Goal: Task Accomplishment & Management: Manage account settings

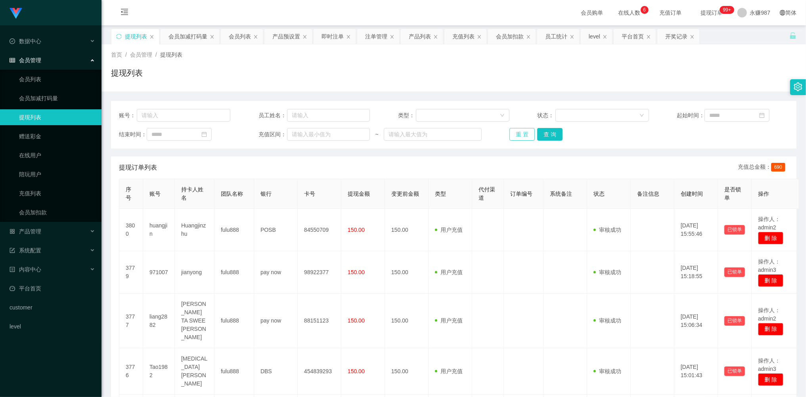
click at [524, 132] on button "重 置" at bounding box center [521, 134] width 25 height 13
click at [37, 77] on link "会员列表" at bounding box center [57, 79] width 76 height 16
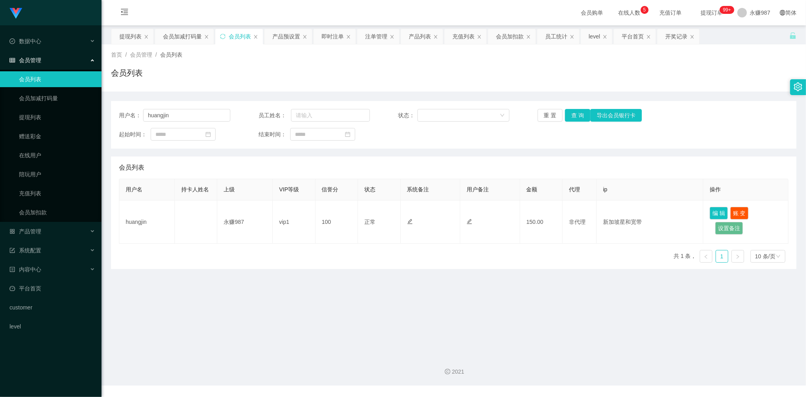
click at [35, 61] on span "会员管理" at bounding box center [26, 60] width 32 height 6
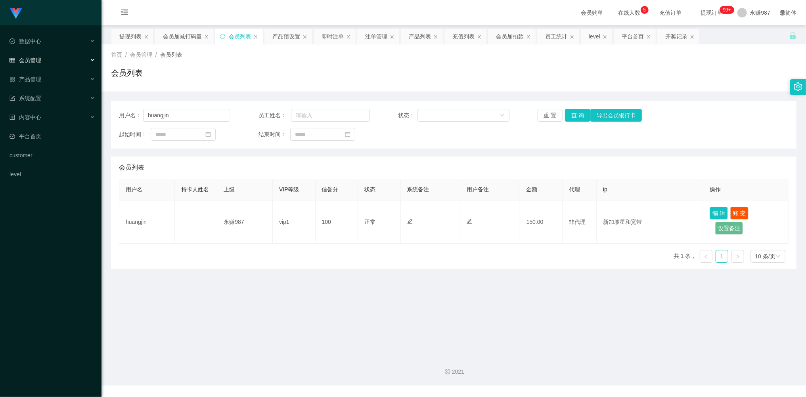
click at [42, 53] on div "会员管理" at bounding box center [50, 60] width 101 height 16
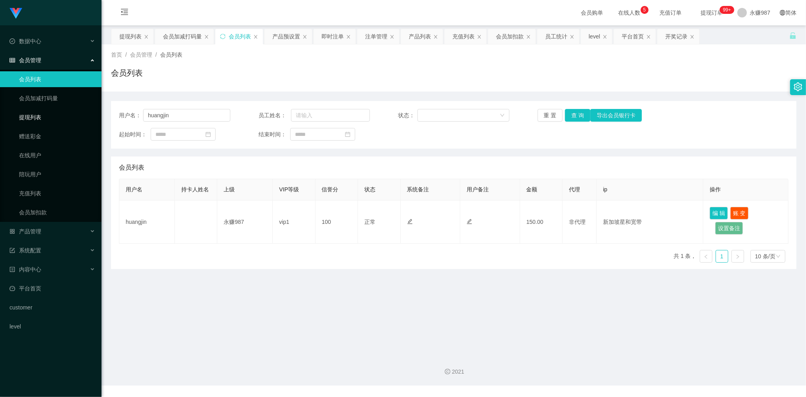
click at [37, 113] on link "提现列表" at bounding box center [57, 117] width 76 height 16
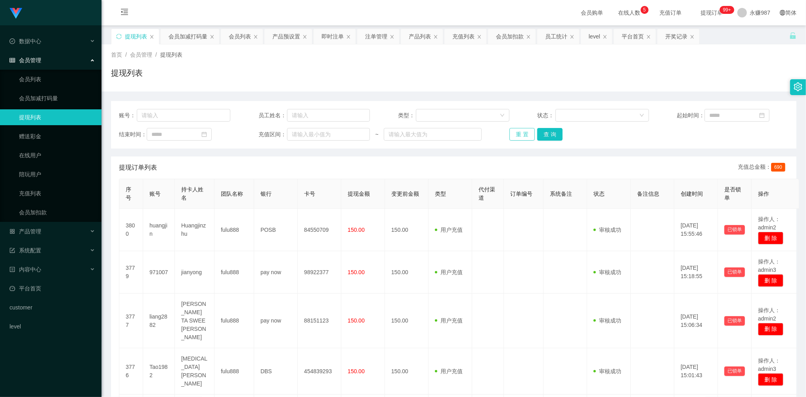
click at [522, 140] on button "重 置" at bounding box center [521, 134] width 25 height 13
click at [522, 135] on button "重 置" at bounding box center [521, 134] width 25 height 13
click at [522, 135] on div "重 置 查 询" at bounding box center [564, 134] width 111 height 13
click at [519, 135] on button "重 置" at bounding box center [521, 134] width 25 height 13
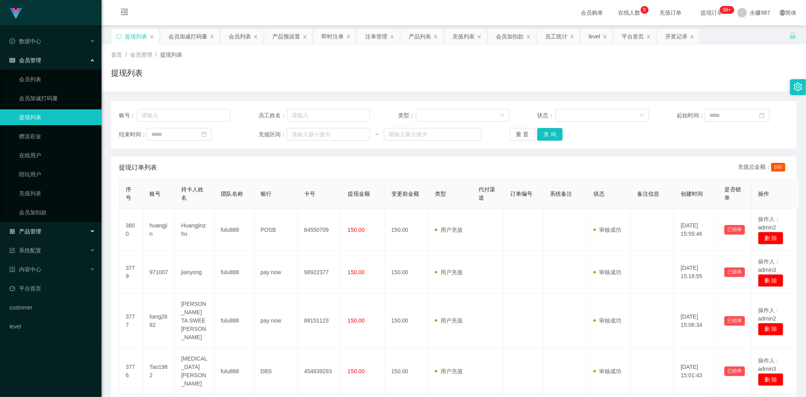
click at [44, 229] on div "产品管理" at bounding box center [50, 232] width 101 height 16
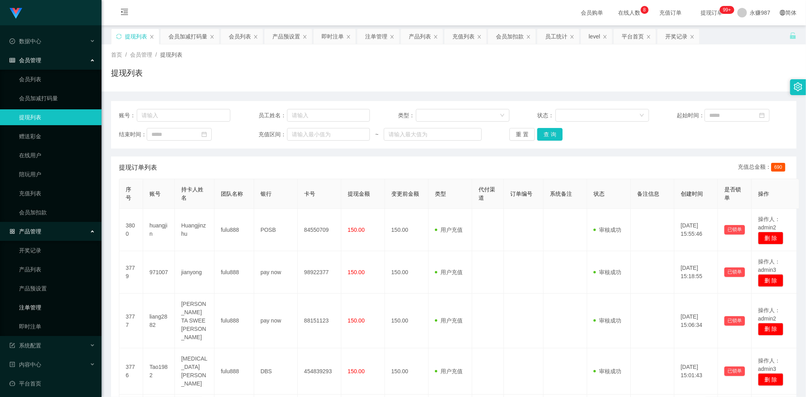
click at [43, 300] on link "注单管理" at bounding box center [57, 308] width 76 height 16
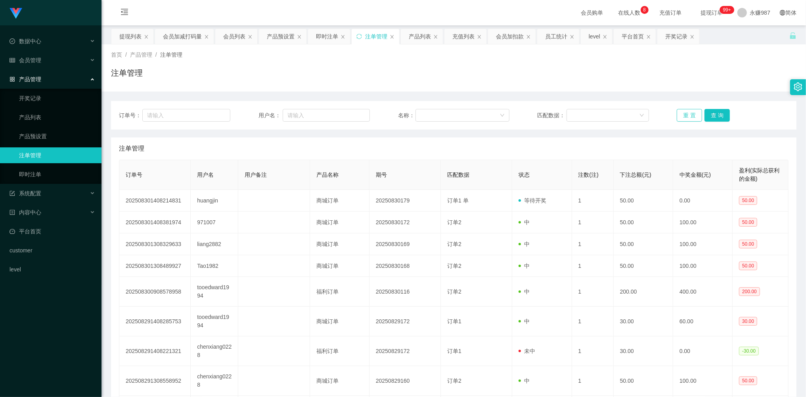
click at [687, 113] on button "重 置" at bounding box center [689, 115] width 25 height 13
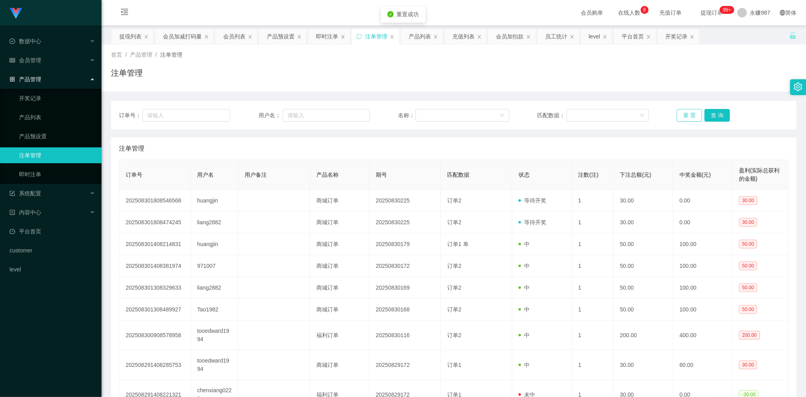
click at [687, 113] on button "重 置" at bounding box center [689, 115] width 25 height 13
click at [689, 116] on button "重 置" at bounding box center [689, 115] width 25 height 13
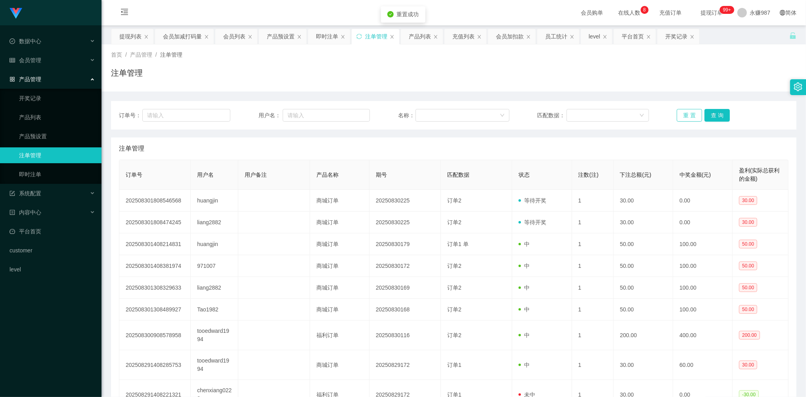
click at [689, 116] on button "重 置" at bounding box center [689, 115] width 25 height 13
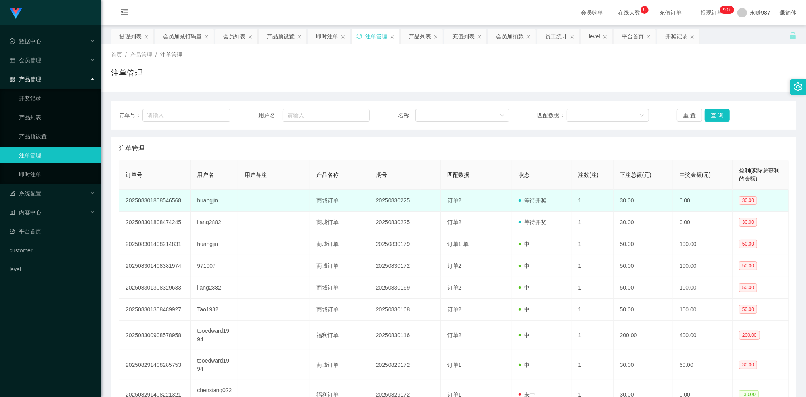
click at [211, 201] on td "huangjin" at bounding box center [215, 201] width 48 height 22
click at [210, 201] on td "huangjin" at bounding box center [215, 201] width 48 height 22
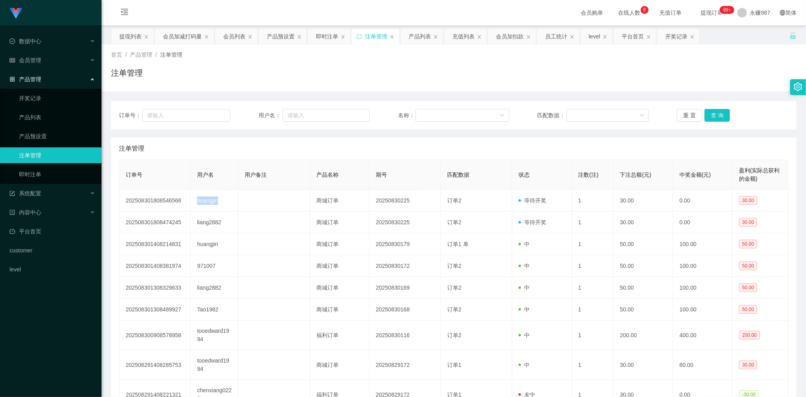
copy td "huangjin"
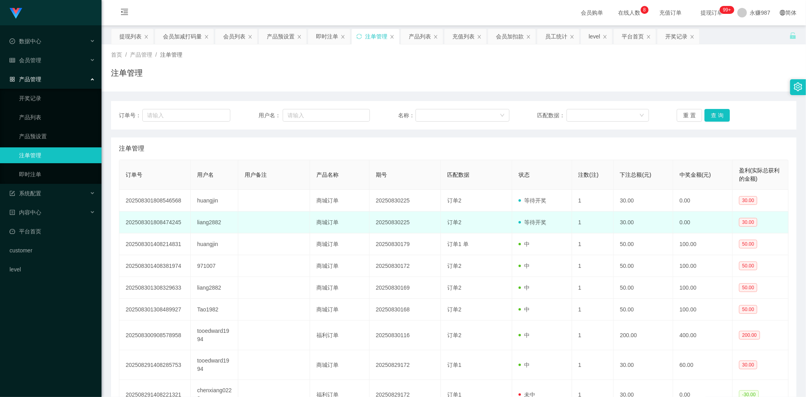
click at [210, 224] on td "liang2882" at bounding box center [215, 223] width 48 height 22
copy td "liang2882"
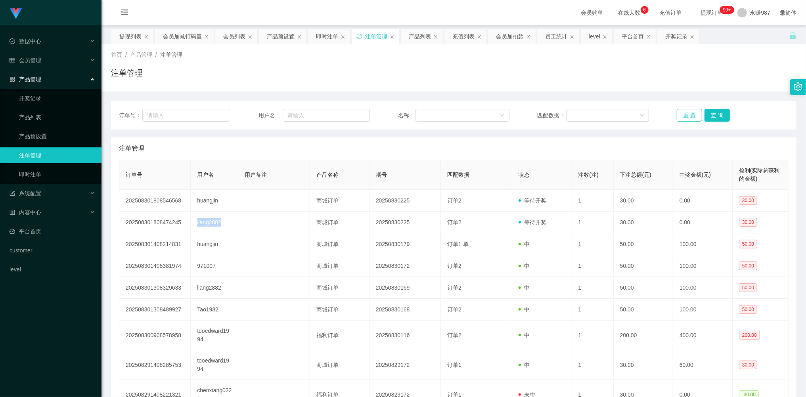
click at [685, 118] on button "重 置" at bounding box center [689, 115] width 25 height 13
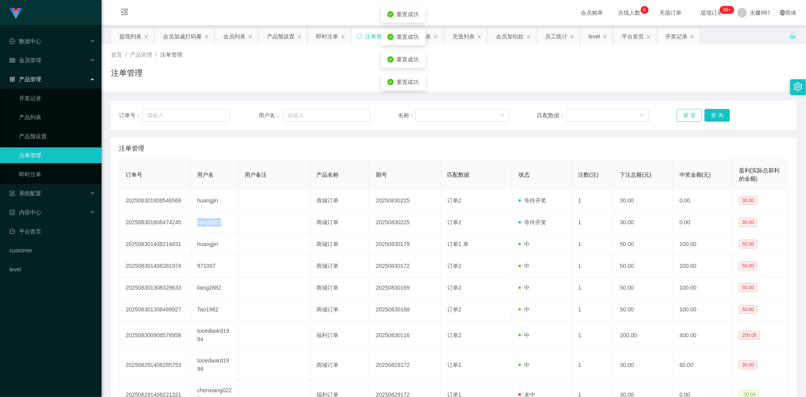
click at [685, 118] on button "重 置" at bounding box center [689, 115] width 25 height 13
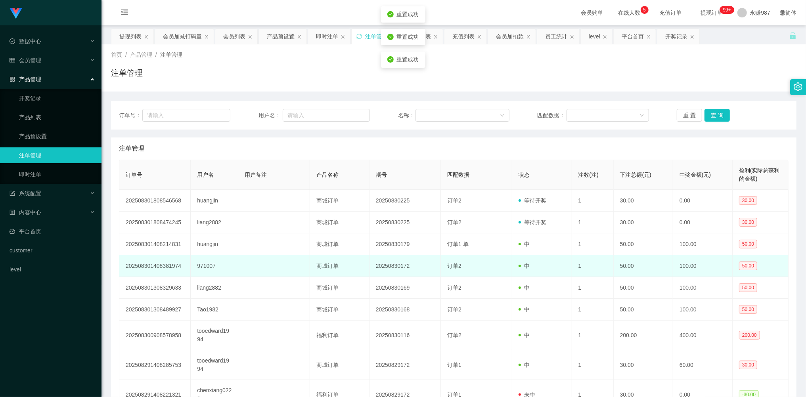
click at [512, 260] on td "中" at bounding box center [541, 266] width 59 height 22
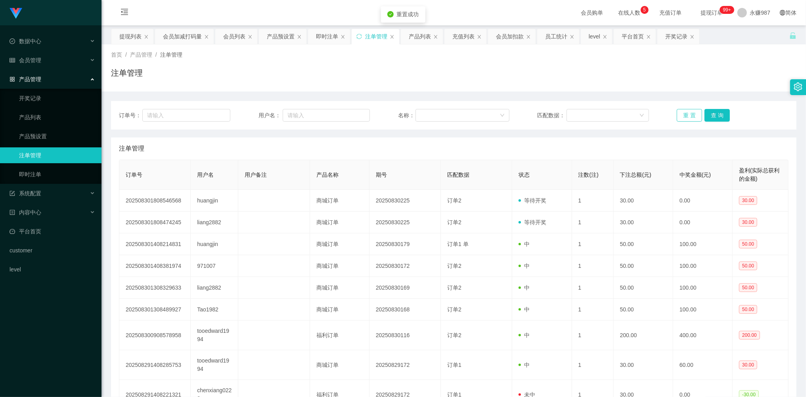
click at [690, 113] on button "重 置" at bounding box center [689, 115] width 25 height 13
click at [715, 113] on button "查 询" at bounding box center [716, 115] width 25 height 13
click at [715, 113] on div "重 置 查 询" at bounding box center [732, 115] width 111 height 13
click at [715, 113] on button "查 询" at bounding box center [716, 115] width 25 height 13
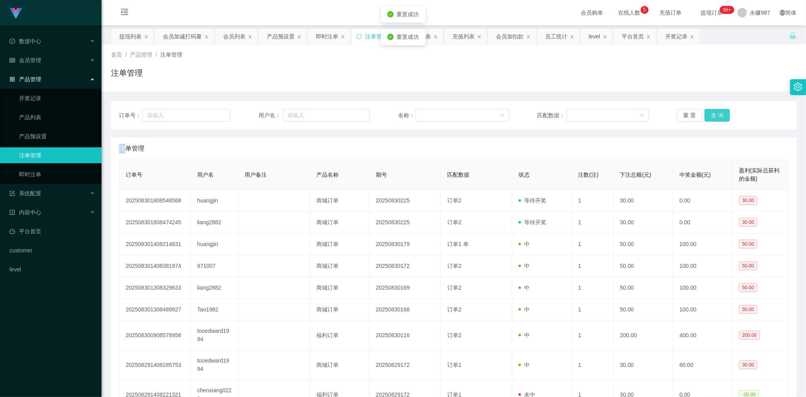
click at [715, 113] on button "查 询" at bounding box center [716, 115] width 25 height 13
click at [715, 113] on div "重 置 查 询" at bounding box center [732, 115] width 111 height 13
click at [715, 113] on button "查 询" at bounding box center [716, 115] width 25 height 13
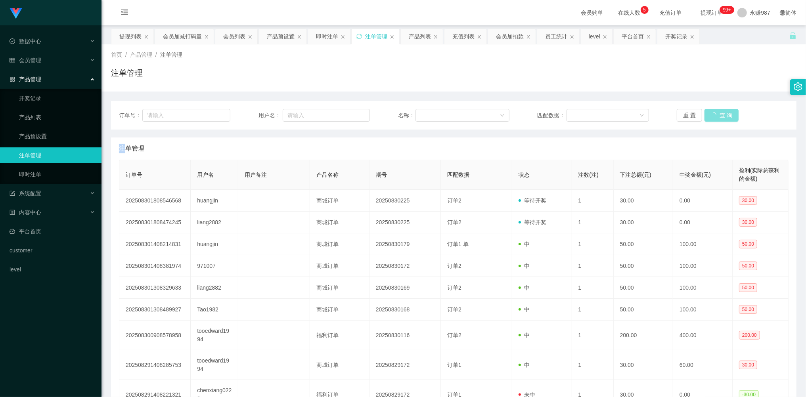
click at [715, 113] on button "查 询" at bounding box center [721, 115] width 34 height 13
click at [691, 116] on button "重 置" at bounding box center [689, 115] width 25 height 13
click at [44, 170] on link "即时注单" at bounding box center [57, 174] width 76 height 16
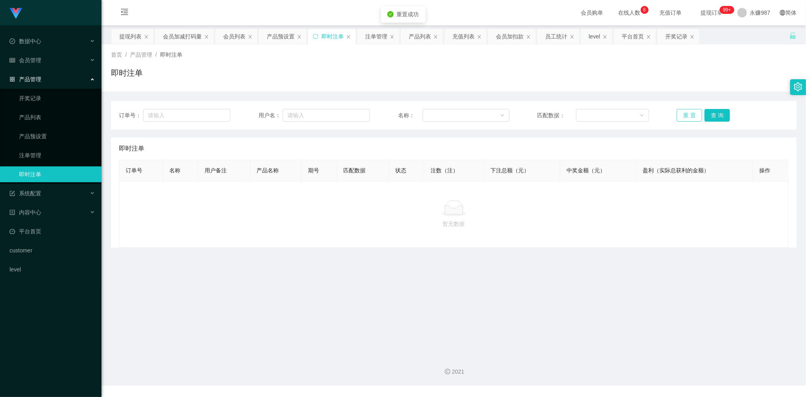
click at [677, 116] on button "重 置" at bounding box center [689, 115] width 25 height 13
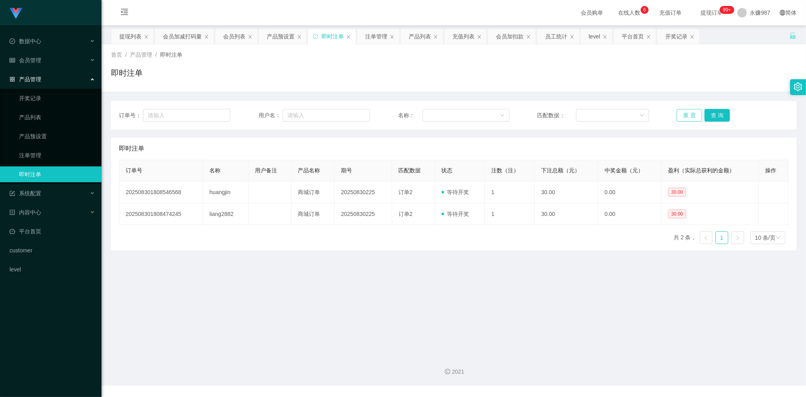
click at [685, 116] on button "重 置" at bounding box center [689, 115] width 25 height 13
click at [420, 276] on main "关闭左侧 关闭右侧 关闭其它 刷新页面 提现列表 会员加减打码量 会员列表 产品预设置 即时注单 注单管理 产品列表 充值列表 会员加扣款 员工统计 leve…" at bounding box center [453, 186] width 704 height 323
click at [684, 118] on button "重 置" at bounding box center [689, 115] width 25 height 13
click at [683, 117] on button "重 置" at bounding box center [689, 115] width 25 height 13
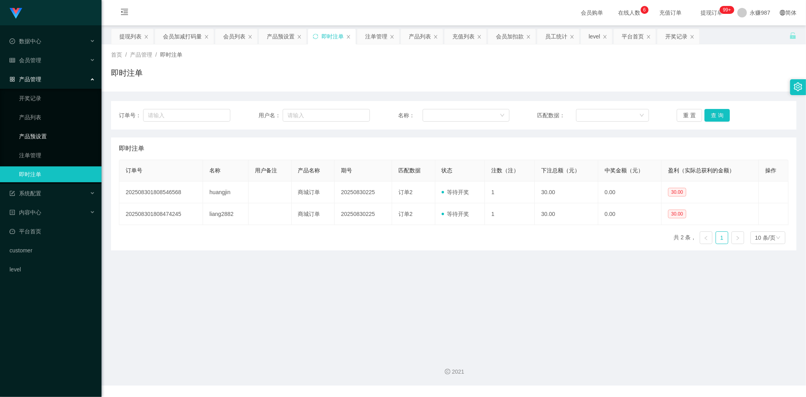
click at [50, 134] on link "产品预设置" at bounding box center [57, 136] width 76 height 16
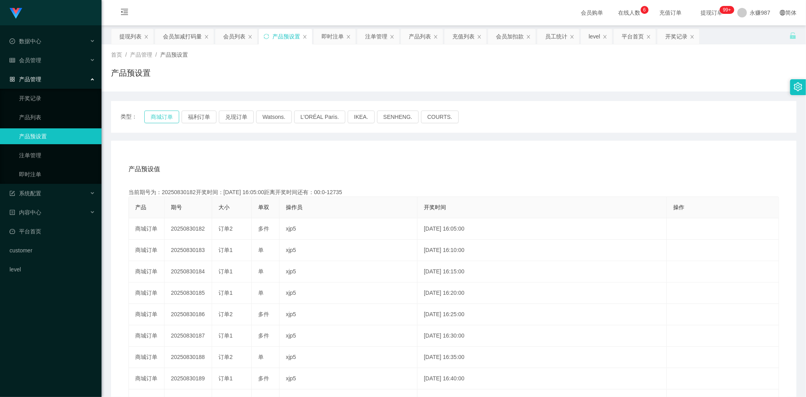
click at [155, 113] on button "商城订单" at bounding box center [161, 117] width 35 height 13
click at [38, 148] on link "注单管理" at bounding box center [57, 155] width 76 height 16
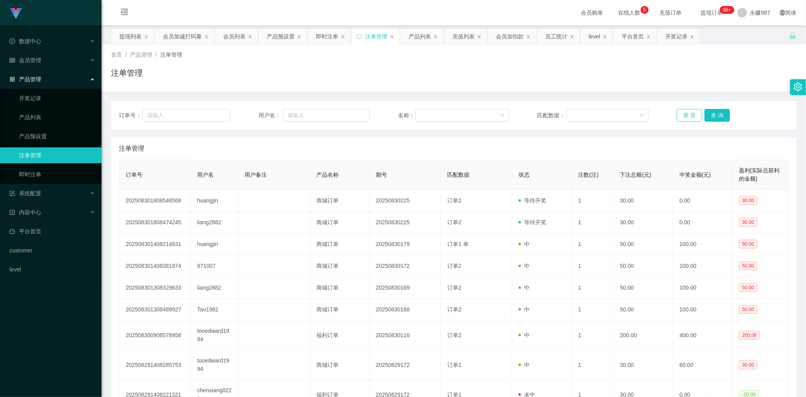
click at [685, 119] on button "重 置" at bounding box center [689, 115] width 25 height 13
click at [717, 117] on button "查 询" at bounding box center [716, 115] width 25 height 13
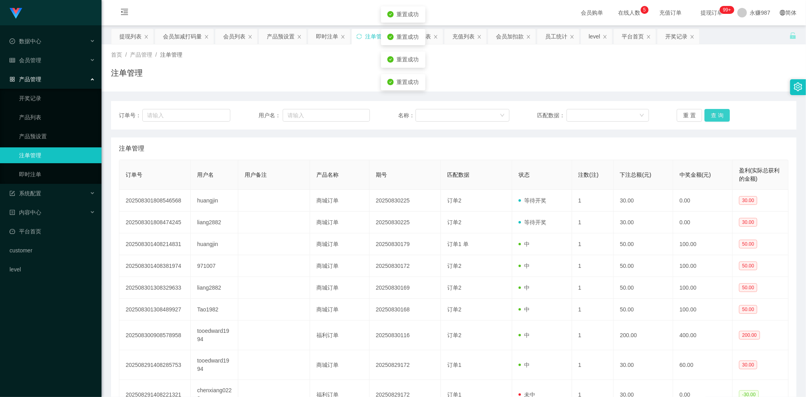
click at [717, 117] on button "查 询" at bounding box center [716, 115] width 25 height 13
click at [690, 110] on button "重 置" at bounding box center [689, 115] width 25 height 13
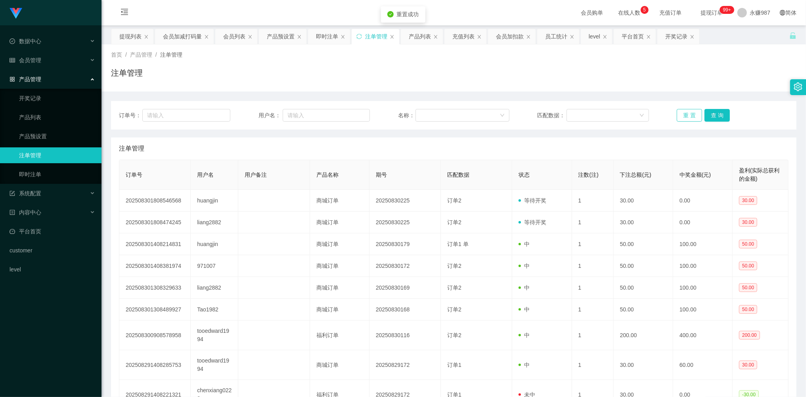
click at [690, 110] on button "重 置" at bounding box center [689, 115] width 25 height 13
click at [684, 119] on button "重 置" at bounding box center [689, 115] width 25 height 13
click at [684, 117] on button "重 置" at bounding box center [689, 115] width 25 height 13
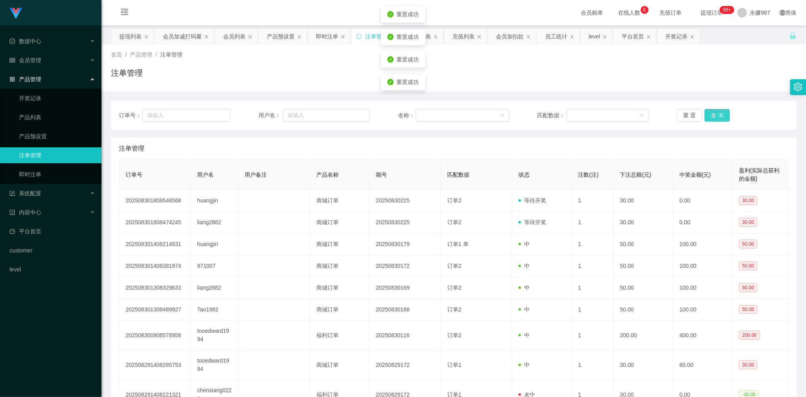
click at [708, 115] on button "查 询" at bounding box center [716, 115] width 25 height 13
click at [716, 113] on button "查 询" at bounding box center [716, 115] width 25 height 13
click at [716, 113] on div "重 置 查 询" at bounding box center [732, 115] width 111 height 13
click at [716, 113] on button "查 询" at bounding box center [716, 115] width 25 height 13
click at [687, 114] on button "重 置" at bounding box center [689, 115] width 25 height 13
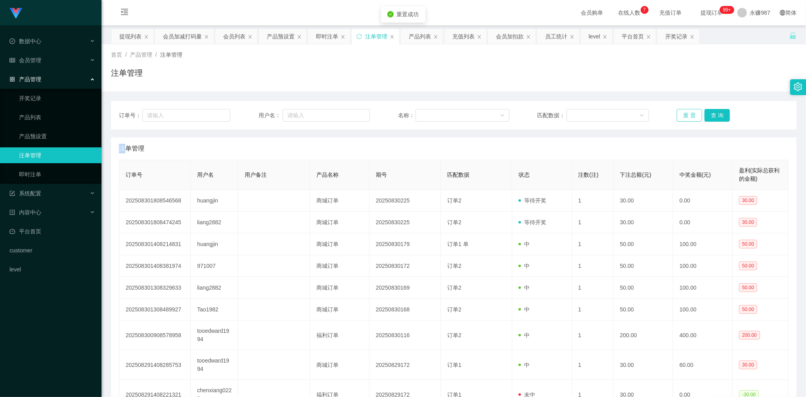
click at [687, 113] on button "重 置" at bounding box center [689, 115] width 25 height 13
click at [686, 113] on button "重 置" at bounding box center [689, 115] width 25 height 13
click at [715, 115] on button "查 询" at bounding box center [716, 115] width 25 height 13
click at [715, 115] on div "重 置 查 询" at bounding box center [732, 115] width 111 height 13
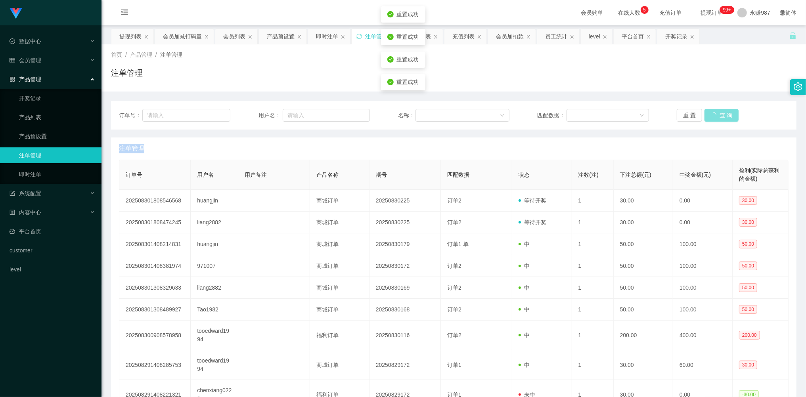
click at [715, 115] on div "重 置 查 询" at bounding box center [732, 115] width 111 height 13
click at [681, 118] on button "重 置" at bounding box center [689, 115] width 25 height 13
click at [683, 118] on button "重 置" at bounding box center [689, 115] width 25 height 13
click at [709, 114] on button "查 询" at bounding box center [716, 115] width 25 height 13
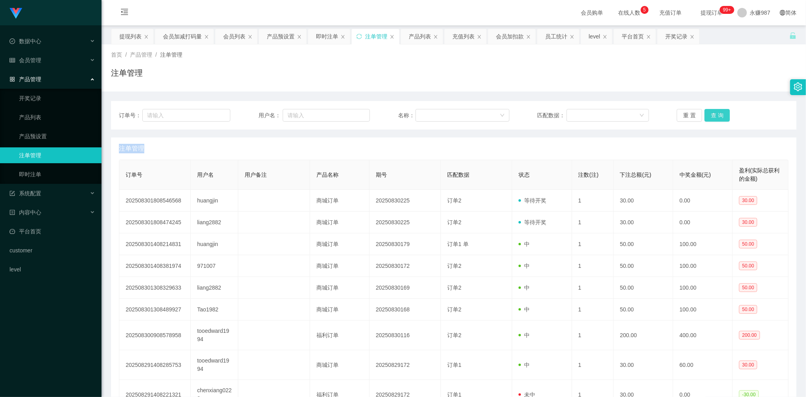
click at [716, 115] on button "查 询" at bounding box center [716, 115] width 25 height 13
click at [716, 115] on div "重 置 查 询" at bounding box center [732, 115] width 111 height 13
click at [680, 116] on button "重 置" at bounding box center [689, 115] width 25 height 13
click at [37, 169] on link "即时注单" at bounding box center [57, 174] width 76 height 16
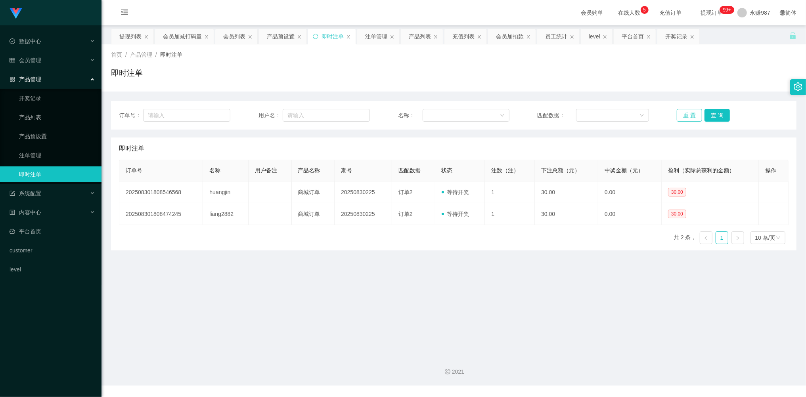
click at [686, 113] on button "重 置" at bounding box center [689, 115] width 25 height 13
click at [717, 113] on button "查 询" at bounding box center [716, 115] width 25 height 13
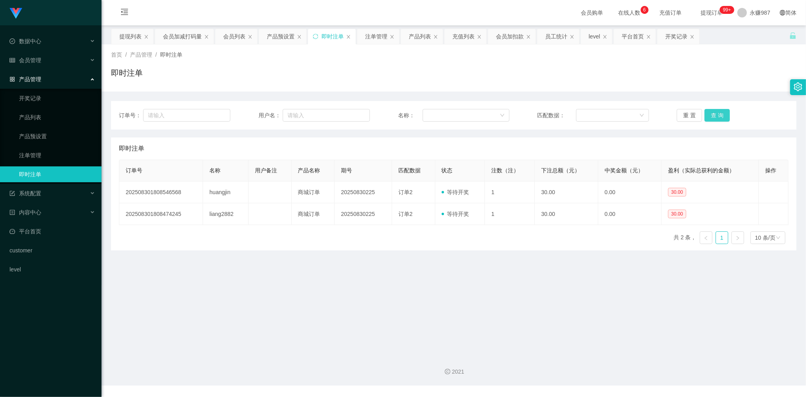
click at [717, 113] on button "查 询" at bounding box center [716, 115] width 25 height 13
drag, startPoint x: 717, startPoint y: 113, endPoint x: 641, endPoint y: 175, distance: 97.5
click at [716, 113] on button "查 询" at bounding box center [716, 115] width 25 height 13
click at [487, 304] on main "关闭左侧 关闭右侧 关闭其它 刷新页面 提现列表 会员加减打码量 会员列表 产品预设置 即时注单 注单管理 产品列表 充值列表 会员加扣款 员工统计 leve…" at bounding box center [453, 186] width 704 height 323
click at [683, 118] on button "重 置" at bounding box center [689, 115] width 25 height 13
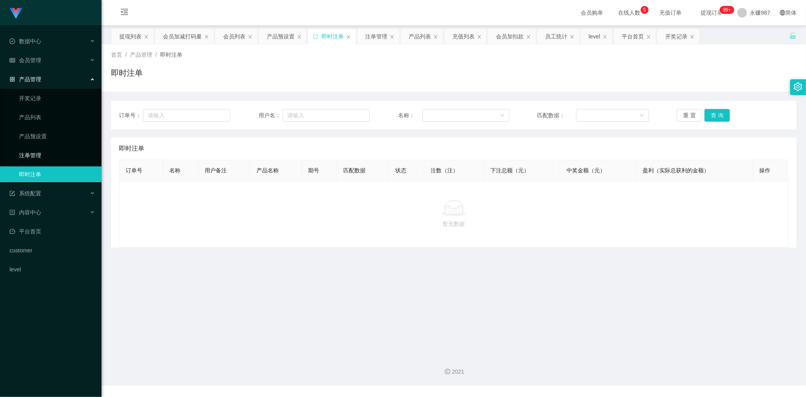
click at [39, 156] on link "注单管理" at bounding box center [57, 155] width 76 height 16
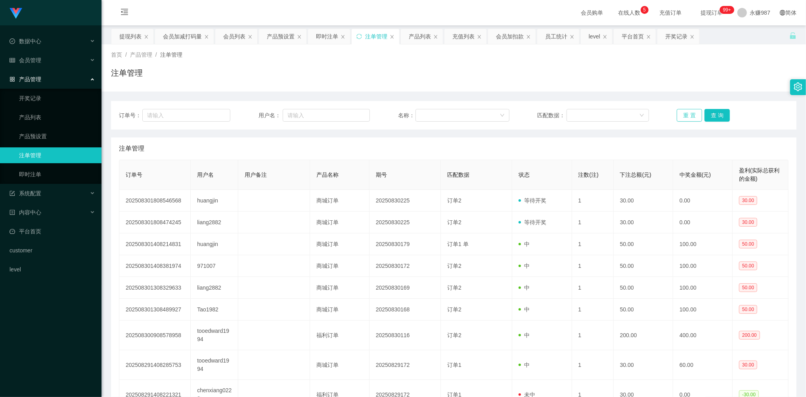
click at [681, 113] on button "重 置" at bounding box center [689, 115] width 25 height 13
click at [687, 113] on button "重 置" at bounding box center [689, 115] width 25 height 13
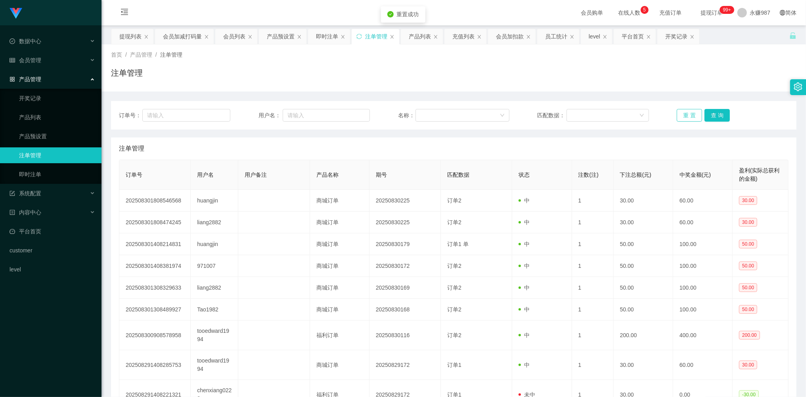
click at [687, 113] on button "重 置" at bounding box center [689, 115] width 25 height 13
click at [37, 57] on span "会员管理" at bounding box center [26, 60] width 32 height 6
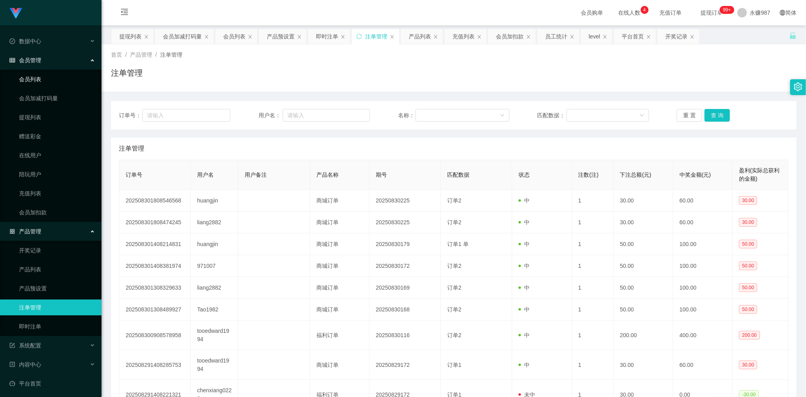
click at [41, 73] on link "会员列表" at bounding box center [57, 79] width 76 height 16
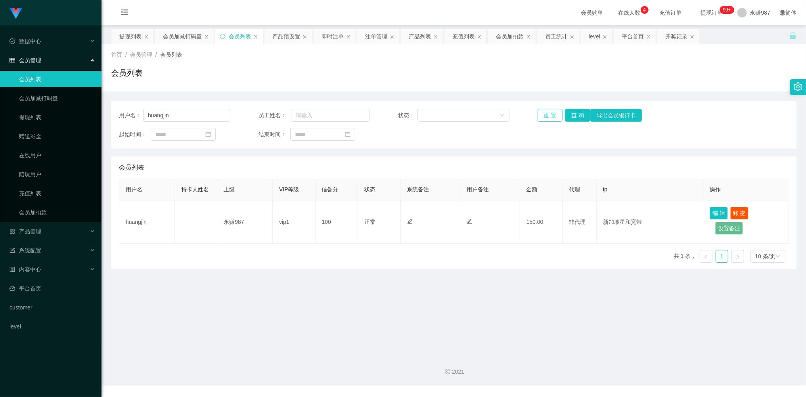
click at [550, 110] on button "重 置" at bounding box center [550, 115] width 25 height 13
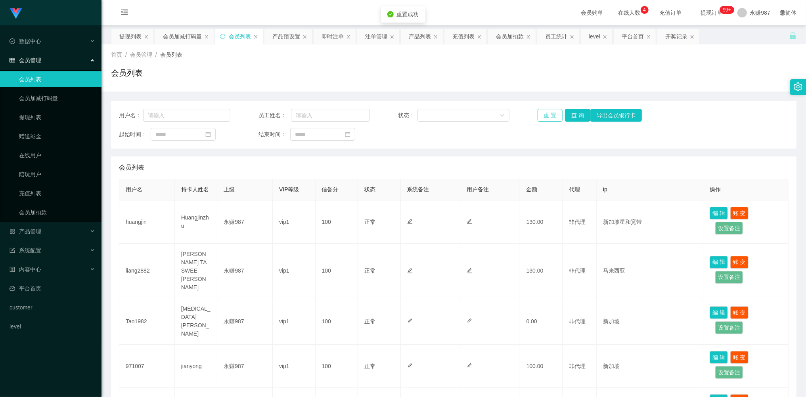
click at [550, 110] on button "重 置" at bounding box center [550, 115] width 25 height 13
click at [550, 110] on div "重 置 查 询 导出会员银行卡" at bounding box center [593, 115] width 111 height 13
click at [547, 111] on button "重 置" at bounding box center [550, 115] width 25 height 13
click at [547, 111] on div "重 置 查 询 导出会员银行卡" at bounding box center [593, 115] width 111 height 13
click at [547, 111] on button "重 置" at bounding box center [550, 115] width 25 height 13
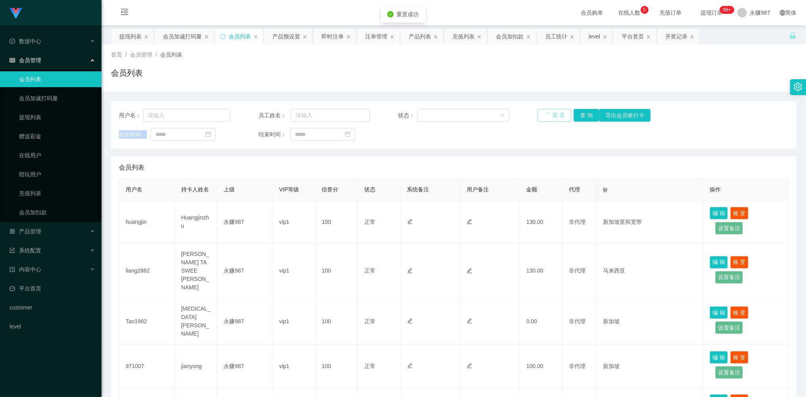
click at [547, 111] on button "重 置" at bounding box center [555, 115] width 34 height 13
click at [548, 115] on button "重 置" at bounding box center [550, 115] width 25 height 13
click at [548, 115] on div "重 置 查 询 导出会员银行卡" at bounding box center [593, 115] width 111 height 13
click at [548, 115] on button "重 置" at bounding box center [550, 115] width 25 height 13
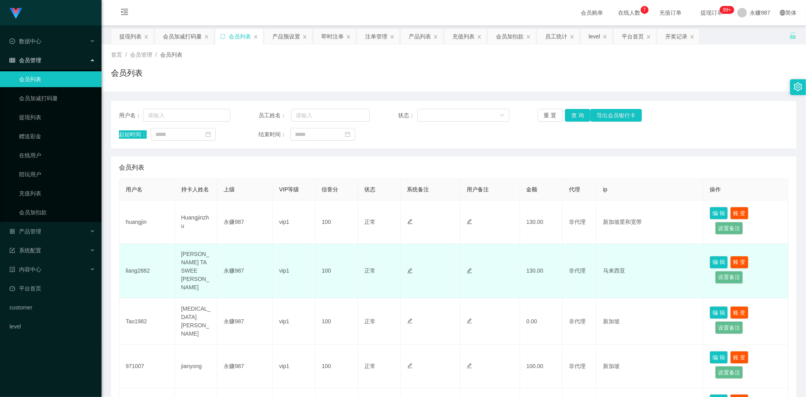
scroll to position [53, 0]
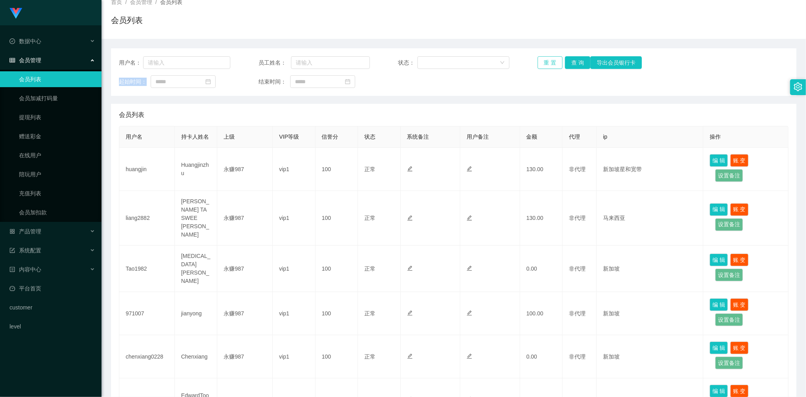
click at [548, 61] on button "重 置" at bounding box center [550, 62] width 25 height 13
click at [548, 61] on div "重 置 查 询 导出会员银行卡" at bounding box center [593, 62] width 111 height 13
click at [550, 63] on button "重 置" at bounding box center [550, 62] width 25 height 13
click at [550, 63] on div "重 置 查 询 导出会员银行卡" at bounding box center [593, 62] width 111 height 13
click at [549, 63] on button "重 置" at bounding box center [550, 62] width 25 height 13
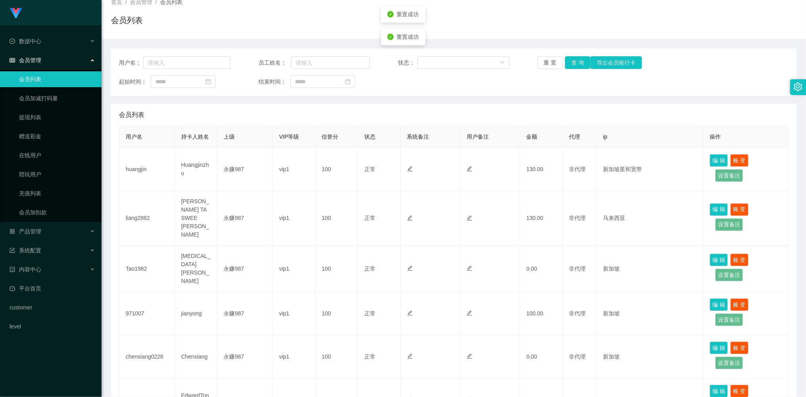
click at [38, 57] on span "会员管理" at bounding box center [26, 60] width 32 height 6
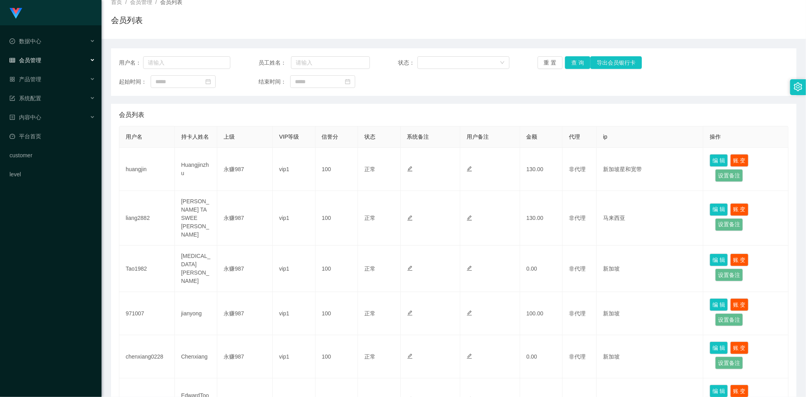
click at [40, 61] on span "会员管理" at bounding box center [26, 60] width 32 height 6
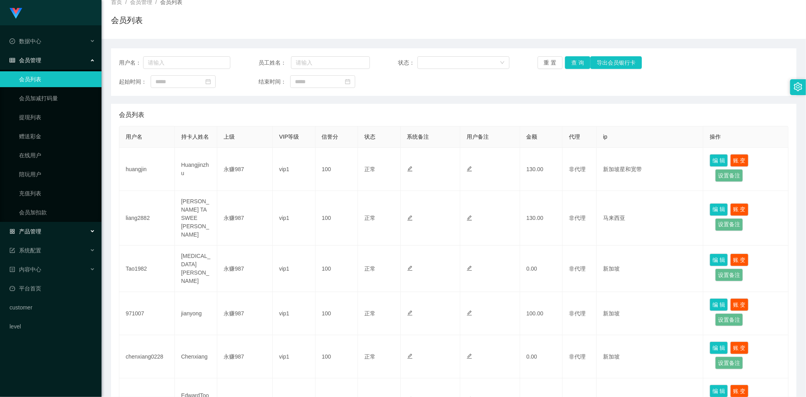
click at [59, 224] on div "产品管理" at bounding box center [50, 232] width 101 height 16
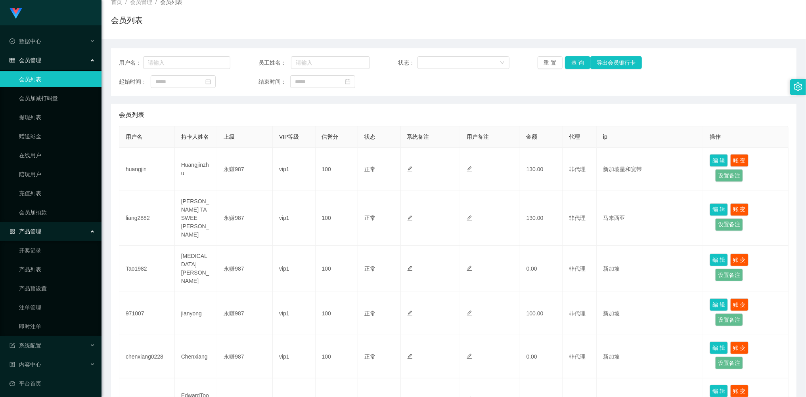
click at [35, 63] on div "会员管理" at bounding box center [50, 60] width 101 height 16
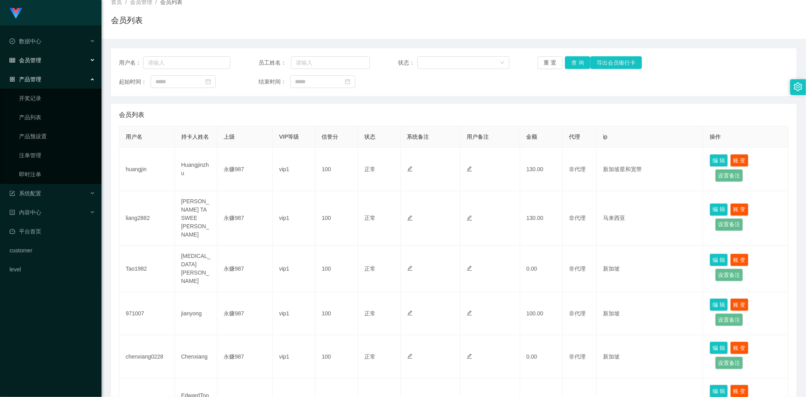
click at [35, 63] on div "会员管理" at bounding box center [50, 60] width 101 height 16
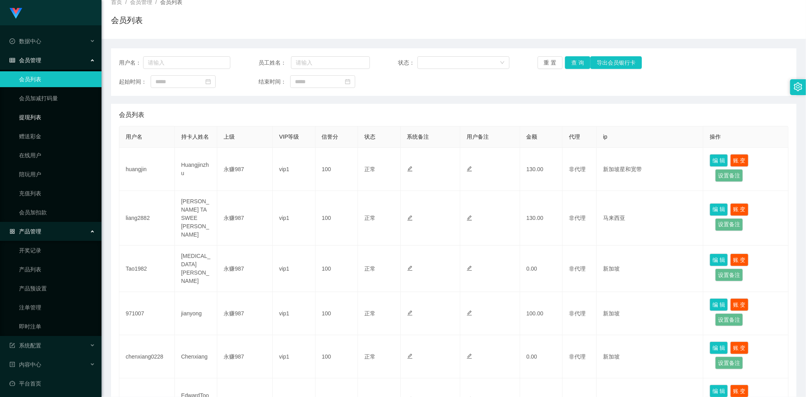
click at [39, 117] on link "提现列表" at bounding box center [57, 117] width 76 height 16
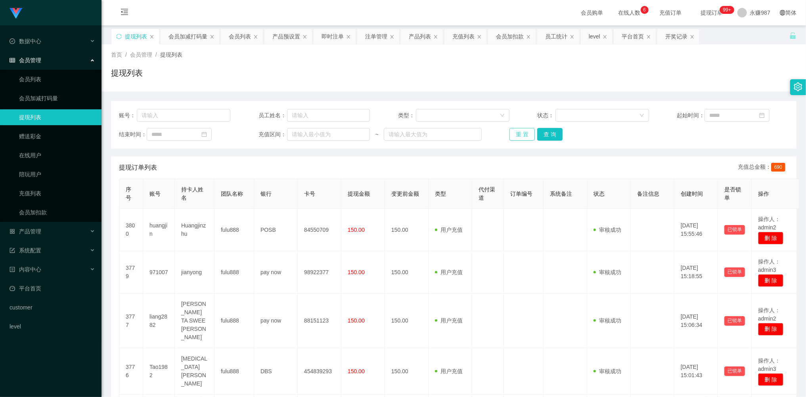
click at [526, 132] on button "重 置" at bounding box center [521, 134] width 25 height 13
click at [526, 132] on div "重 置 查 询" at bounding box center [564, 134] width 111 height 13
click at [524, 132] on button "重 置" at bounding box center [521, 134] width 25 height 13
click at [524, 132] on button "重 置" at bounding box center [526, 134] width 34 height 13
click at [524, 132] on div "重 置 查 询" at bounding box center [564, 134] width 111 height 13
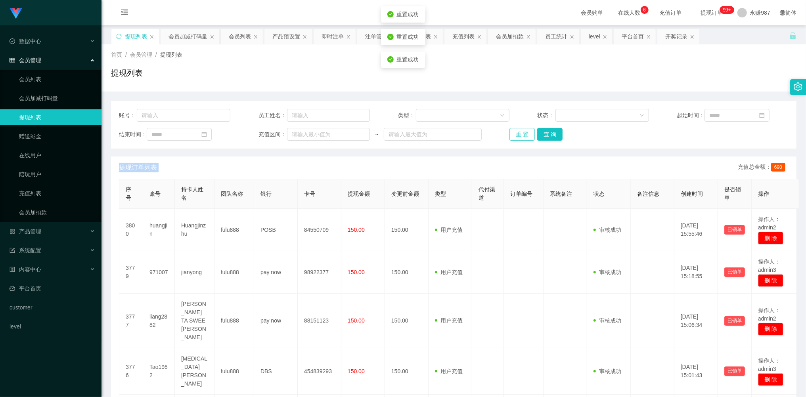
click at [524, 132] on button "重 置" at bounding box center [521, 134] width 25 height 13
click at [523, 132] on div "重 置 查 询" at bounding box center [564, 134] width 111 height 13
click at [523, 132] on button "重 置" at bounding box center [521, 134] width 25 height 13
click at [522, 132] on button "重 置" at bounding box center [521, 134] width 25 height 13
click at [522, 132] on div "重 置 查 询" at bounding box center [564, 134] width 111 height 13
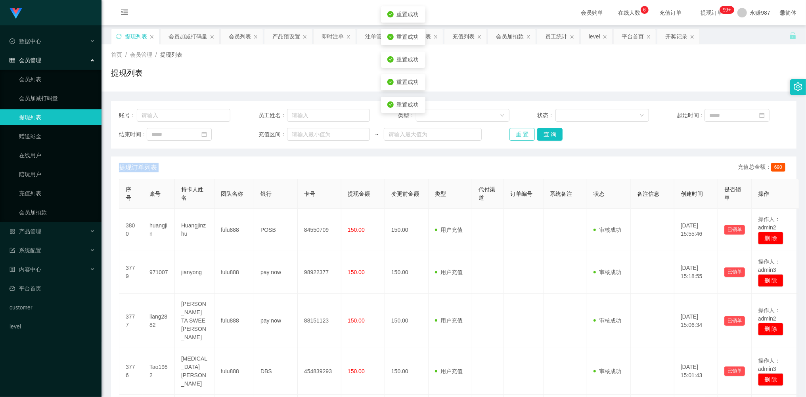
click at [522, 132] on button "重 置" at bounding box center [521, 134] width 25 height 13
click at [542, 132] on button "查 询" at bounding box center [549, 134] width 25 height 13
click at [522, 134] on button "重 置" at bounding box center [521, 134] width 25 height 13
click at [521, 134] on button "重 置" at bounding box center [521, 134] width 25 height 13
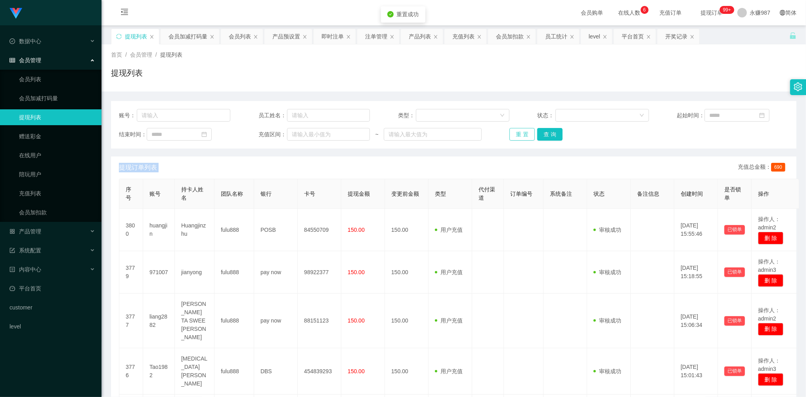
click at [521, 134] on div "重 置 查 询" at bounding box center [564, 134] width 111 height 13
click at [521, 132] on button "重 置" at bounding box center [521, 134] width 25 height 13
click at [521, 132] on div "重 置 查 询" at bounding box center [564, 134] width 111 height 13
click at [524, 130] on button "重 置" at bounding box center [521, 134] width 25 height 13
click at [523, 130] on button "重 置" at bounding box center [521, 134] width 25 height 13
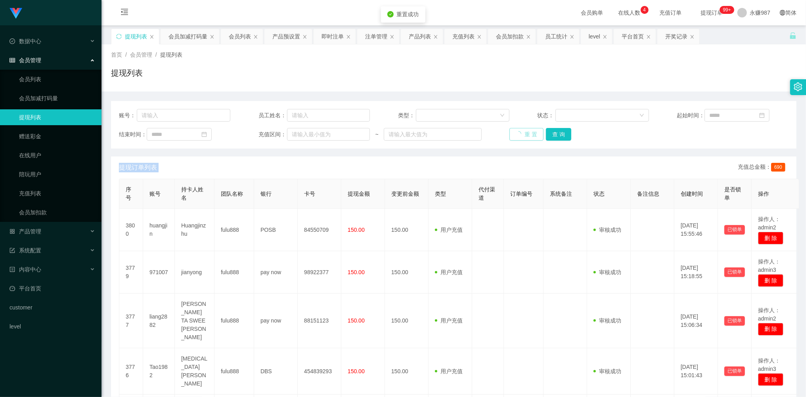
click at [523, 130] on div "重 置 查 询" at bounding box center [564, 134] width 111 height 13
click at [523, 130] on button "重 置" at bounding box center [521, 134] width 25 height 13
click at [549, 136] on button "查 询" at bounding box center [549, 134] width 25 height 13
click at [526, 137] on button "重 置" at bounding box center [521, 134] width 25 height 13
click at [517, 132] on button "重 置" at bounding box center [521, 134] width 25 height 13
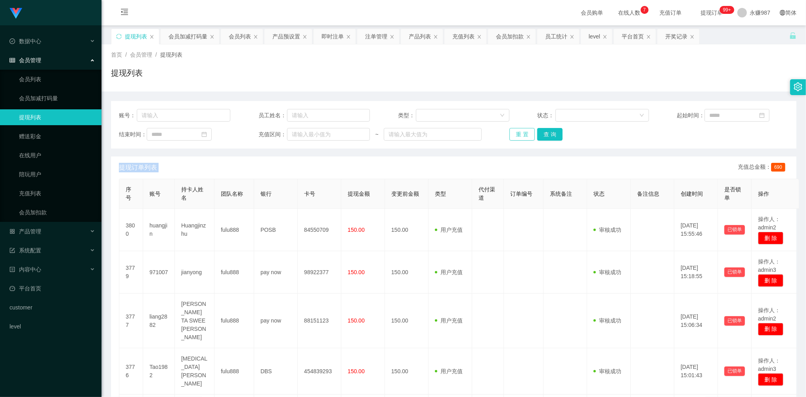
click at [517, 132] on div "重 置 查 询" at bounding box center [564, 134] width 111 height 13
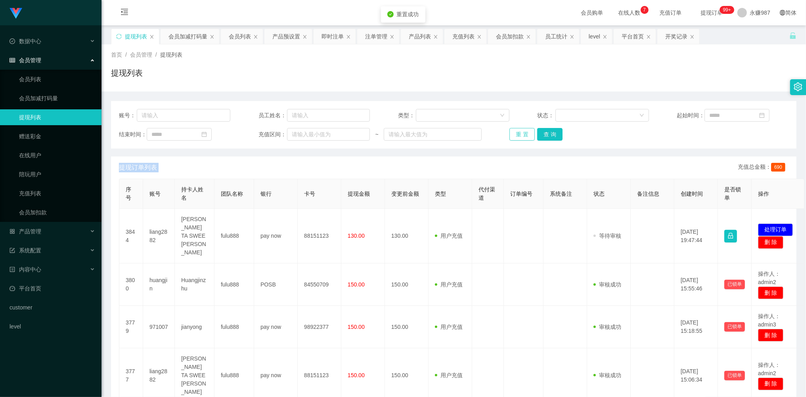
click at [517, 132] on button "重 置" at bounding box center [521, 134] width 25 height 13
click at [522, 131] on button "重 置" at bounding box center [521, 134] width 25 height 13
click at [522, 131] on div "重 置 查 询" at bounding box center [564, 134] width 111 height 13
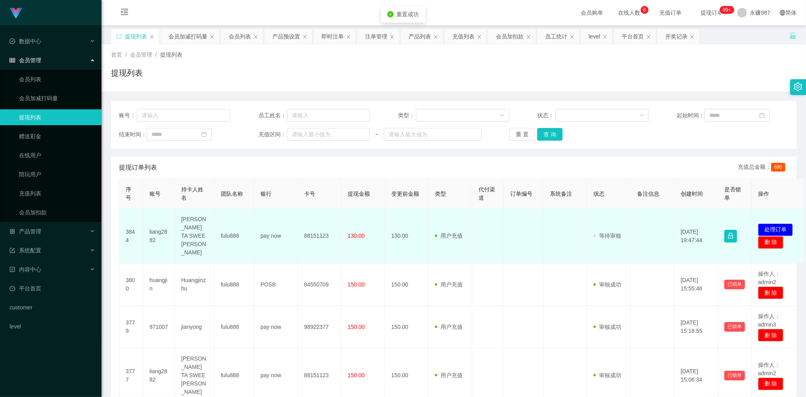
click at [154, 222] on td "liang2882" at bounding box center [159, 236] width 32 height 55
copy td "liang2882"
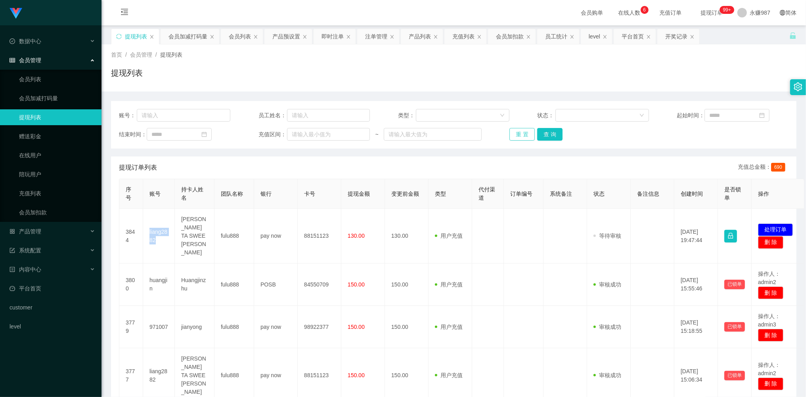
click at [519, 132] on button "重 置" at bounding box center [521, 134] width 25 height 13
click at [517, 132] on button "重 置" at bounding box center [521, 134] width 25 height 13
click at [517, 132] on div "重 置 查 询" at bounding box center [564, 134] width 111 height 13
click at [517, 132] on button "重 置" at bounding box center [521, 134] width 25 height 13
click at [517, 132] on div "重 置 查 询" at bounding box center [564, 134] width 111 height 13
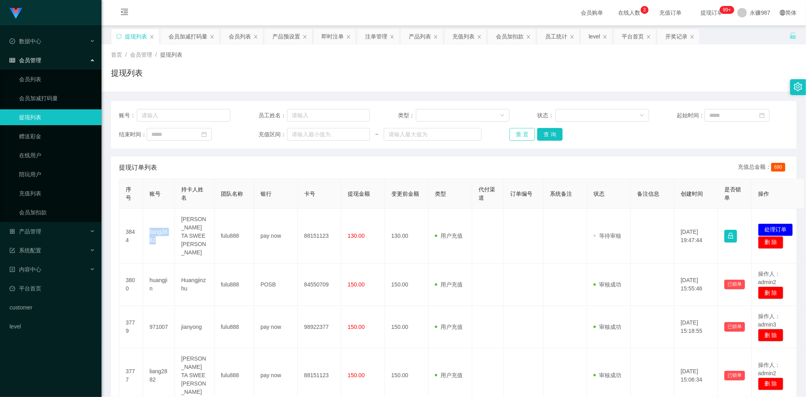
click at [521, 140] on button "重 置" at bounding box center [521, 134] width 25 height 13
click at [521, 139] on button "重 置" at bounding box center [521, 134] width 25 height 13
click at [521, 139] on div "重 置 查 询" at bounding box center [564, 134] width 111 height 13
click at [521, 139] on button "重 置" at bounding box center [521, 134] width 25 height 13
click at [521, 139] on div "重 置 查 询" at bounding box center [564, 134] width 111 height 13
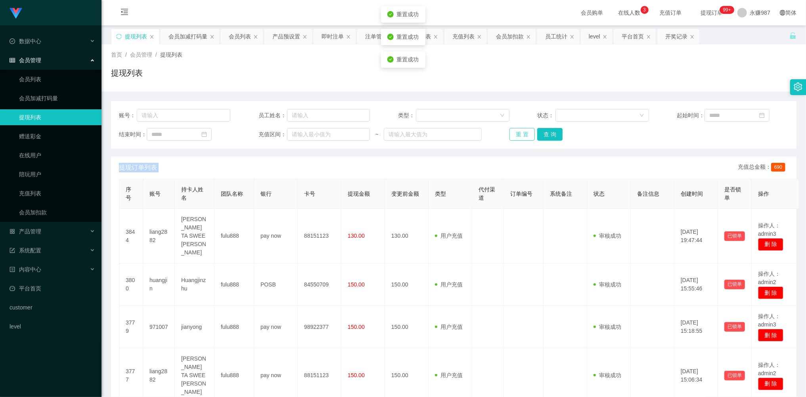
click at [521, 138] on button "重 置" at bounding box center [521, 134] width 25 height 13
click at [521, 138] on div "重 置 查 询" at bounding box center [564, 134] width 111 height 13
click at [521, 138] on button "重 置" at bounding box center [521, 134] width 25 height 13
click at [519, 137] on button "重 置" at bounding box center [521, 134] width 25 height 13
click at [519, 137] on div "重 置 查 询" at bounding box center [564, 134] width 111 height 13
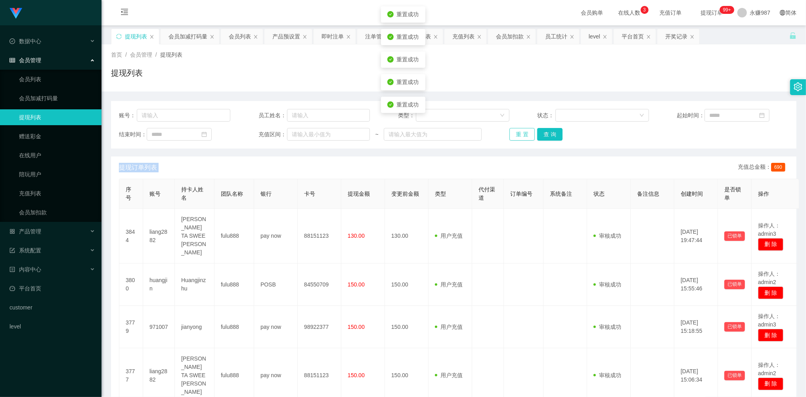
click at [519, 137] on button "重 置" at bounding box center [521, 134] width 25 height 13
click at [519, 137] on div "重 置 查 询" at bounding box center [564, 134] width 111 height 13
click at [515, 137] on button "重 置" at bounding box center [521, 134] width 25 height 13
click at [517, 137] on button "重 置" at bounding box center [521, 134] width 25 height 13
click at [519, 132] on button "重 置" at bounding box center [521, 134] width 25 height 13
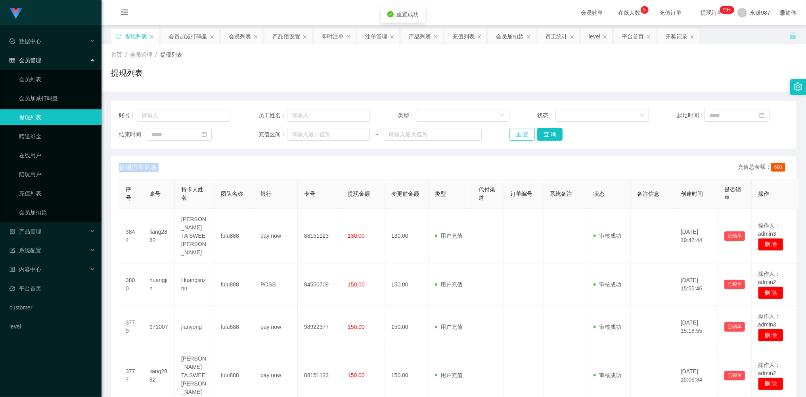
click at [521, 133] on button "重 置" at bounding box center [521, 134] width 25 height 13
click at [521, 134] on button "重 置" at bounding box center [521, 134] width 25 height 13
click at [519, 134] on button "重 置" at bounding box center [521, 134] width 25 height 13
click at [518, 135] on button "重 置" at bounding box center [521, 134] width 25 height 13
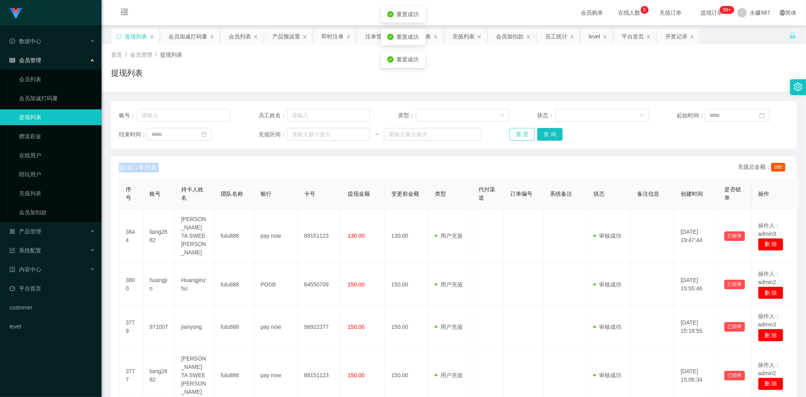
click at [518, 135] on button "重 置" at bounding box center [521, 134] width 25 height 13
click at [518, 135] on div "重 置 查 询" at bounding box center [564, 134] width 111 height 13
click at [518, 135] on button "重 置" at bounding box center [521, 134] width 25 height 13
click at [518, 135] on div "重 置 查 询" at bounding box center [564, 134] width 111 height 13
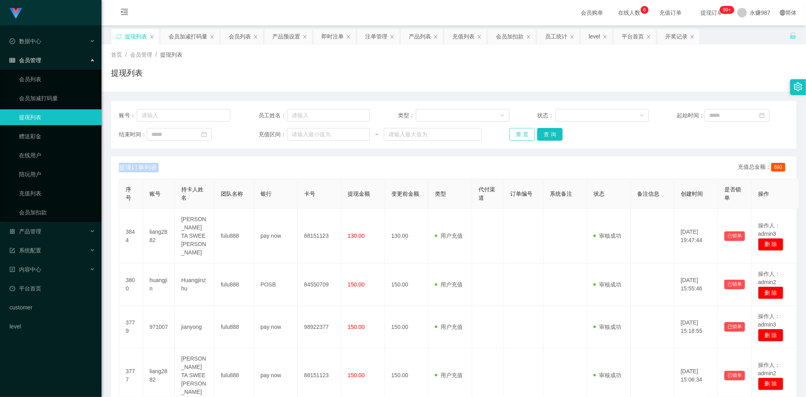
click at [521, 132] on button "重 置" at bounding box center [521, 134] width 25 height 13
click at [522, 132] on button "重 置" at bounding box center [521, 134] width 25 height 13
click at [522, 132] on button "重 置" at bounding box center [526, 134] width 34 height 13
click at [522, 132] on div "重 置 查 询" at bounding box center [564, 134] width 111 height 13
click at [522, 132] on button "重 置" at bounding box center [521, 134] width 25 height 13
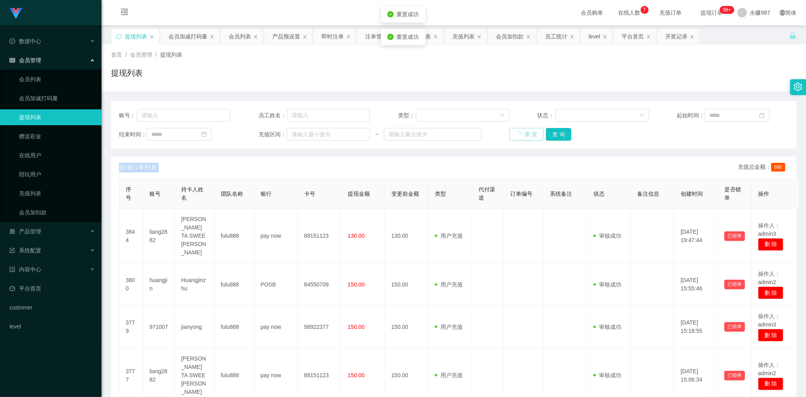
click at [522, 132] on div "重 置 查 询" at bounding box center [564, 134] width 111 height 13
click at [522, 132] on button "重 置" at bounding box center [521, 134] width 25 height 13
click at [522, 132] on div "重 置 查 询" at bounding box center [564, 134] width 111 height 13
click at [522, 132] on button "重 置" at bounding box center [521, 134] width 25 height 13
click at [522, 132] on div "重 置 查 询" at bounding box center [564, 134] width 111 height 13
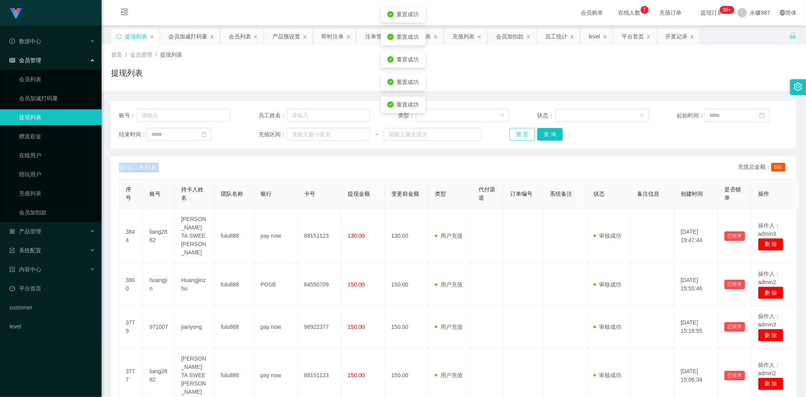
click at [522, 132] on button "重 置" at bounding box center [521, 134] width 25 height 13
click at [526, 128] on button "重 置" at bounding box center [521, 134] width 25 height 13
click at [521, 132] on button "重 置" at bounding box center [521, 134] width 25 height 13
click at [521, 132] on div "重 置 查 询" at bounding box center [564, 134] width 111 height 13
click at [521, 132] on button "重 置" at bounding box center [521, 134] width 25 height 13
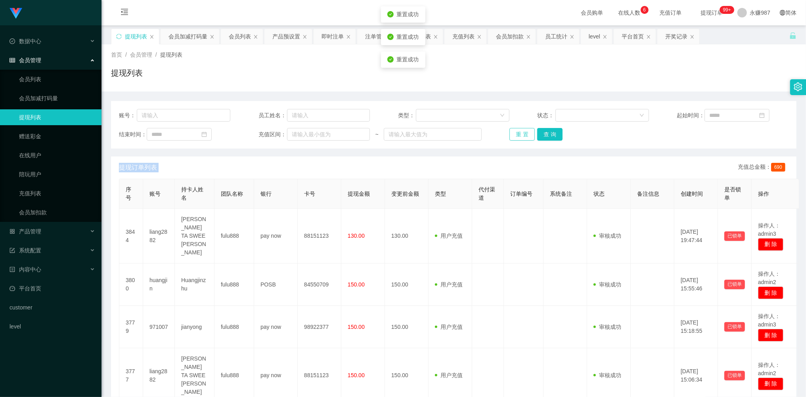
click at [521, 137] on button "重 置" at bounding box center [521, 134] width 25 height 13
click at [38, 120] on link "提现列表" at bounding box center [57, 117] width 76 height 16
click at [523, 133] on button "重 置" at bounding box center [521, 134] width 25 height 13
click at [523, 133] on div "重 置 查 询" at bounding box center [564, 134] width 111 height 13
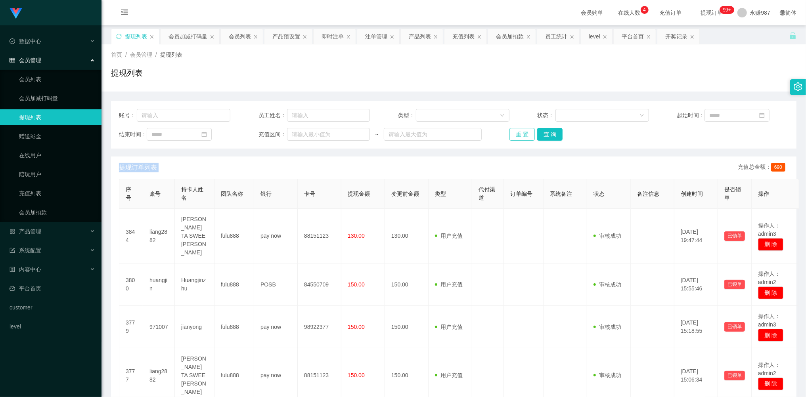
click at [519, 133] on button "重 置" at bounding box center [521, 134] width 25 height 13
click at [514, 137] on button "重 置" at bounding box center [521, 134] width 25 height 13
click at [517, 137] on button "重 置" at bounding box center [521, 134] width 25 height 13
click at [519, 136] on button "重 置" at bounding box center [521, 134] width 25 height 13
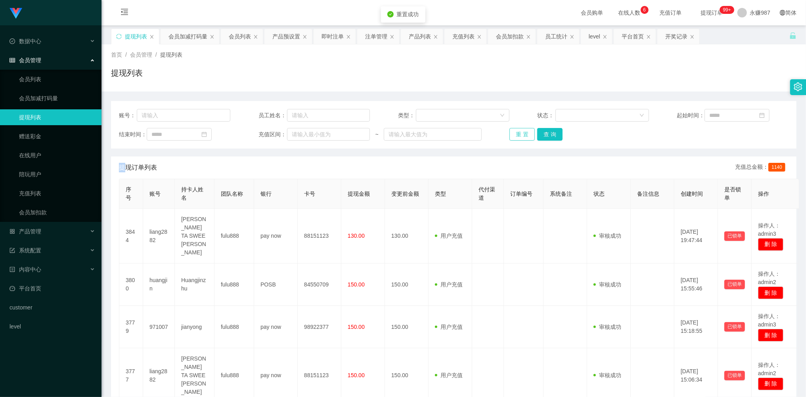
click at [519, 136] on div "重 置 查 询" at bounding box center [564, 134] width 111 height 13
click at [519, 136] on button "重 置" at bounding box center [521, 134] width 25 height 13
click at [519, 135] on button "重 置" at bounding box center [521, 134] width 25 height 13
click at [519, 135] on div "重 置 查 询" at bounding box center [564, 134] width 111 height 13
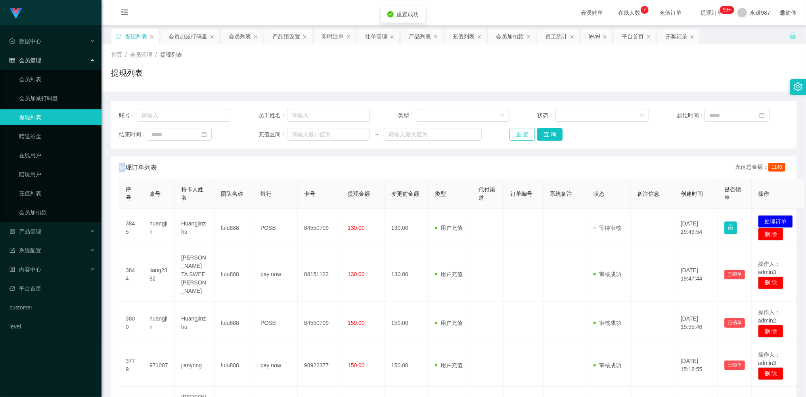
click at [519, 135] on button "重 置" at bounding box center [521, 134] width 25 height 13
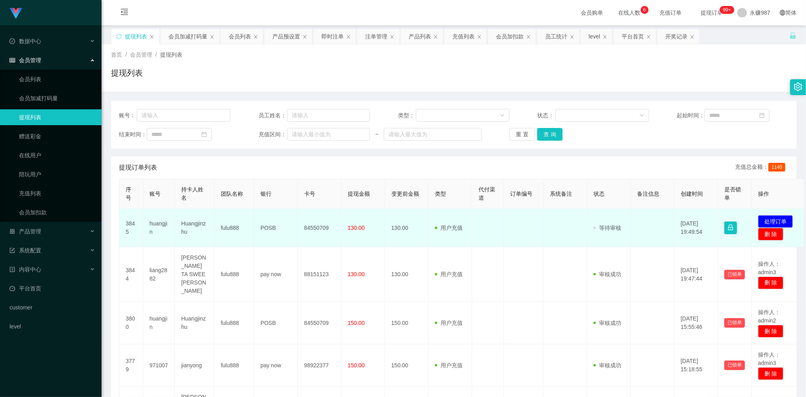
click at [199, 221] on td "Huangjinzhu" at bounding box center [195, 228] width 40 height 38
click at [160, 224] on td "huangjin" at bounding box center [159, 228] width 32 height 38
drag, startPoint x: 160, startPoint y: 224, endPoint x: 203, endPoint y: 223, distance: 43.2
click at [159, 224] on td "huangjin" at bounding box center [159, 228] width 32 height 38
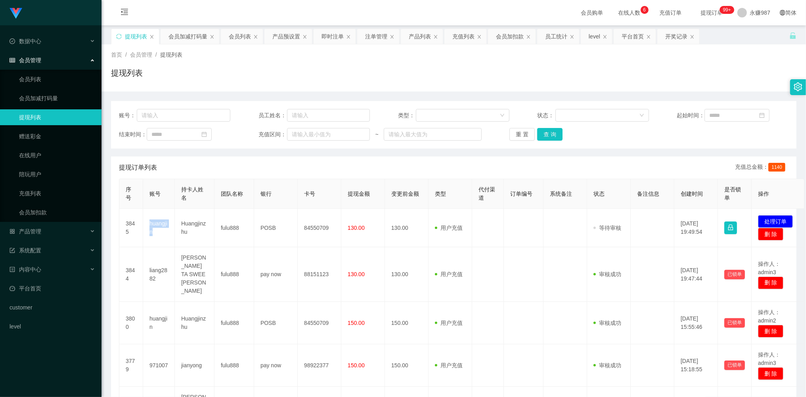
copy td "huangjin"
click at [521, 134] on button "重 置" at bounding box center [521, 134] width 25 height 13
click at [524, 133] on button "重 置" at bounding box center [521, 134] width 25 height 13
click at [524, 133] on div "重 置 查 询" at bounding box center [564, 134] width 111 height 13
click at [522, 132] on button "重 置" at bounding box center [521, 134] width 25 height 13
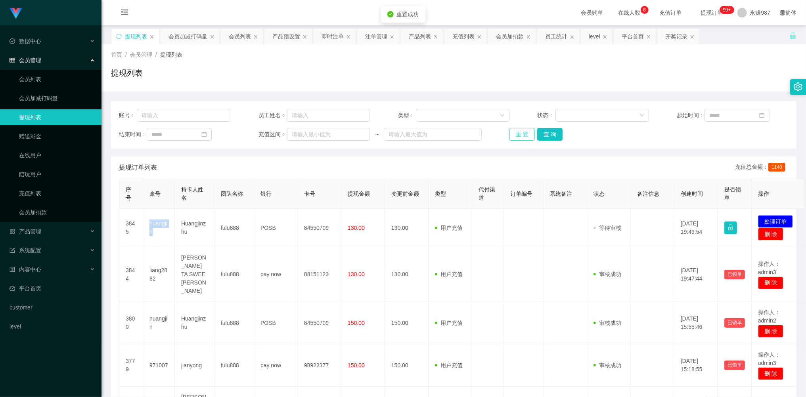
click at [522, 132] on div "重 置 查 询" at bounding box center [564, 134] width 111 height 13
click at [517, 138] on button "重 置" at bounding box center [521, 134] width 25 height 13
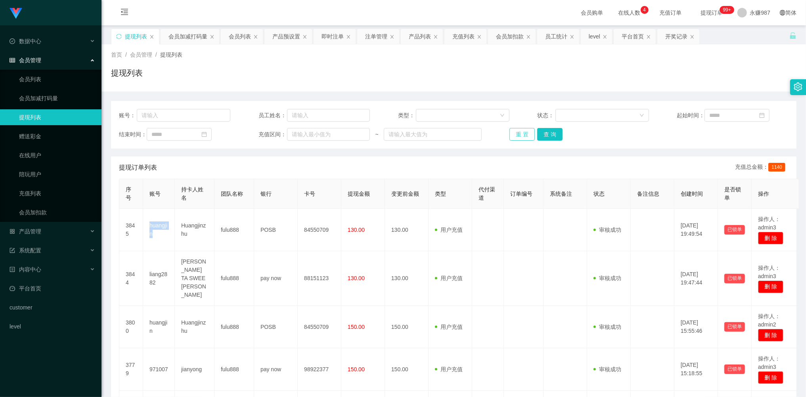
click at [517, 138] on button "重 置" at bounding box center [521, 134] width 25 height 13
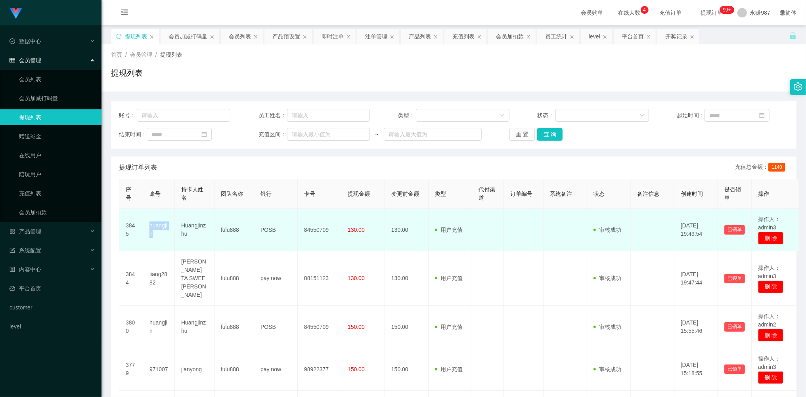
click at [159, 232] on td "huangjin" at bounding box center [159, 230] width 32 height 42
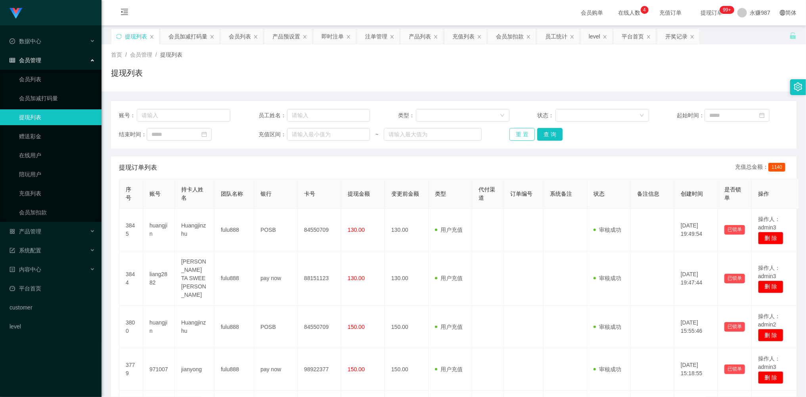
click at [522, 132] on button "重 置" at bounding box center [521, 134] width 25 height 13
click at [522, 132] on div "重 置 查 询" at bounding box center [564, 134] width 111 height 13
click at [522, 132] on button "重 置" at bounding box center [521, 134] width 25 height 13
click at [524, 136] on button "重 置" at bounding box center [521, 134] width 25 height 13
click at [524, 134] on button "重 置" at bounding box center [521, 134] width 25 height 13
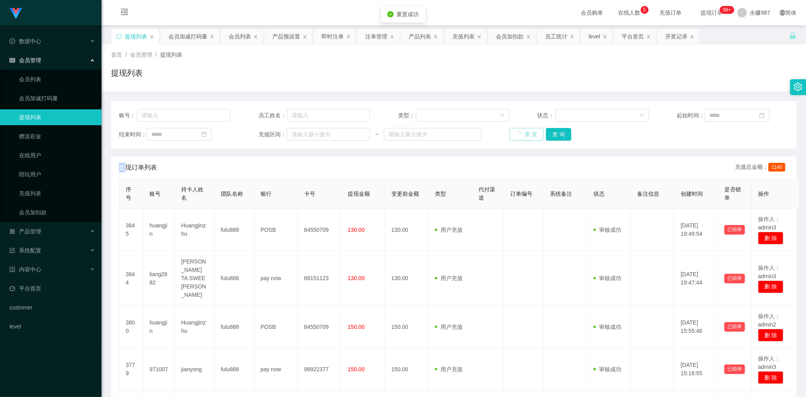
click at [524, 134] on div "重 置 查 询" at bounding box center [564, 134] width 111 height 13
click at [514, 132] on button "重 置" at bounding box center [521, 134] width 25 height 13
drag, startPoint x: 514, startPoint y: 131, endPoint x: 520, endPoint y: 131, distance: 5.9
click at [515, 131] on div "重 置 查 询" at bounding box center [564, 134] width 111 height 13
click at [520, 132] on button "重 置" at bounding box center [521, 134] width 25 height 13
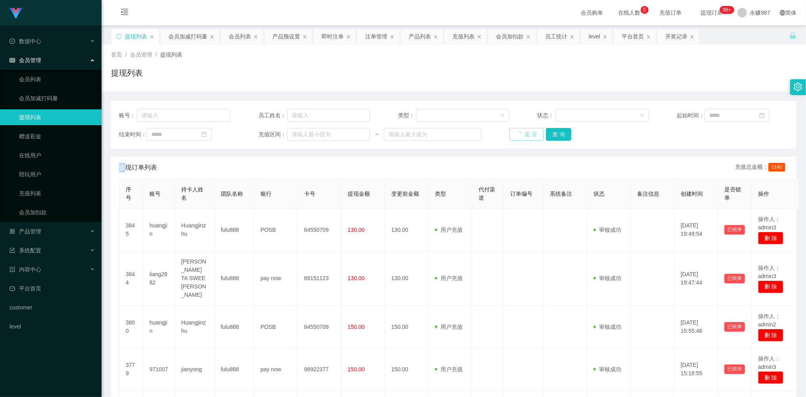
click at [520, 132] on div "重 置 查 询" at bounding box center [564, 134] width 111 height 13
click at [520, 132] on button "重 置" at bounding box center [521, 134] width 25 height 13
click at [520, 132] on div "重 置 查 询" at bounding box center [564, 134] width 111 height 13
click at [518, 137] on button "重 置" at bounding box center [521, 134] width 25 height 13
click at [518, 137] on div "重 置 查 询" at bounding box center [564, 134] width 111 height 13
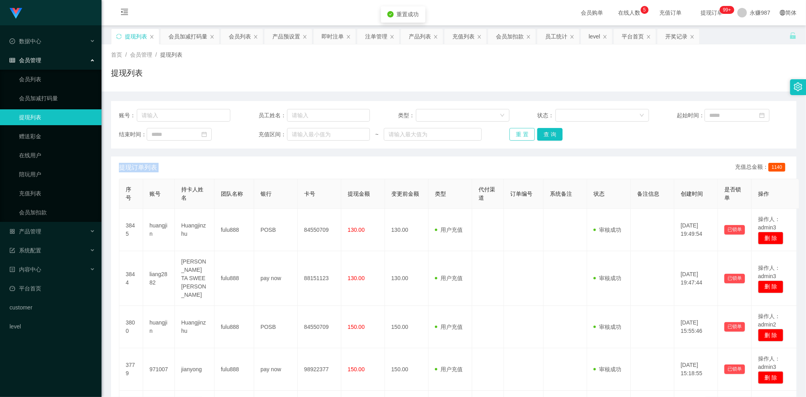
click at [517, 137] on button "重 置" at bounding box center [521, 134] width 25 height 13
click at [520, 135] on button "重 置" at bounding box center [521, 134] width 25 height 13
click at [520, 135] on div "重 置 查 询" at bounding box center [564, 134] width 111 height 13
click at [521, 139] on button "重 置" at bounding box center [521, 134] width 25 height 13
click at [524, 135] on button "重 置" at bounding box center [521, 134] width 25 height 13
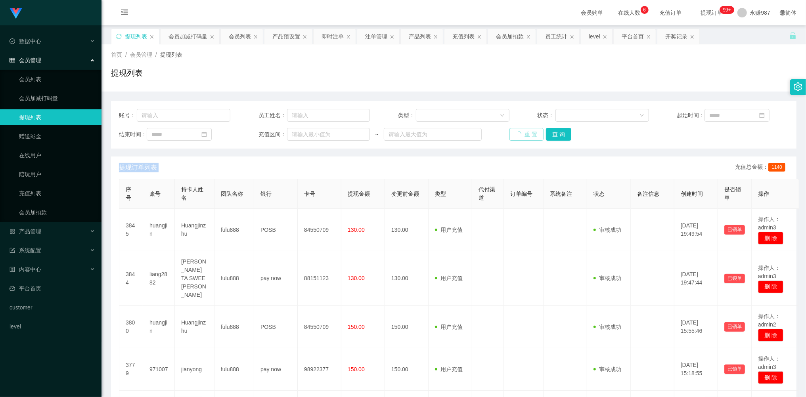
click at [524, 135] on div "重 置 查 询" at bounding box center [564, 134] width 111 height 13
click at [524, 135] on button "重 置" at bounding box center [521, 134] width 25 height 13
click at [516, 135] on button "重 置" at bounding box center [521, 134] width 25 height 13
click at [516, 134] on div "重 置 查 询" at bounding box center [564, 134] width 111 height 13
click at [46, 75] on link "会员列表" at bounding box center [57, 79] width 76 height 16
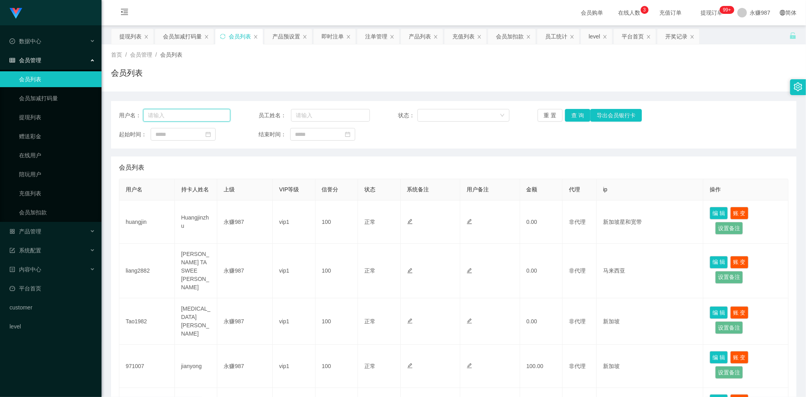
click at [193, 116] on input "text" at bounding box center [186, 115] width 87 height 13
paste input "971007"
type input "971007"
click at [581, 114] on button "查 询" at bounding box center [577, 115] width 25 height 13
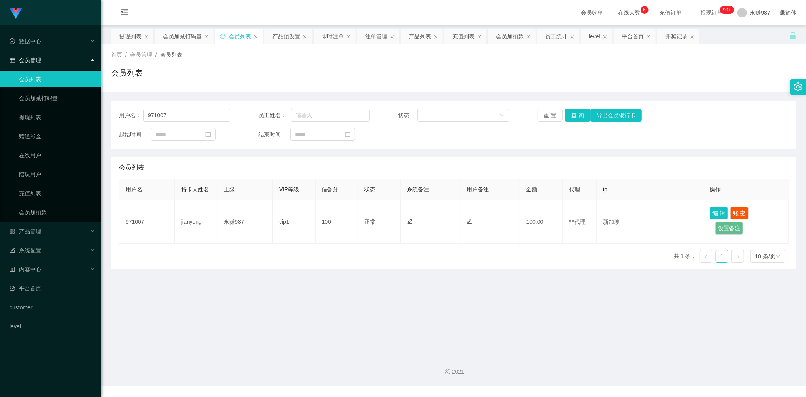
click at [36, 219] on ul "会员列表 会员加减打码量 提现列表 赠送彩金 在线用户 陪玩用户 充值列表 会员加扣款" at bounding box center [50, 146] width 101 height 152
click at [37, 224] on div "产品管理" at bounding box center [50, 232] width 101 height 16
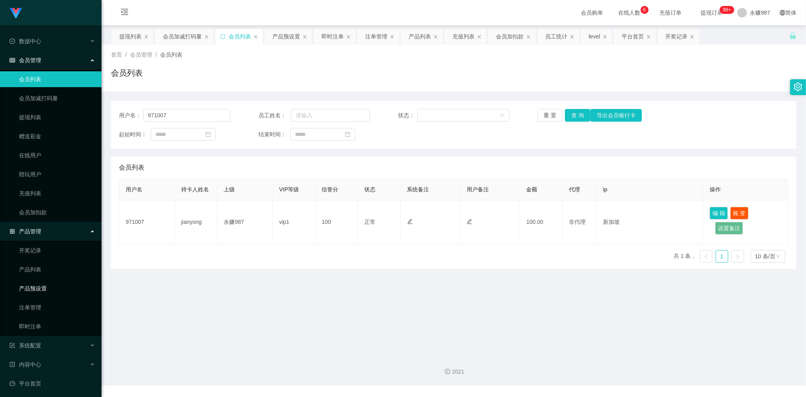
click at [48, 282] on link "产品预设置" at bounding box center [57, 289] width 76 height 16
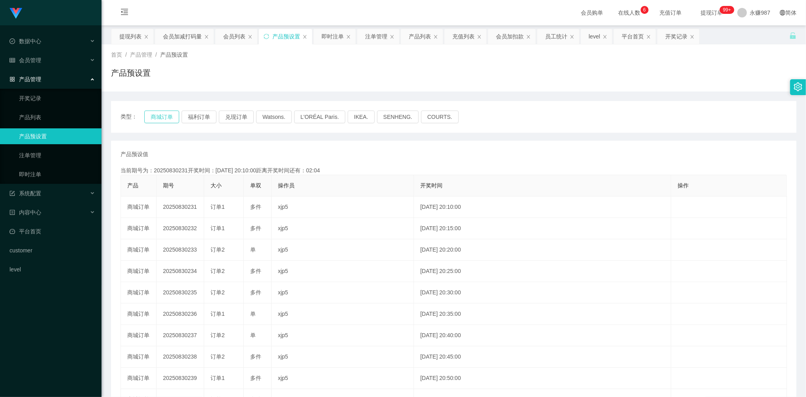
click at [170, 118] on button "商城订单" at bounding box center [161, 117] width 35 height 13
click at [39, 171] on link "即时注单" at bounding box center [57, 174] width 76 height 16
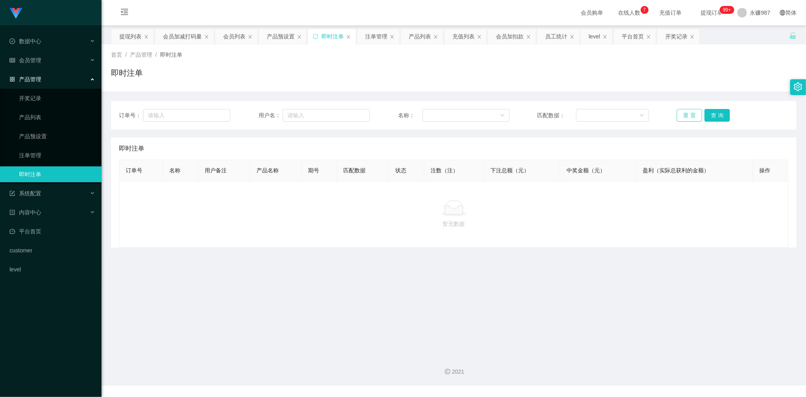
click at [680, 114] on button "重 置" at bounding box center [689, 115] width 25 height 13
click at [681, 114] on button "重 置" at bounding box center [689, 115] width 25 height 13
click at [683, 113] on button "重 置" at bounding box center [689, 115] width 25 height 13
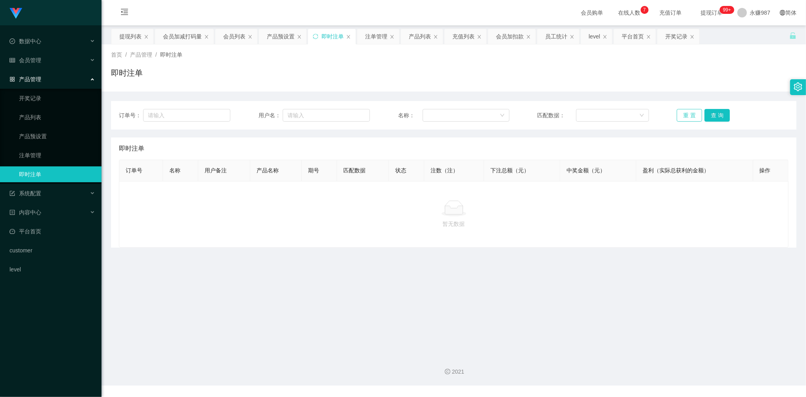
click at [683, 113] on button "重 置" at bounding box center [689, 115] width 25 height 13
click at [684, 117] on button "重 置" at bounding box center [689, 115] width 25 height 13
click at [40, 149] on link "注单管理" at bounding box center [57, 155] width 76 height 16
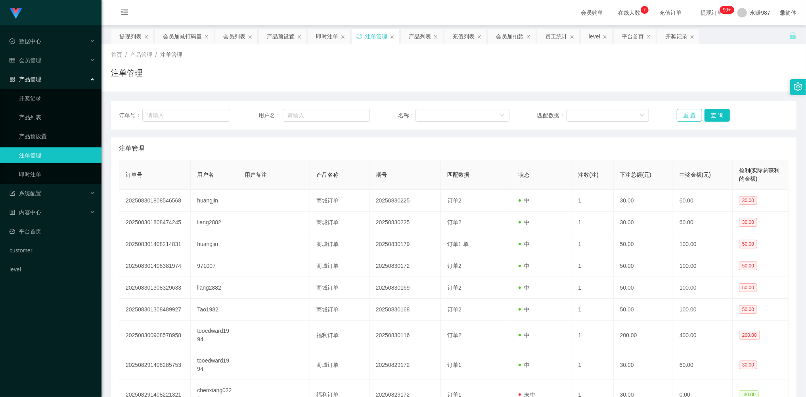
click at [682, 114] on button "重 置" at bounding box center [689, 115] width 25 height 13
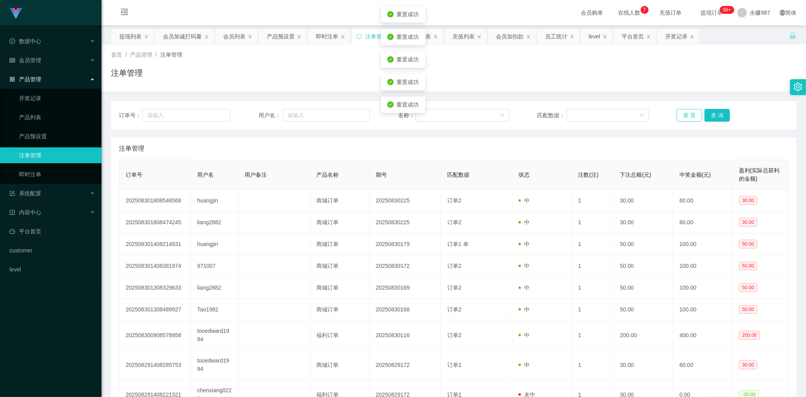
click at [682, 114] on button "重 置" at bounding box center [689, 115] width 25 height 13
click at [31, 166] on link "即时注单" at bounding box center [57, 174] width 76 height 16
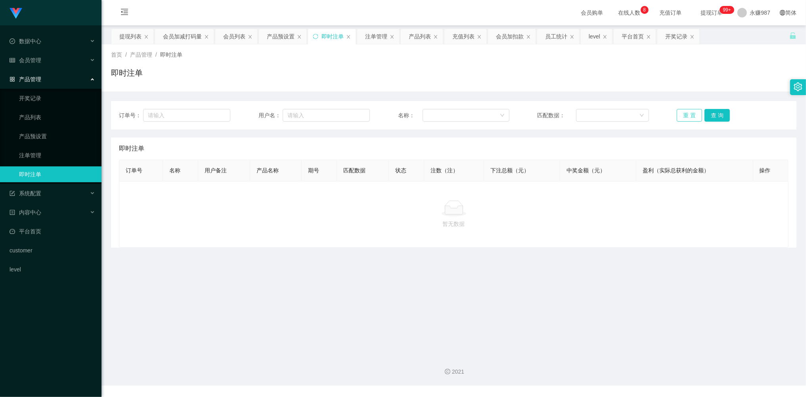
click at [682, 117] on button "重 置" at bounding box center [689, 115] width 25 height 13
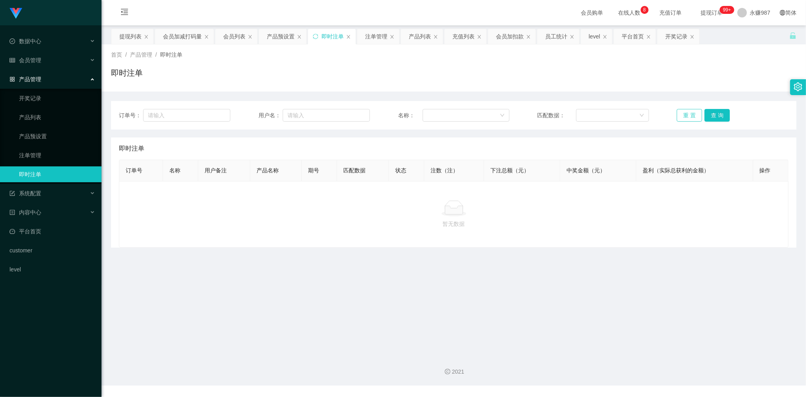
click at [683, 119] on button "重 置" at bounding box center [689, 115] width 25 height 13
click at [685, 116] on button "重 置" at bounding box center [689, 115] width 25 height 13
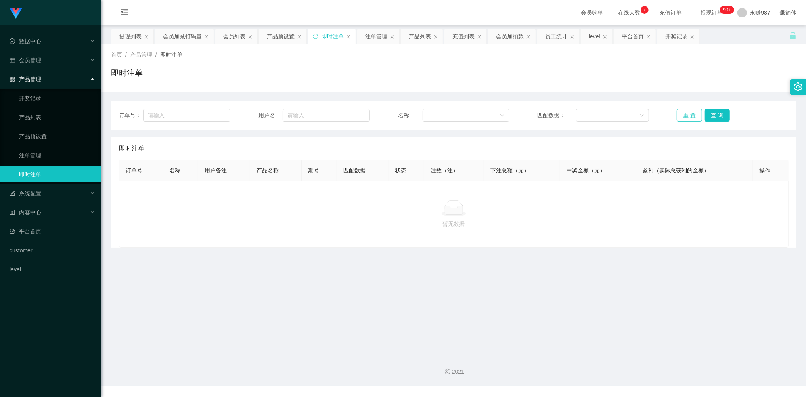
click at [685, 116] on button "重 置" at bounding box center [689, 115] width 25 height 13
click at [684, 115] on button "重 置" at bounding box center [689, 115] width 25 height 13
click at [25, 153] on link "注单管理" at bounding box center [57, 155] width 76 height 16
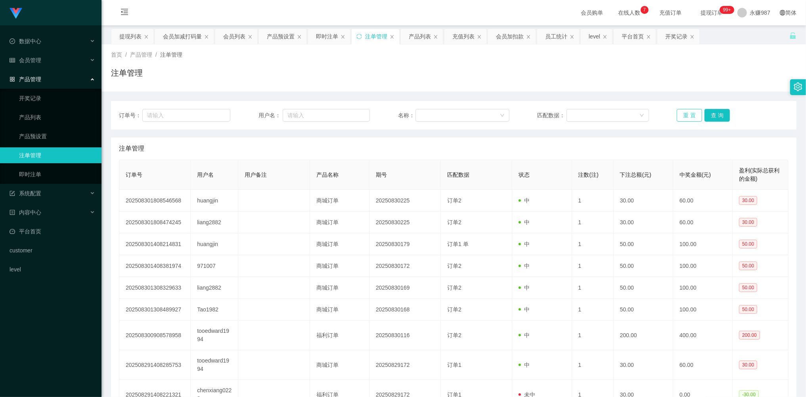
click at [683, 111] on button "重 置" at bounding box center [689, 115] width 25 height 13
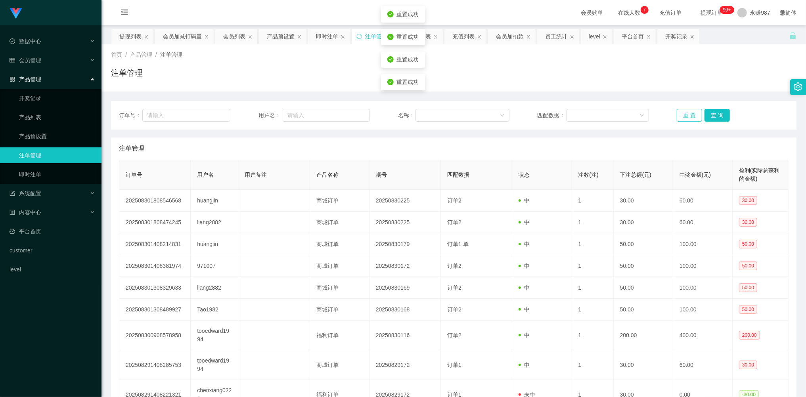
click at [683, 111] on button "重 置" at bounding box center [689, 115] width 25 height 13
click at [691, 115] on button "重 置" at bounding box center [689, 115] width 25 height 13
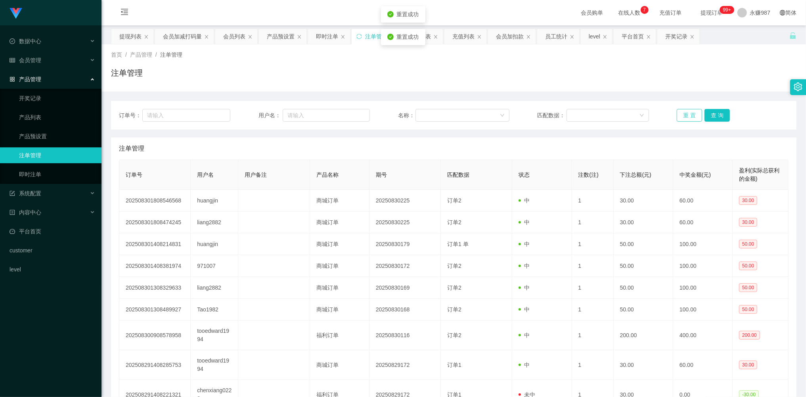
click at [691, 115] on button "重 置" at bounding box center [689, 115] width 25 height 13
click at [40, 136] on link "产品预设置" at bounding box center [57, 136] width 76 height 16
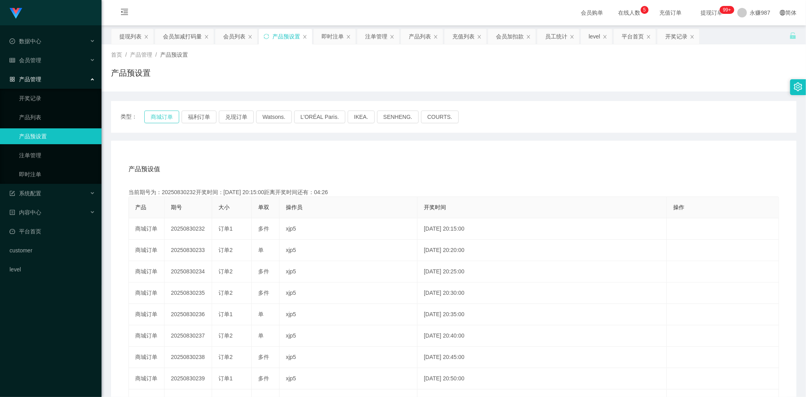
click at [158, 121] on button "商城订单" at bounding box center [161, 117] width 35 height 13
click at [40, 168] on link "即时注单" at bounding box center [57, 174] width 76 height 16
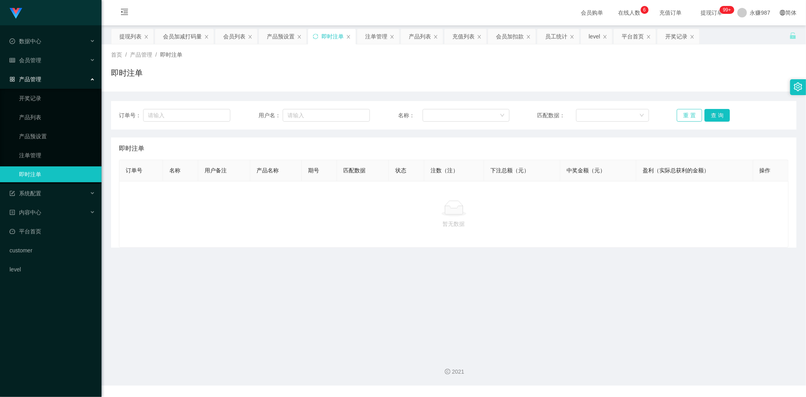
click at [686, 112] on button "重 置" at bounding box center [689, 115] width 25 height 13
click at [46, 147] on link "注单管理" at bounding box center [57, 155] width 76 height 16
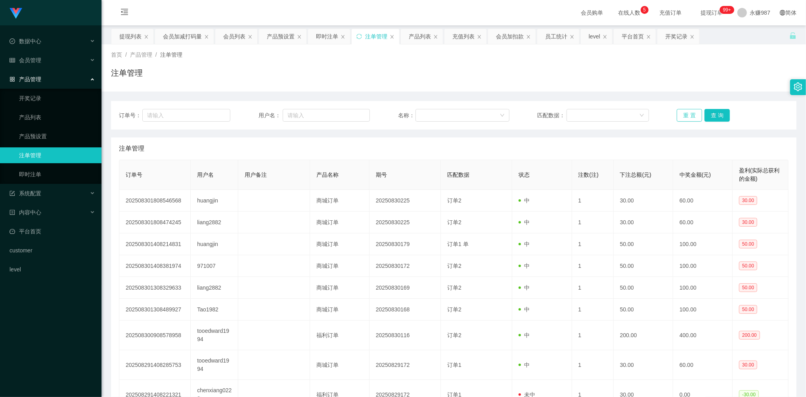
click at [689, 118] on button "重 置" at bounding box center [689, 115] width 25 height 13
click at [687, 117] on button "重 置" at bounding box center [689, 115] width 25 height 13
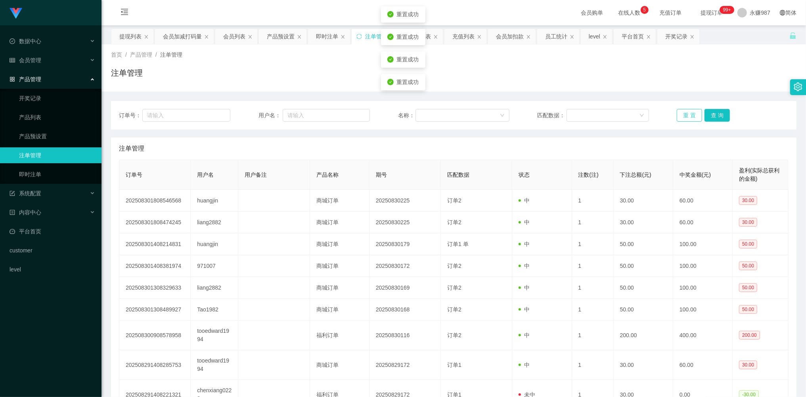
click at [687, 117] on button "重 置" at bounding box center [689, 115] width 25 height 13
click at [693, 116] on button "重 置" at bounding box center [689, 115] width 25 height 13
click at [691, 116] on button "重 置" at bounding box center [689, 115] width 25 height 13
click at [691, 115] on button "重 置" at bounding box center [689, 115] width 25 height 13
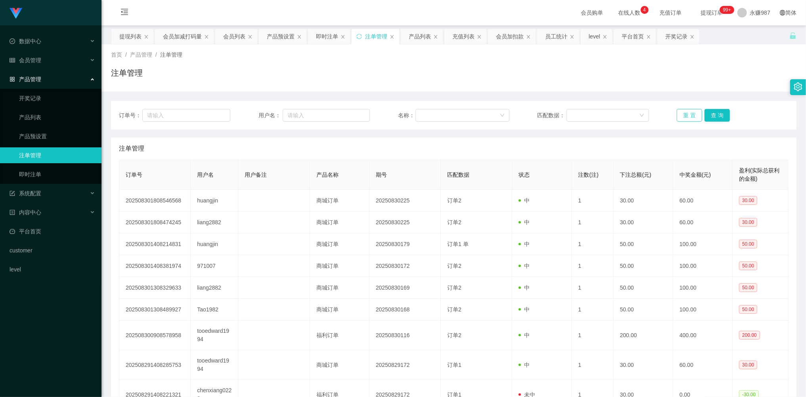
click at [681, 115] on button "重 置" at bounding box center [689, 115] width 25 height 13
click at [43, 173] on link "即时注单" at bounding box center [57, 174] width 76 height 16
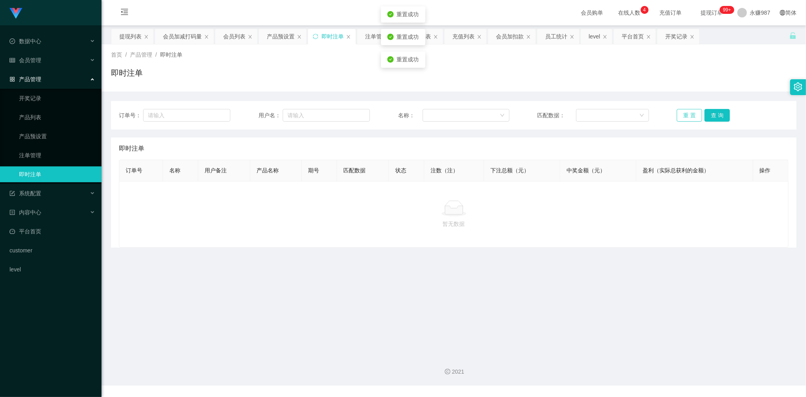
click at [687, 115] on button "重 置" at bounding box center [689, 115] width 25 height 13
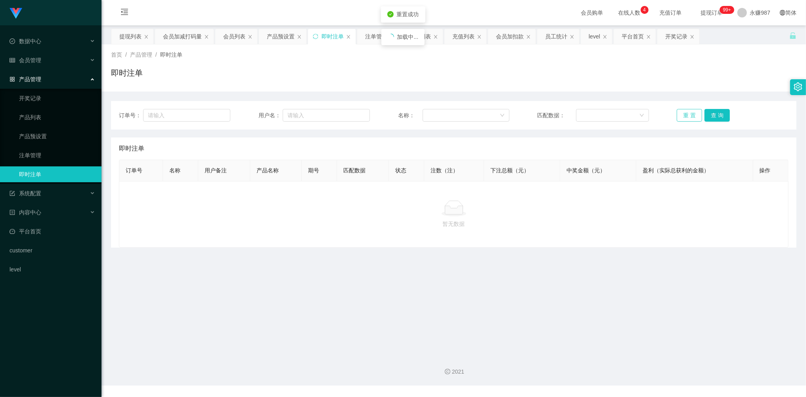
click at [687, 115] on button "重 置" at bounding box center [689, 115] width 25 height 13
click at [679, 115] on button "重 置" at bounding box center [689, 115] width 25 height 13
click at [681, 115] on button "重 置" at bounding box center [689, 115] width 25 height 13
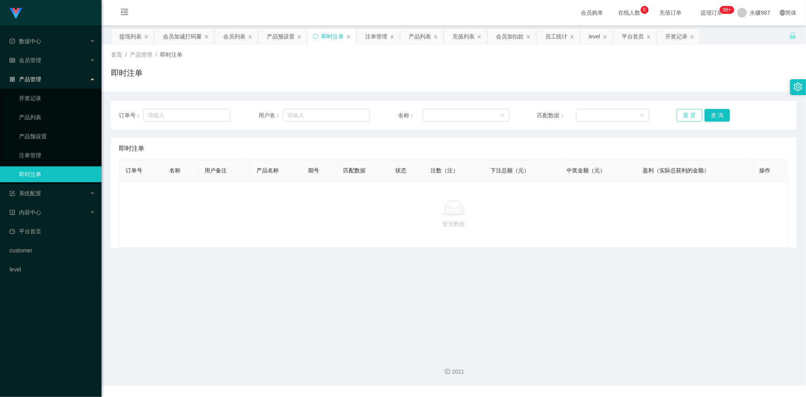
click at [677, 117] on button "重 置" at bounding box center [689, 115] width 25 height 13
click at [680, 117] on button "重 置" at bounding box center [689, 115] width 25 height 13
click at [683, 116] on button "重 置" at bounding box center [689, 115] width 25 height 13
click at [685, 116] on button "重 置" at bounding box center [689, 115] width 25 height 13
click at [686, 115] on button "重 置" at bounding box center [689, 115] width 25 height 13
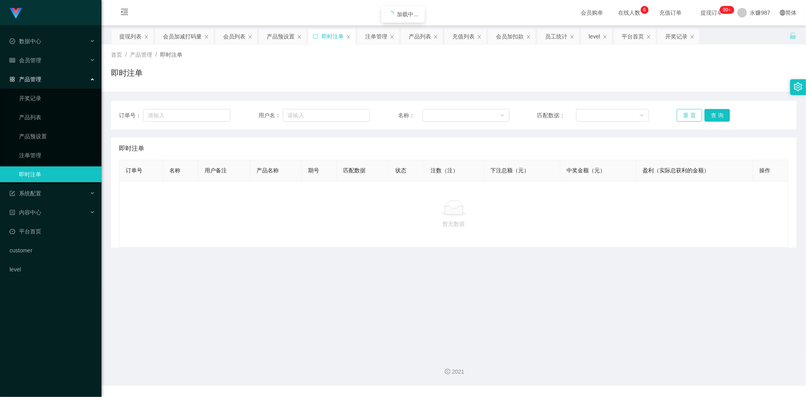
click at [687, 115] on button "重 置" at bounding box center [689, 115] width 25 height 13
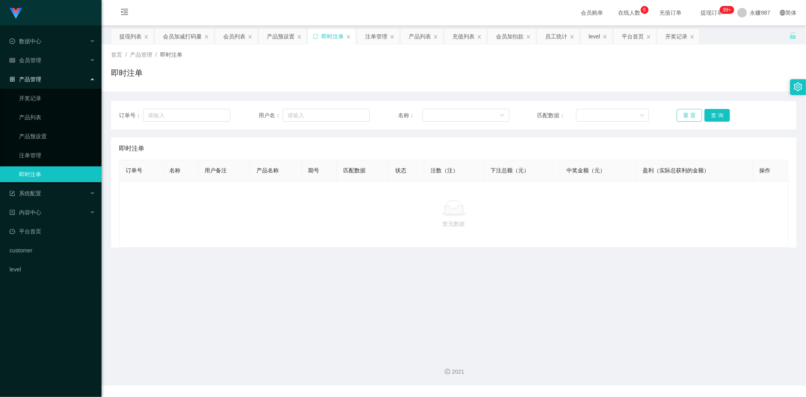
click at [687, 115] on button "重 置" at bounding box center [689, 115] width 25 height 13
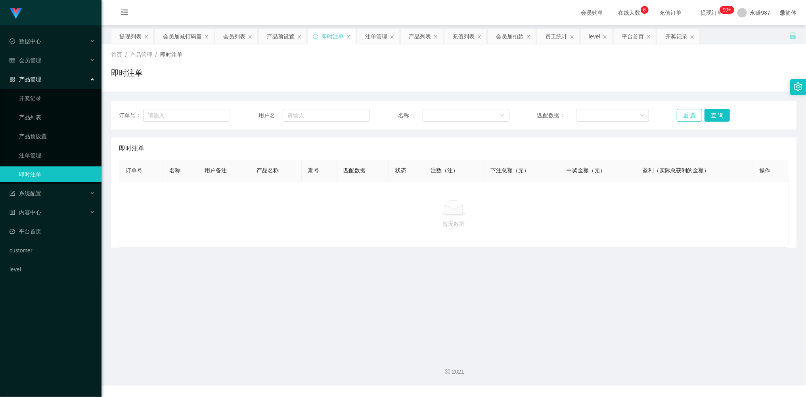
click at [687, 115] on button "重 置" at bounding box center [689, 115] width 25 height 13
click at [683, 121] on button "重 置" at bounding box center [689, 115] width 25 height 13
click at [683, 117] on button "重 置" at bounding box center [689, 115] width 25 height 13
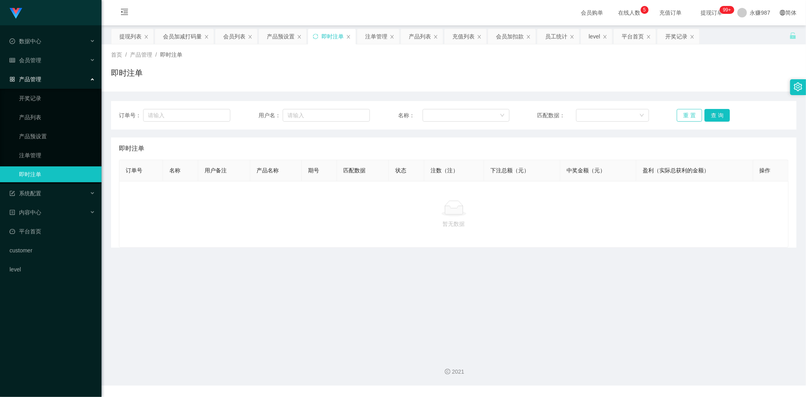
click at [686, 114] on button "重 置" at bounding box center [689, 115] width 25 height 13
click at [40, 153] on link "注单管理" at bounding box center [57, 155] width 76 height 16
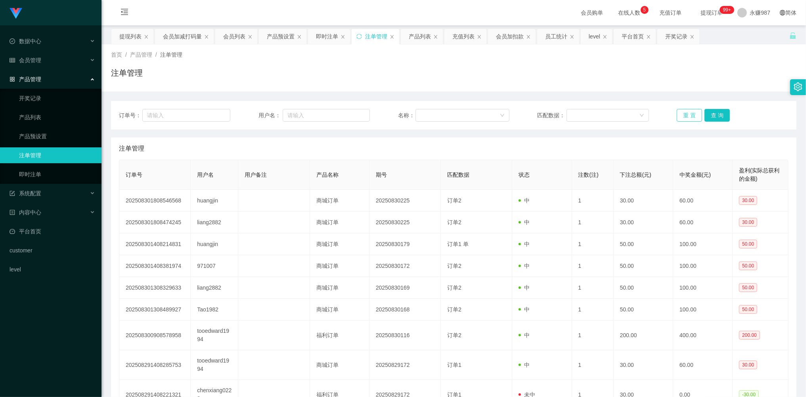
click at [685, 121] on button "重 置" at bounding box center [689, 115] width 25 height 13
click at [686, 115] on button "重 置" at bounding box center [689, 115] width 25 height 13
click at [687, 111] on button "重 置" at bounding box center [689, 115] width 25 height 13
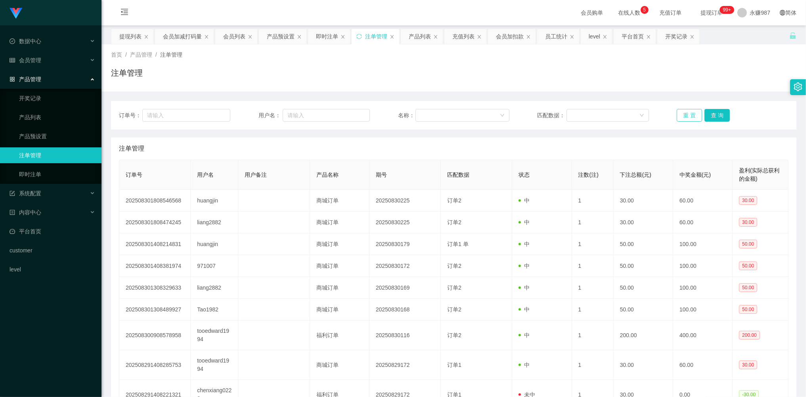
click at [687, 111] on button "重 置" at bounding box center [689, 115] width 25 height 13
click at [44, 171] on link "即时注单" at bounding box center [57, 174] width 76 height 16
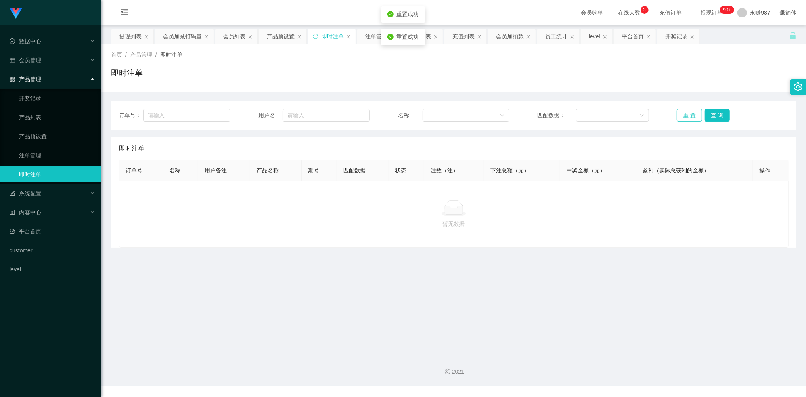
click at [692, 112] on button "重 置" at bounding box center [689, 115] width 25 height 13
click at [681, 113] on button "重 置" at bounding box center [689, 115] width 25 height 13
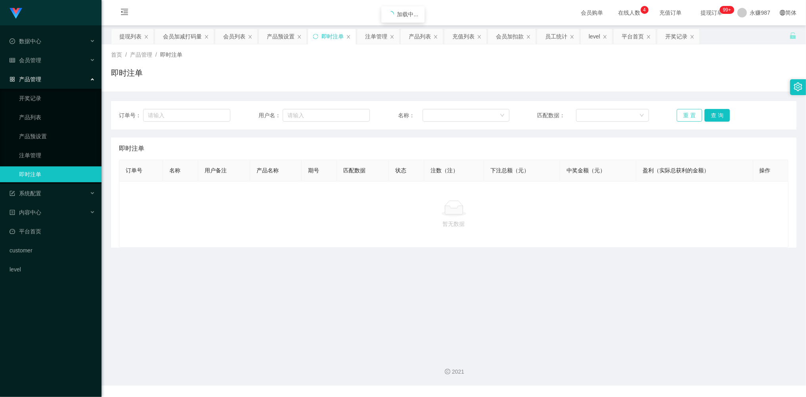
click at [681, 113] on button "重 置" at bounding box center [689, 115] width 25 height 13
click at [685, 113] on button "重 置" at bounding box center [689, 115] width 25 height 13
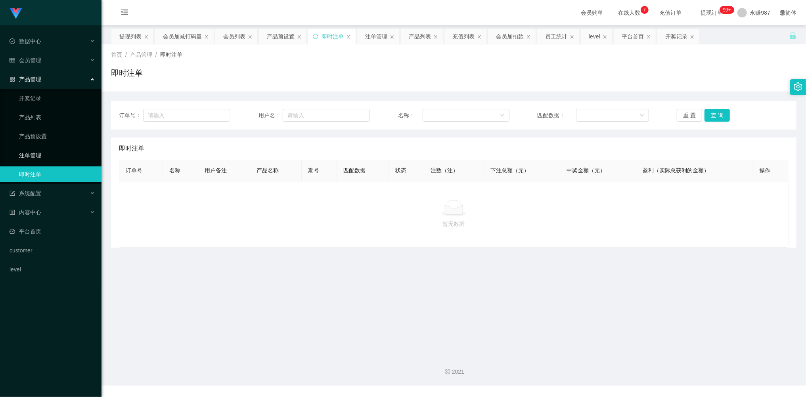
click at [33, 159] on link "注单管理" at bounding box center [57, 155] width 76 height 16
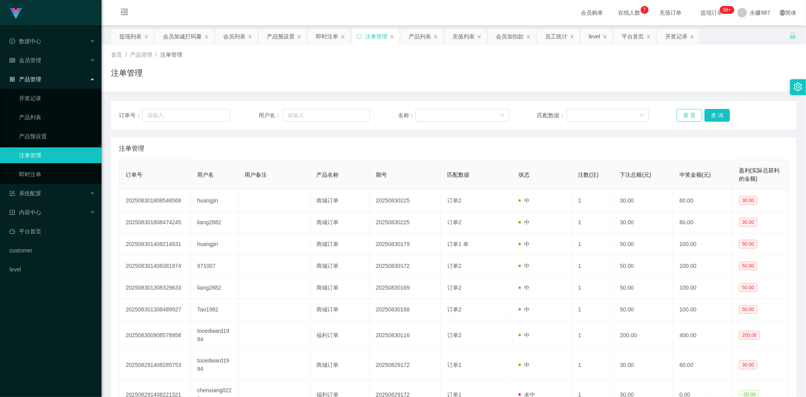
click at [691, 119] on button "重 置" at bounding box center [689, 115] width 25 height 13
click at [690, 119] on button "重 置" at bounding box center [689, 115] width 25 height 13
click at [677, 113] on button "重 置" at bounding box center [689, 115] width 25 height 13
click at [685, 115] on button "重 置" at bounding box center [689, 115] width 25 height 13
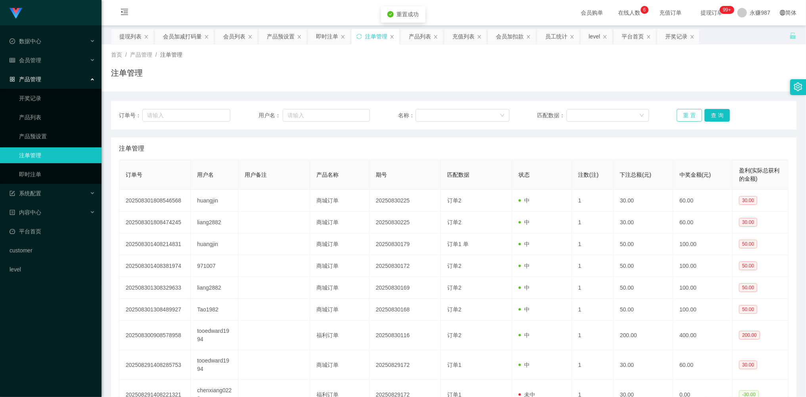
click at [685, 115] on button "重 置" at bounding box center [689, 115] width 25 height 13
click at [687, 119] on button "重 置" at bounding box center [689, 115] width 25 height 13
click at [37, 171] on link "即时注单" at bounding box center [57, 174] width 76 height 16
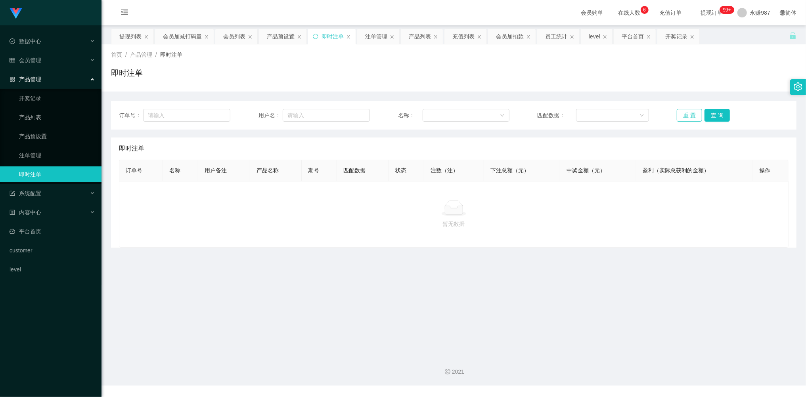
click at [689, 116] on button "重 置" at bounding box center [689, 115] width 25 height 13
click at [40, 147] on link "注单管理" at bounding box center [57, 155] width 76 height 16
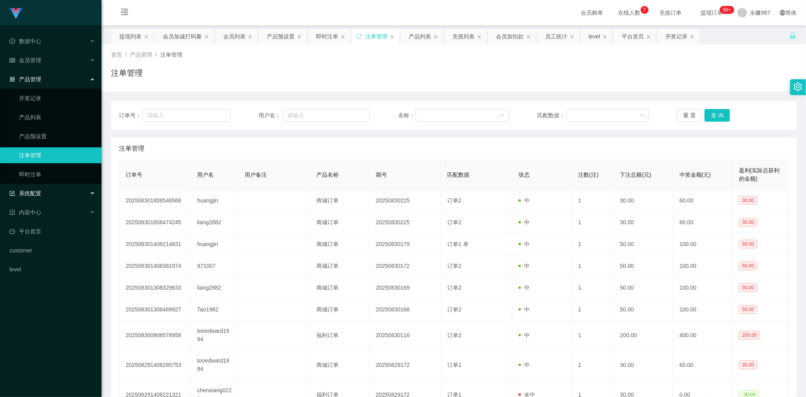
click at [35, 192] on span "系统配置" at bounding box center [26, 193] width 32 height 6
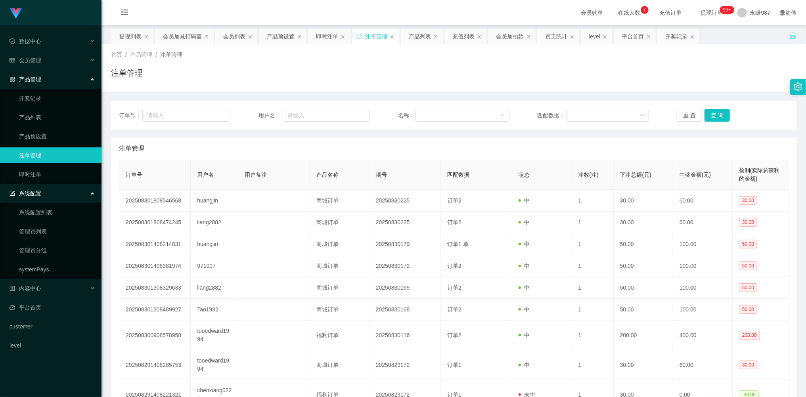
click at [37, 190] on span "系统配置" at bounding box center [26, 193] width 32 height 6
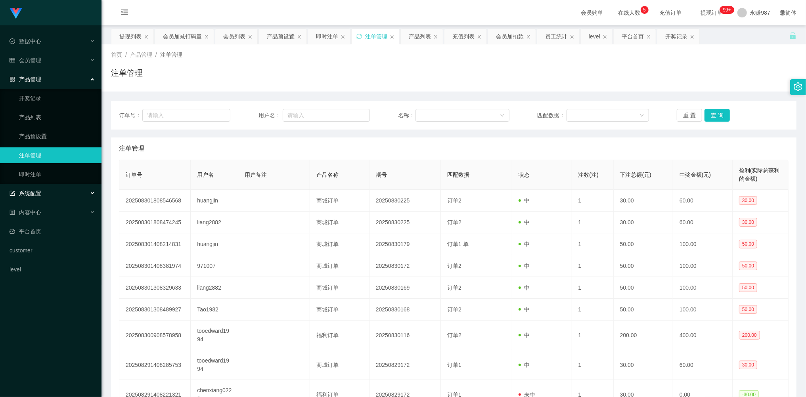
click at [40, 190] on span "系统配置" at bounding box center [26, 193] width 32 height 6
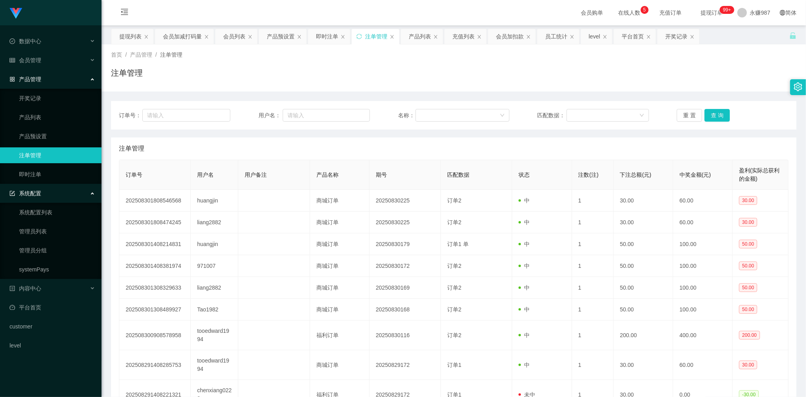
click at [43, 186] on div "系统配置" at bounding box center [50, 194] width 101 height 16
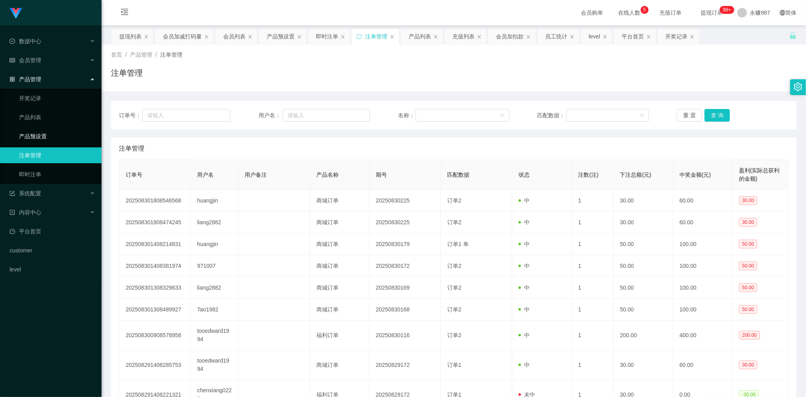
click at [43, 132] on link "产品预设置" at bounding box center [57, 136] width 76 height 16
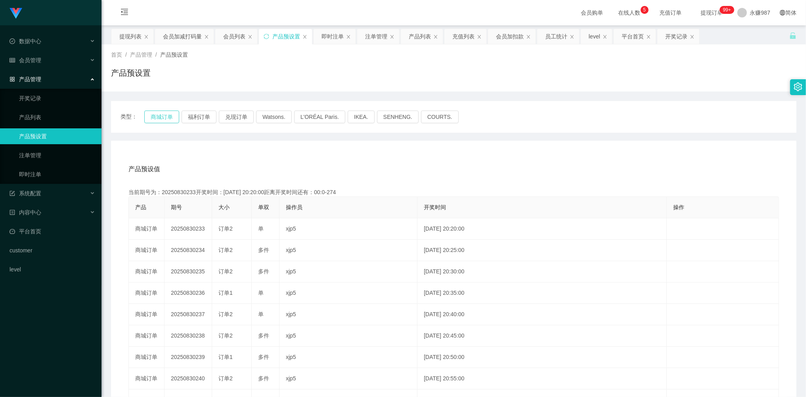
click at [174, 116] on button "商城订单" at bounding box center [161, 117] width 35 height 13
click at [170, 115] on button "商城订单" at bounding box center [161, 117] width 35 height 13
click at [168, 115] on button "商城订单" at bounding box center [161, 117] width 35 height 13
click at [33, 38] on span "数据中心" at bounding box center [26, 41] width 32 height 6
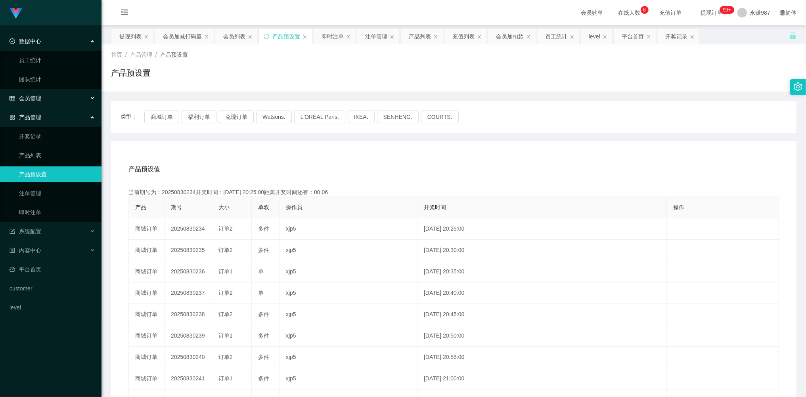
click at [34, 97] on span "会员管理" at bounding box center [26, 98] width 32 height 6
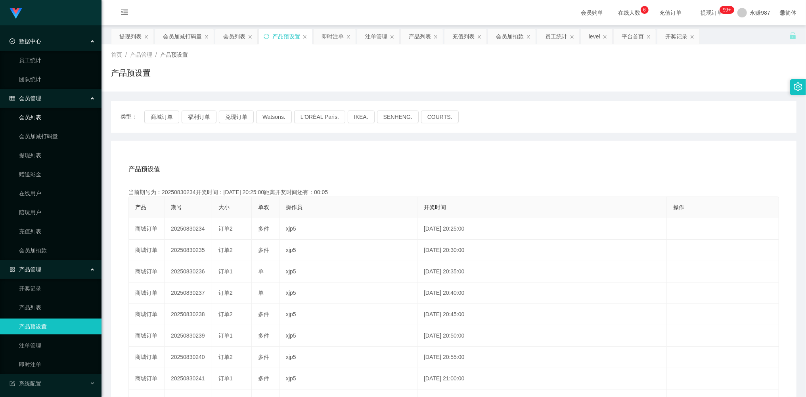
click at [35, 115] on link "会员列表" at bounding box center [57, 117] width 76 height 16
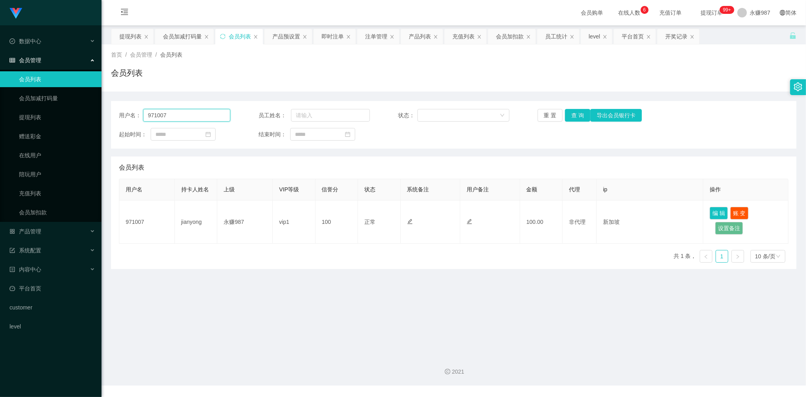
drag, startPoint x: 176, startPoint y: 117, endPoint x: 121, endPoint y: 113, distance: 55.3
click at [121, 113] on div "用户名： 971007" at bounding box center [174, 115] width 111 height 13
click at [580, 116] on button "查 询" at bounding box center [577, 115] width 25 height 13
click at [551, 118] on button "重 置" at bounding box center [550, 115] width 25 height 13
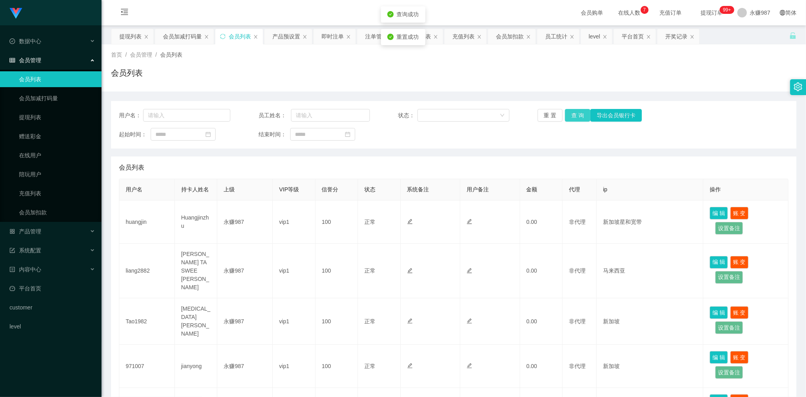
click at [570, 113] on button "查 询" at bounding box center [577, 115] width 25 height 13
drag, startPoint x: 25, startPoint y: 121, endPoint x: 37, endPoint y: 121, distance: 11.9
click at [25, 121] on link "提现列表" at bounding box center [57, 117] width 76 height 16
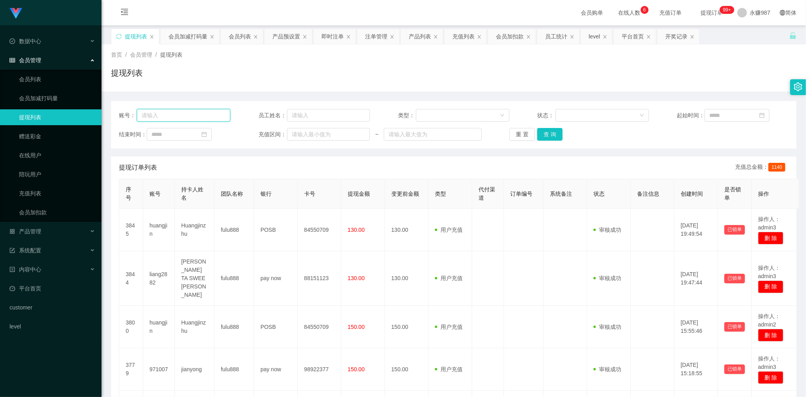
click at [191, 109] on input "text" at bounding box center [184, 115] width 94 height 13
paste input "971007"
type input "971007"
click at [544, 135] on button "查 询" at bounding box center [549, 134] width 25 height 13
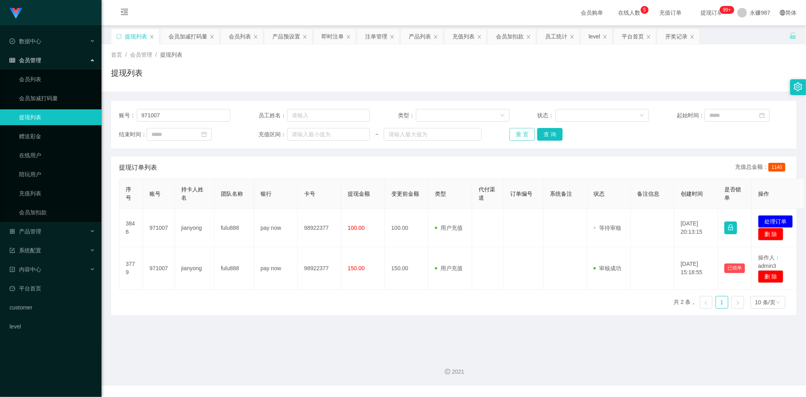
click at [519, 134] on button "重 置" at bounding box center [521, 134] width 25 height 13
click at [519, 134] on div "重 置 查 询" at bounding box center [564, 134] width 111 height 13
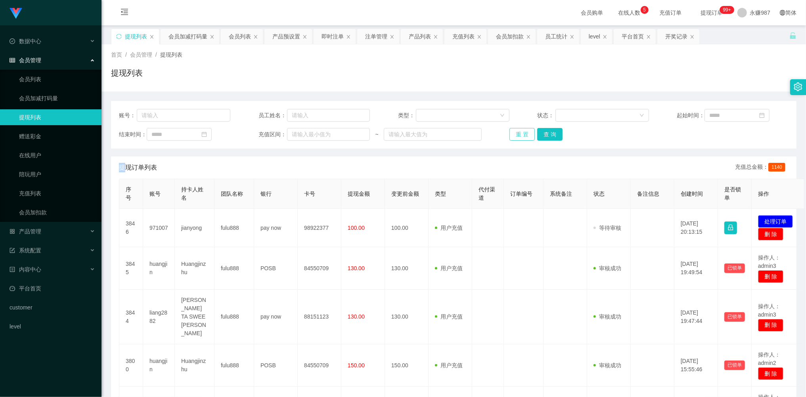
click at [519, 134] on button "重 置" at bounding box center [521, 134] width 25 height 13
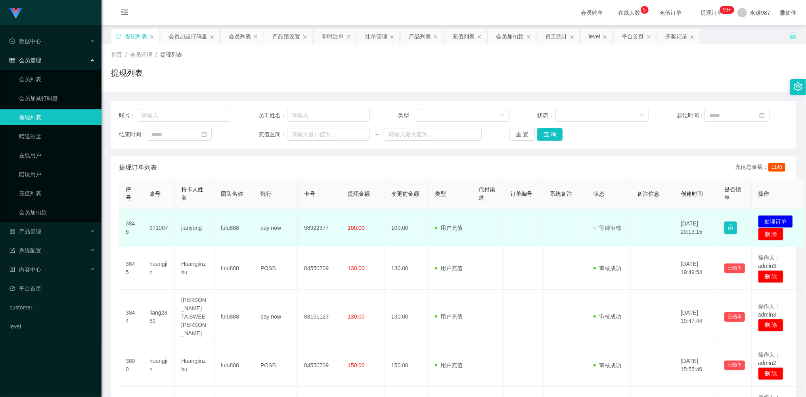
click at [156, 230] on td "971007" at bounding box center [159, 228] width 32 height 38
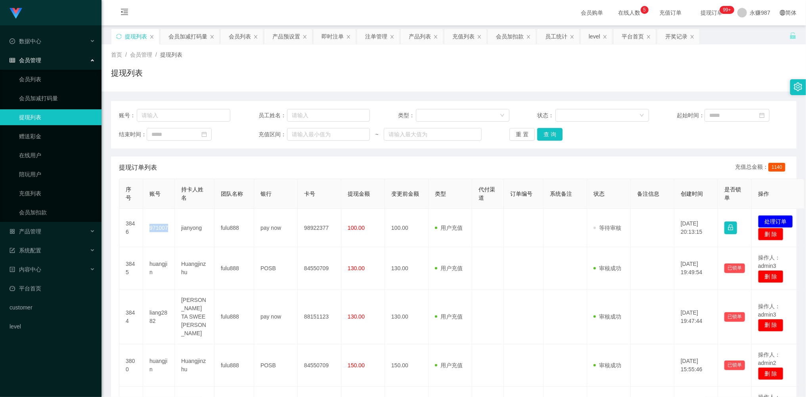
copy td "971007"
click at [35, 247] on span "系统配置" at bounding box center [26, 250] width 32 height 6
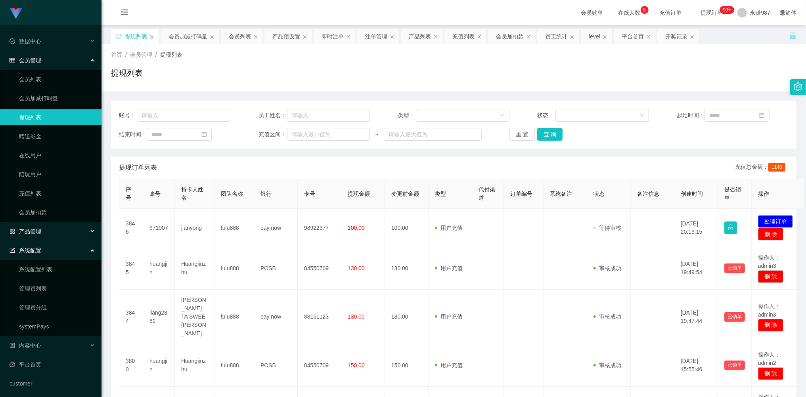
click at [36, 229] on span "产品管理" at bounding box center [26, 231] width 32 height 6
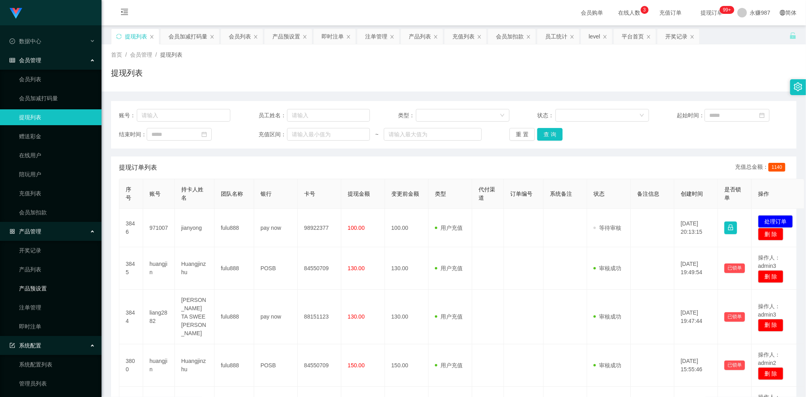
click at [45, 287] on link "产品预设置" at bounding box center [57, 289] width 76 height 16
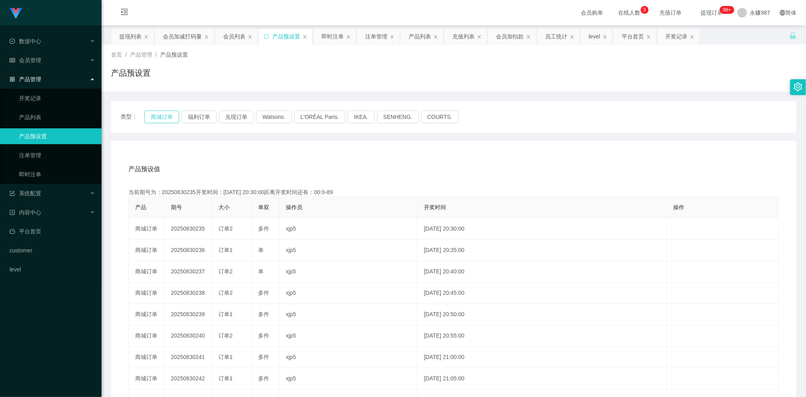
click at [149, 115] on button "商城订单" at bounding box center [161, 117] width 35 height 13
click at [167, 115] on button "商城订单" at bounding box center [161, 117] width 35 height 13
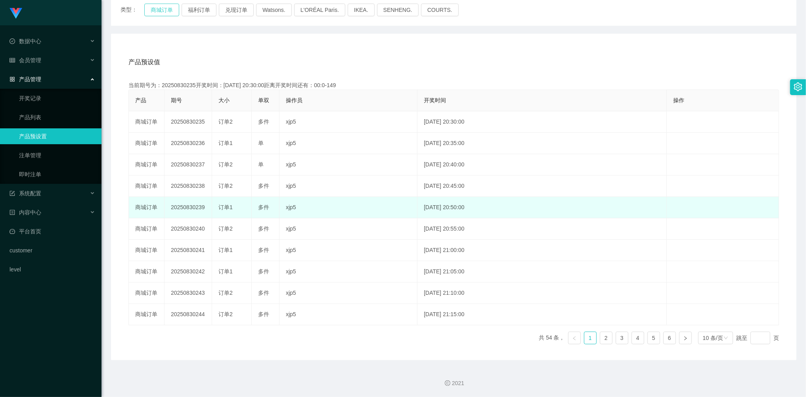
scroll to position [2, 0]
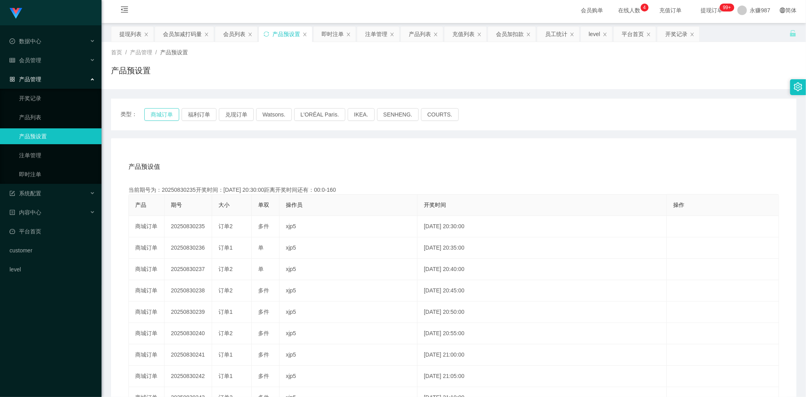
click at [170, 112] on button "商城订单" at bounding box center [161, 114] width 35 height 13
click at [160, 115] on button "商城订单" at bounding box center [161, 114] width 35 height 13
click at [37, 42] on span "数据中心" at bounding box center [26, 41] width 32 height 6
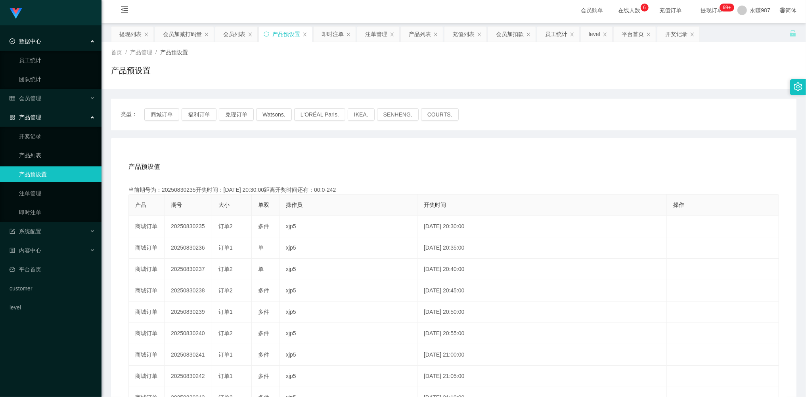
click at [40, 90] on ul "数据中心 员工统计 团队统计 会员管理 会员列表 会员加减打码量 提现列表 赠送彩金 在线用户 陪玩用户 充值列表 会员加扣款 产品管理 开奖记录 产品列表 …" at bounding box center [50, 174] width 101 height 298
click at [43, 94] on div "会员管理" at bounding box center [50, 98] width 101 height 16
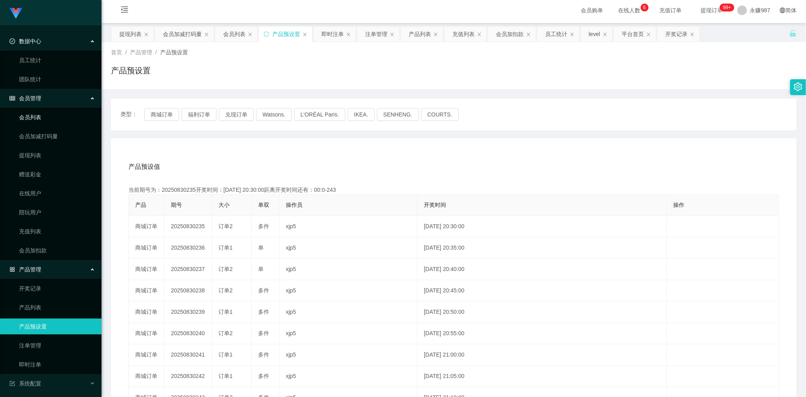
click at [45, 115] on link "会员列表" at bounding box center [57, 117] width 76 height 16
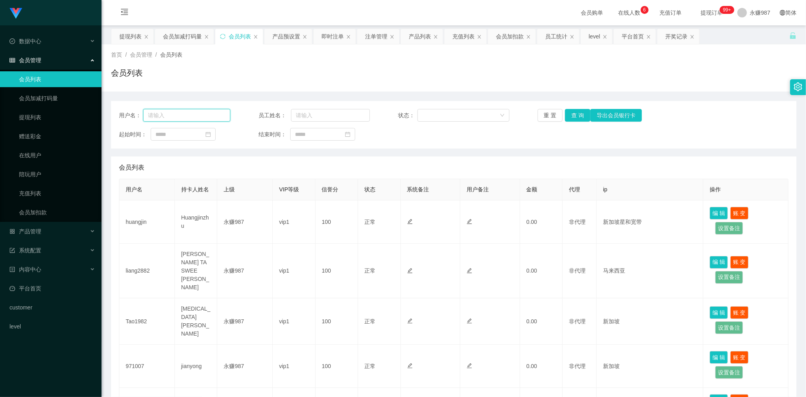
click at [189, 115] on input "text" at bounding box center [186, 115] width 87 height 13
paste input "tooedward1994"
type input "tooedward1994"
click at [578, 111] on button "查 询" at bounding box center [577, 115] width 25 height 13
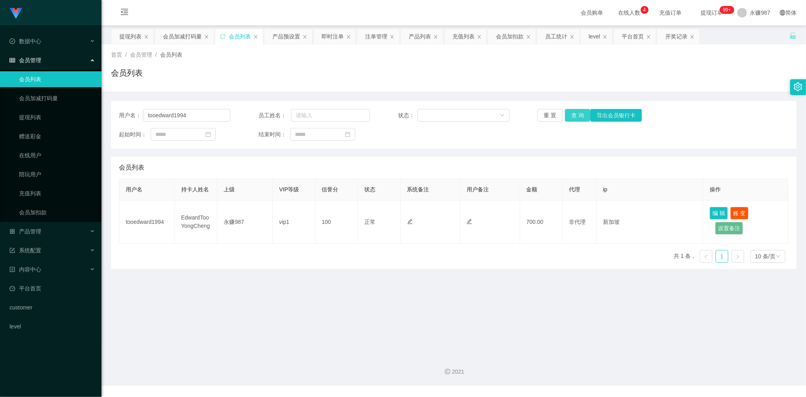
click at [574, 115] on button "查 询" at bounding box center [577, 115] width 25 height 13
click at [574, 115] on div "重 置 查 询 导出会员银行卡" at bounding box center [593, 115] width 111 height 13
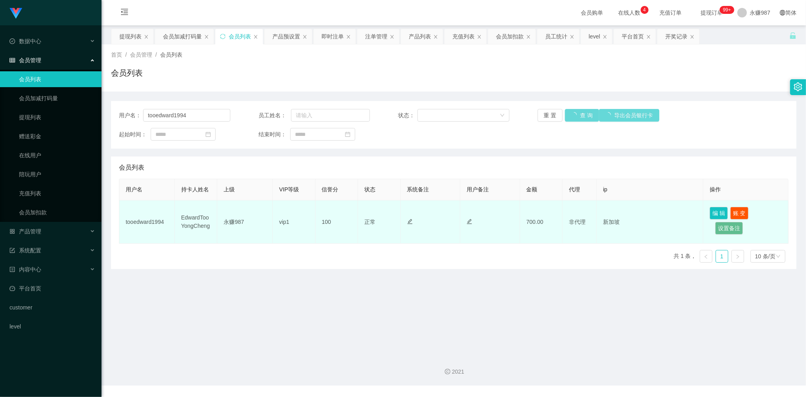
click at [197, 220] on td "EdwardTooYongCheng" at bounding box center [196, 222] width 43 height 43
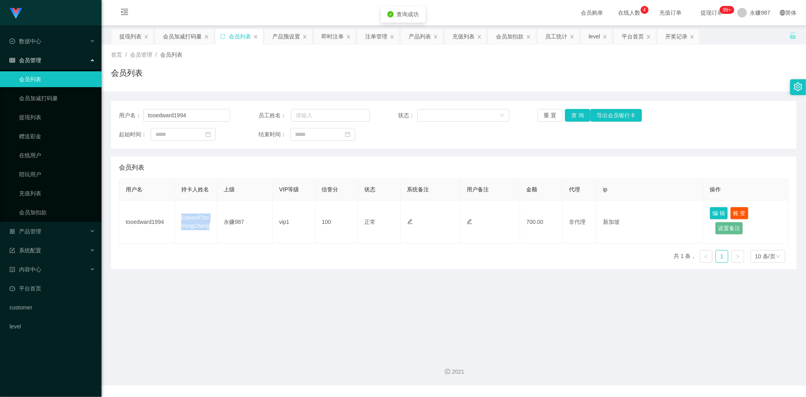
copy td "EdwardTooYongCheng"
click at [40, 228] on span "产品管理" at bounding box center [26, 231] width 32 height 6
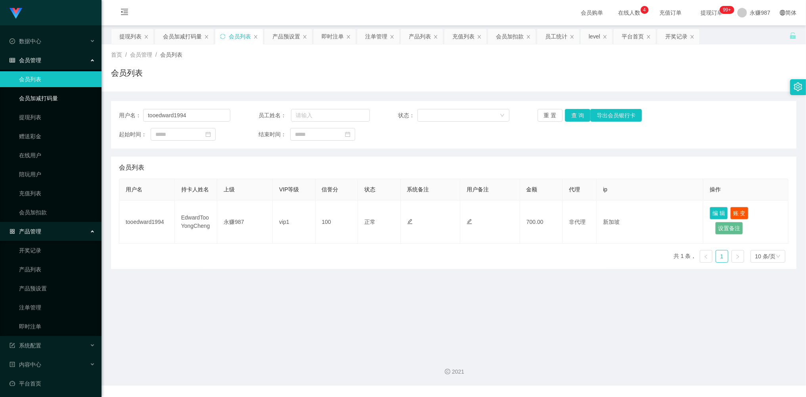
click at [42, 93] on link "会员加减打码量" at bounding box center [57, 98] width 76 height 16
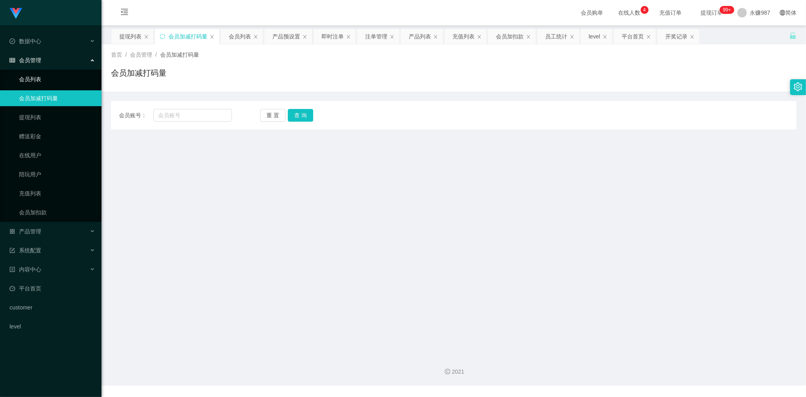
click at [32, 75] on link "会员列表" at bounding box center [57, 79] width 76 height 16
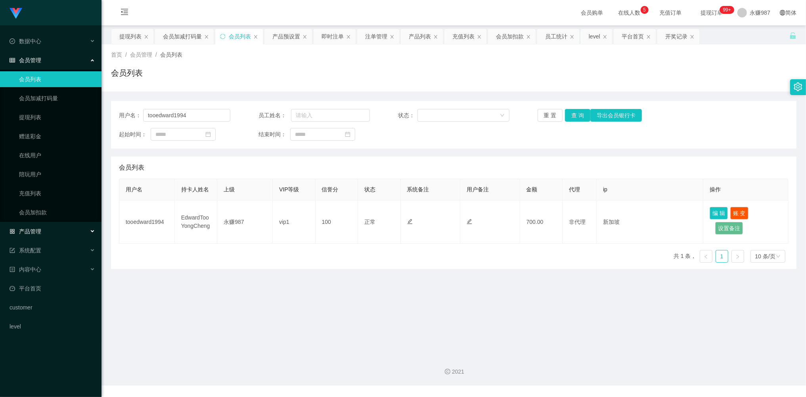
click at [40, 229] on span "产品管理" at bounding box center [26, 231] width 32 height 6
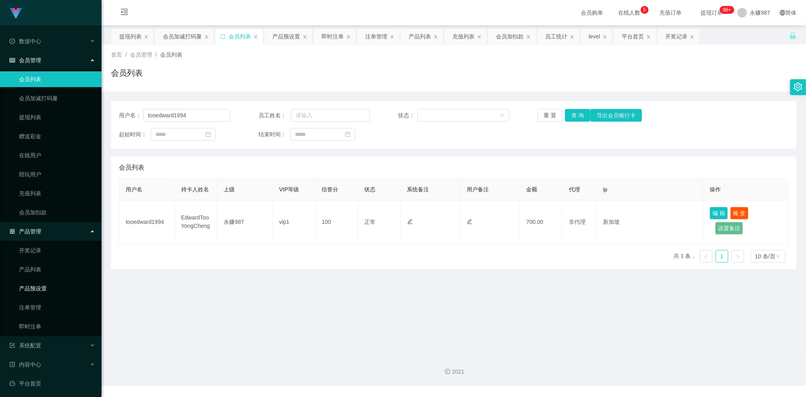
click at [42, 286] on link "产品预设置" at bounding box center [57, 289] width 76 height 16
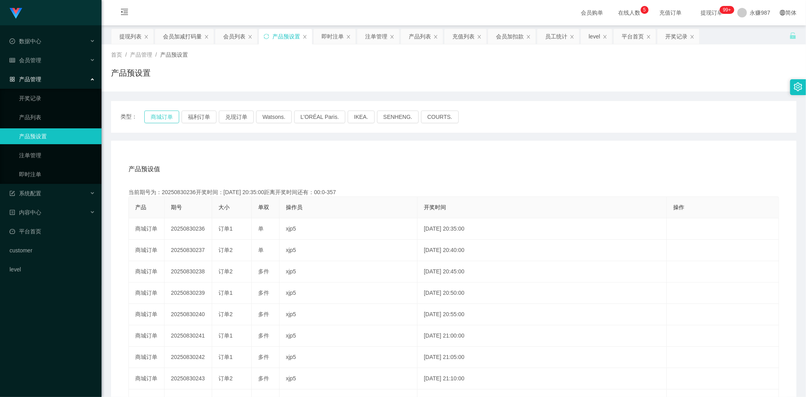
click at [162, 115] on button "商城订单" at bounding box center [161, 117] width 35 height 13
click at [44, 56] on div "会员管理" at bounding box center [50, 60] width 101 height 16
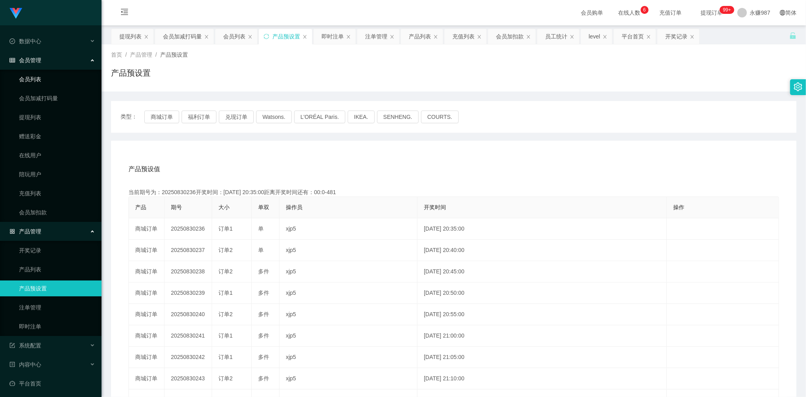
click at [35, 80] on link "会员列表" at bounding box center [57, 79] width 76 height 16
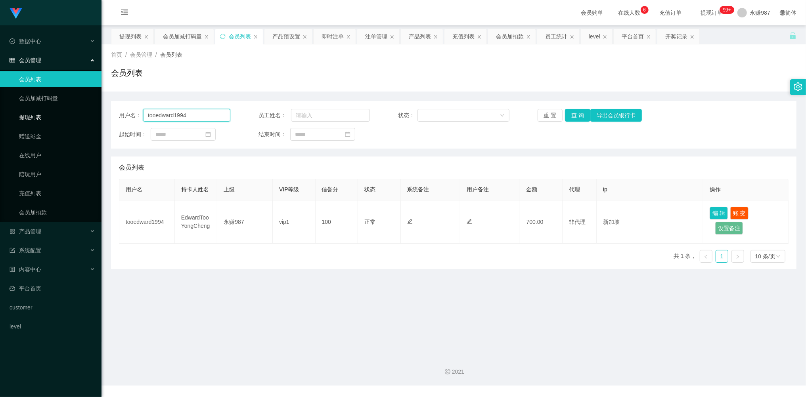
drag, startPoint x: 198, startPoint y: 113, endPoint x: 80, endPoint y: 113, distance: 118.5
click at [80, 113] on section "Shopee工作台代理端 数据中心 员工统计 团队统计 会员管理 会员列表 会员加减打码量 提现列表 赠送彩金 在线用户 陪玩用户 充值列表 会员加扣款 产品…" at bounding box center [403, 193] width 806 height 386
paste input "Tao1982"
type input "Tao1982"
click at [574, 119] on button "查 询" at bounding box center [577, 115] width 25 height 13
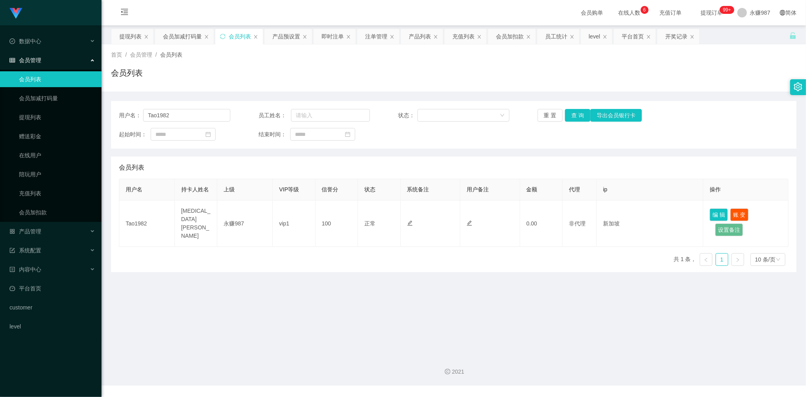
click at [256, 275] on main "关闭左侧 关闭右侧 关闭其它 刷新页面 提现列表 会员加减打码量 会员列表 产品预设置 即时注单 注单管理 产品列表 充值列表 会员加扣款 员工统计 leve…" at bounding box center [453, 186] width 704 height 323
click at [45, 229] on div "产品管理" at bounding box center [50, 232] width 101 height 16
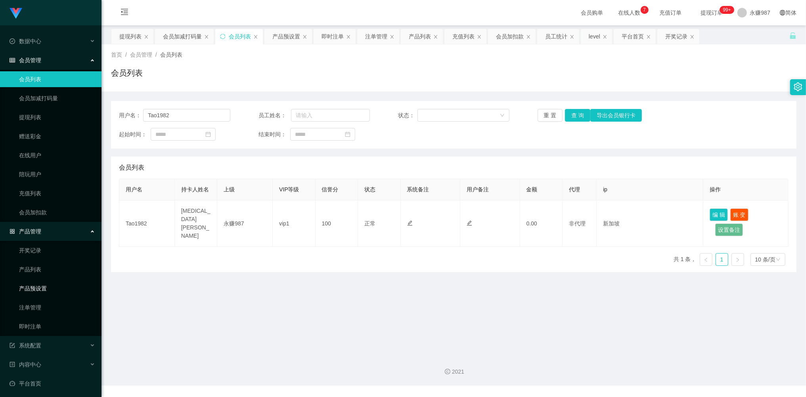
click at [40, 291] on link "产品预设置" at bounding box center [57, 289] width 76 height 16
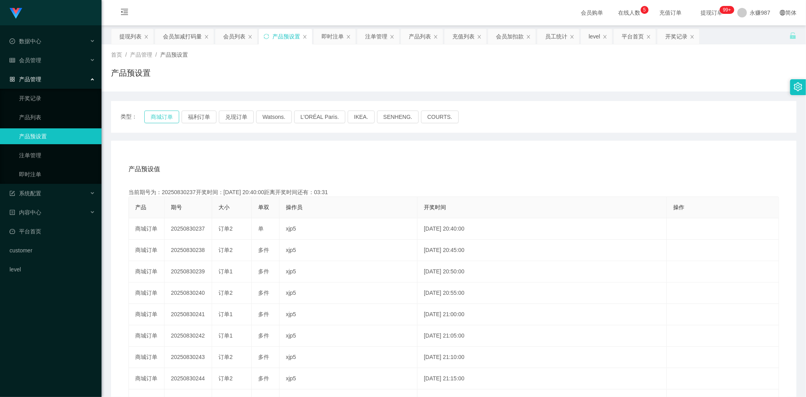
click at [159, 120] on button "商城订单" at bounding box center [161, 117] width 35 height 13
click at [43, 159] on link "注单管理" at bounding box center [57, 155] width 76 height 16
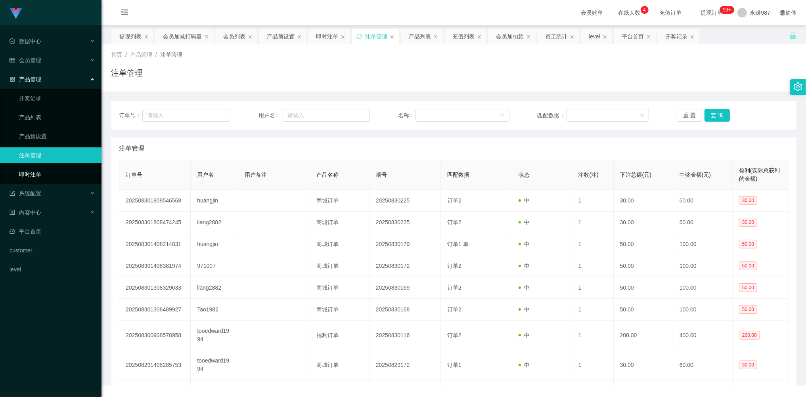
click at [36, 169] on link "即时注单" at bounding box center [57, 174] width 76 height 16
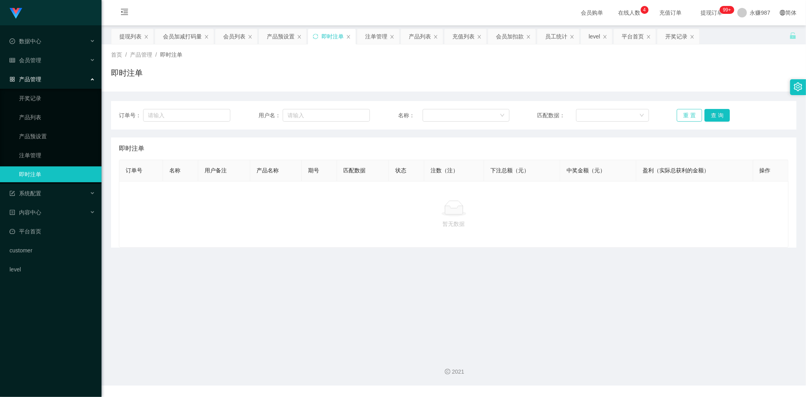
click at [690, 115] on button "重 置" at bounding box center [689, 115] width 25 height 13
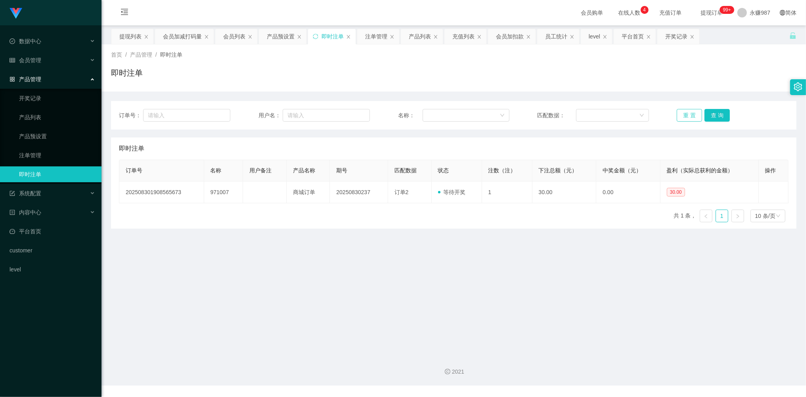
click at [690, 115] on button "重 置" at bounding box center [689, 115] width 25 height 13
click at [689, 115] on button "重 置" at bounding box center [689, 115] width 25 height 13
click at [687, 116] on button "重 置" at bounding box center [689, 115] width 25 height 13
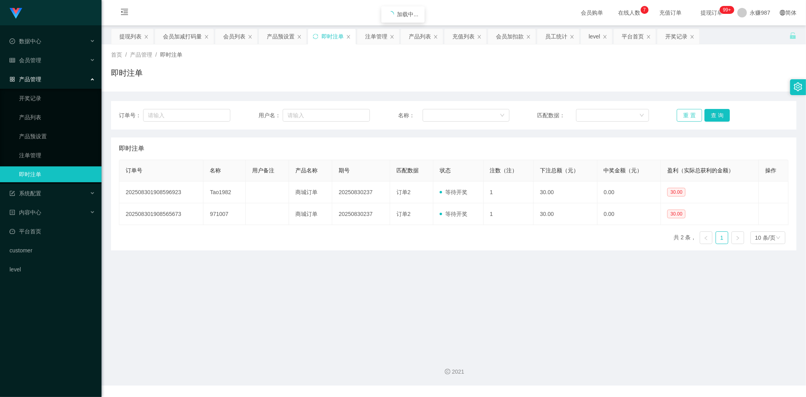
click at [687, 116] on button "重 置" at bounding box center [689, 115] width 25 height 13
drag, startPoint x: 698, startPoint y: 116, endPoint x: 685, endPoint y: 114, distance: 12.4
click at [695, 116] on button "重 置" at bounding box center [689, 115] width 25 height 13
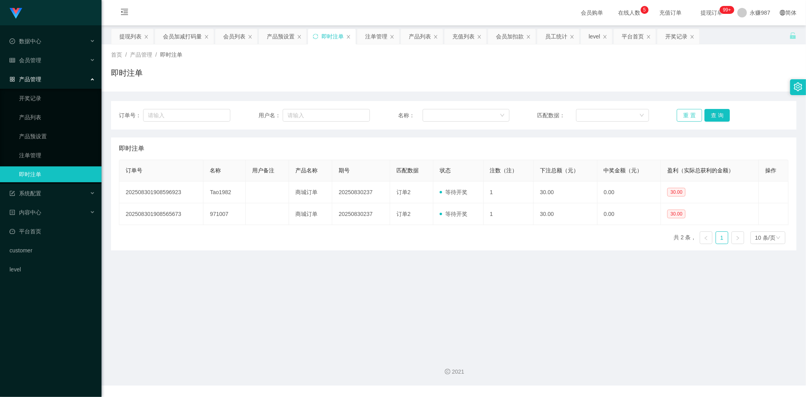
click at [685, 114] on button "重 置" at bounding box center [689, 115] width 25 height 13
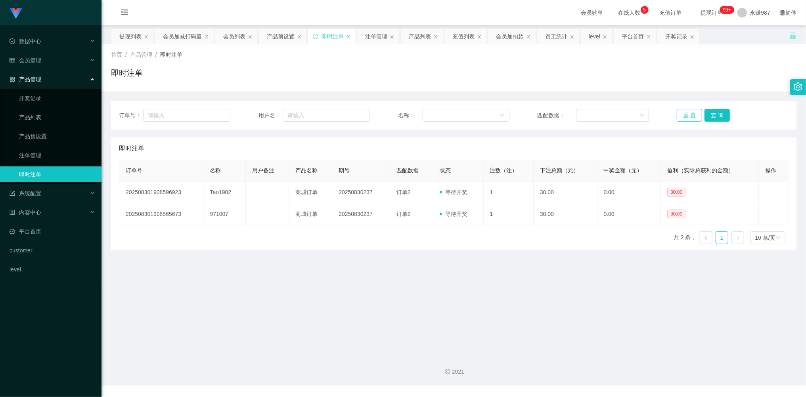
click at [685, 114] on button "重 置" at bounding box center [689, 115] width 25 height 13
click at [685, 113] on button "重 置" at bounding box center [689, 115] width 25 height 13
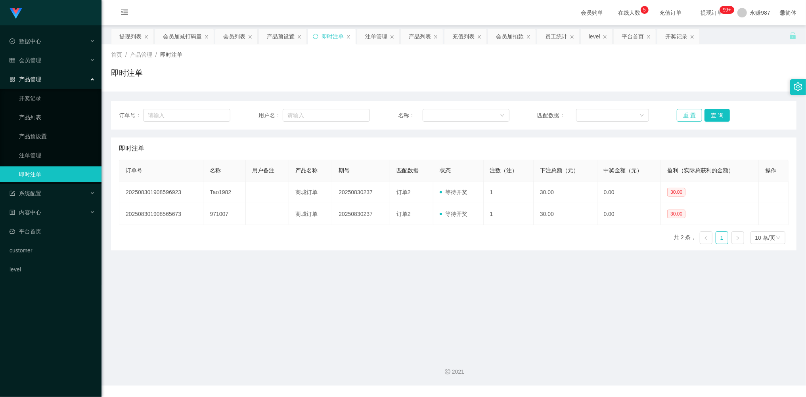
click at [685, 113] on button "重 置" at bounding box center [689, 115] width 25 height 13
click at [690, 112] on button "重 置" at bounding box center [689, 115] width 25 height 13
click at [689, 113] on button "重 置" at bounding box center [689, 115] width 25 height 13
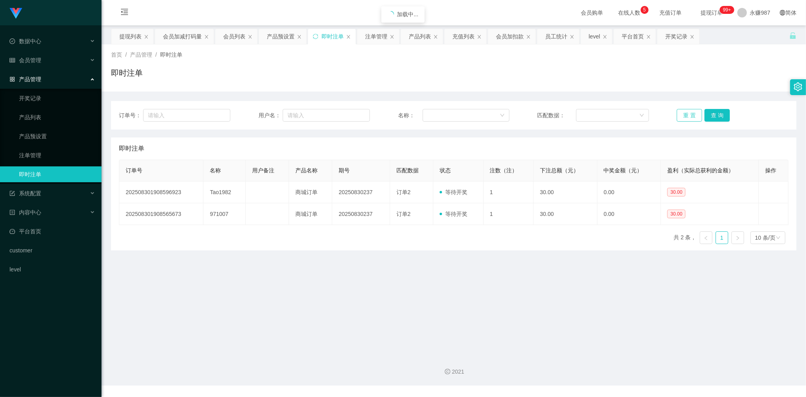
click at [689, 113] on button "重 置" at bounding box center [689, 115] width 25 height 13
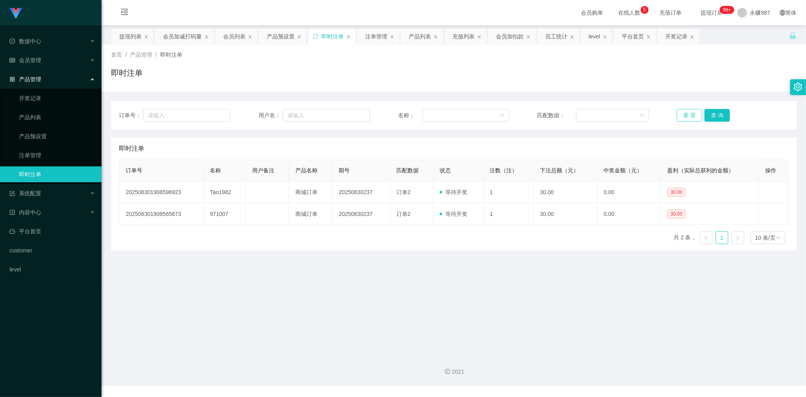
click at [689, 113] on button "重 置" at bounding box center [689, 115] width 25 height 13
click at [688, 113] on button "重 置" at bounding box center [689, 115] width 25 height 13
click at [687, 113] on button "重 置" at bounding box center [689, 115] width 25 height 13
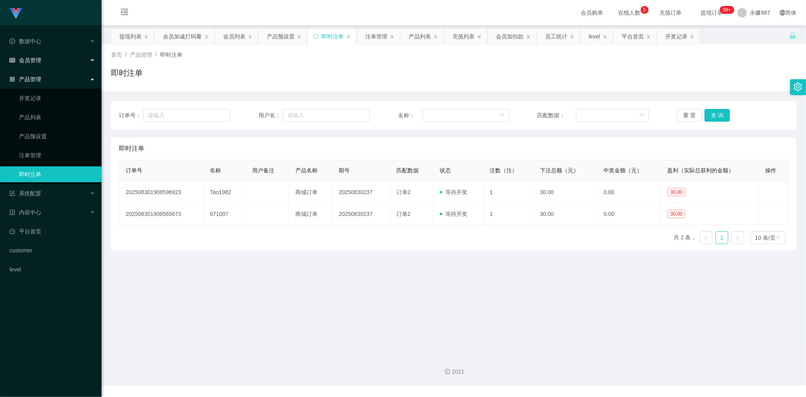
click at [32, 60] on span "会员管理" at bounding box center [26, 60] width 32 height 6
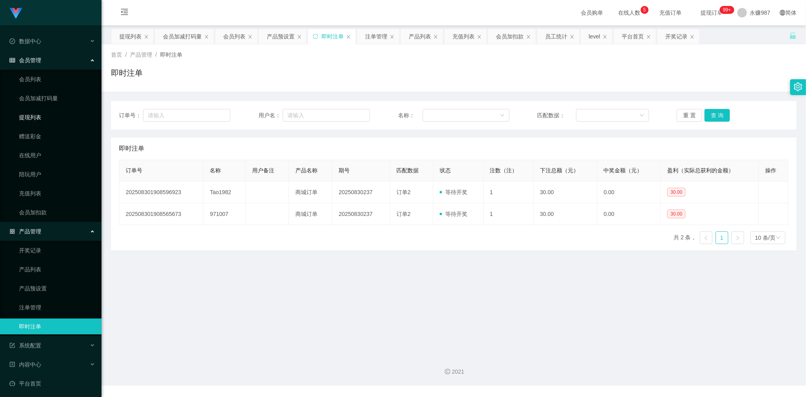
click at [32, 113] on link "提现列表" at bounding box center [57, 117] width 76 height 16
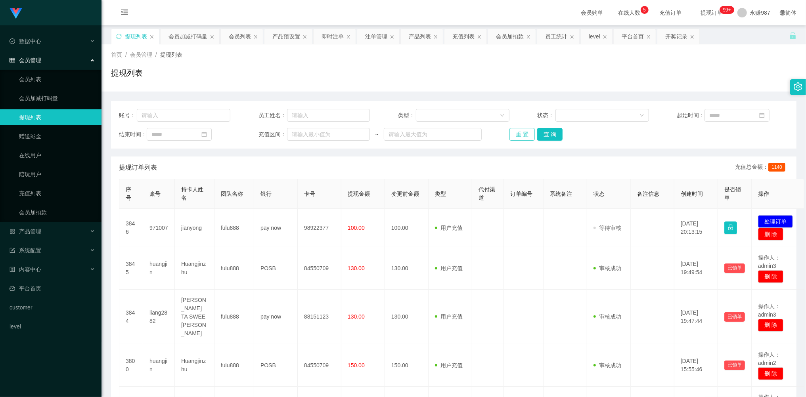
click at [521, 131] on button "重 置" at bounding box center [521, 134] width 25 height 13
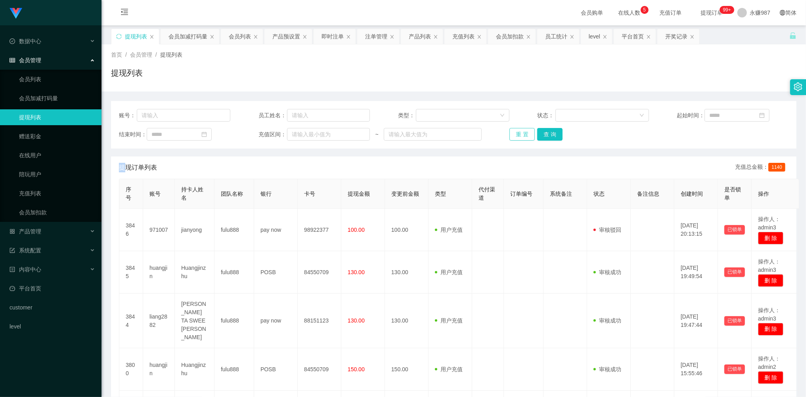
click at [521, 131] on div "重 置 查 询" at bounding box center [564, 134] width 111 height 13
click at [521, 131] on button "重 置" at bounding box center [521, 134] width 25 height 13
click at [521, 131] on div "重 置 查 询" at bounding box center [564, 134] width 111 height 13
click at [521, 131] on button "重 置" at bounding box center [521, 134] width 25 height 13
click at [519, 134] on button "重 置" at bounding box center [521, 134] width 25 height 13
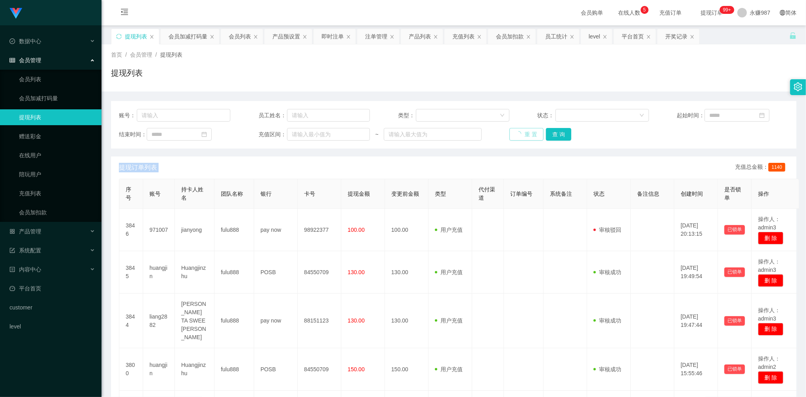
click at [519, 134] on div "重 置 查 询" at bounding box center [564, 134] width 111 height 13
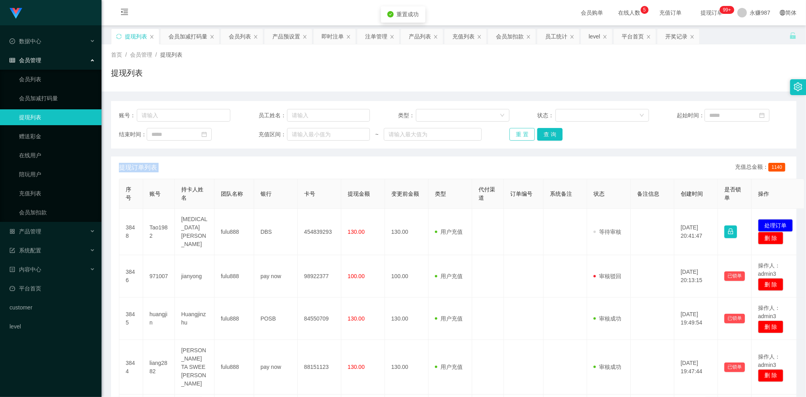
click at [519, 134] on button "重 置" at bounding box center [521, 134] width 25 height 13
click at [519, 134] on div "重 置 查 询" at bounding box center [564, 134] width 111 height 13
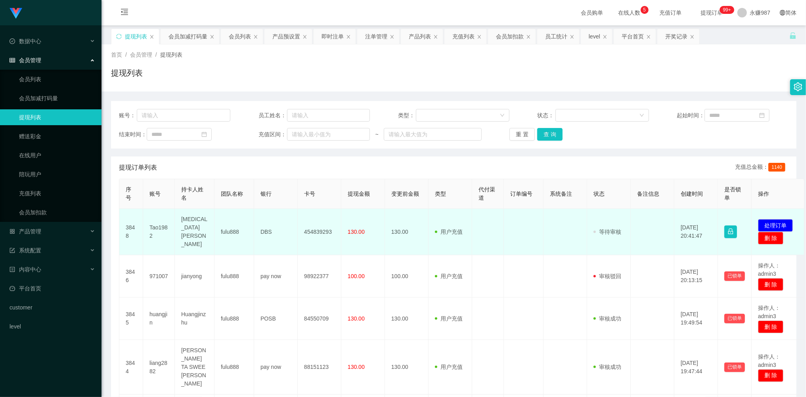
click at [155, 220] on td "Tao1982" at bounding box center [159, 232] width 32 height 46
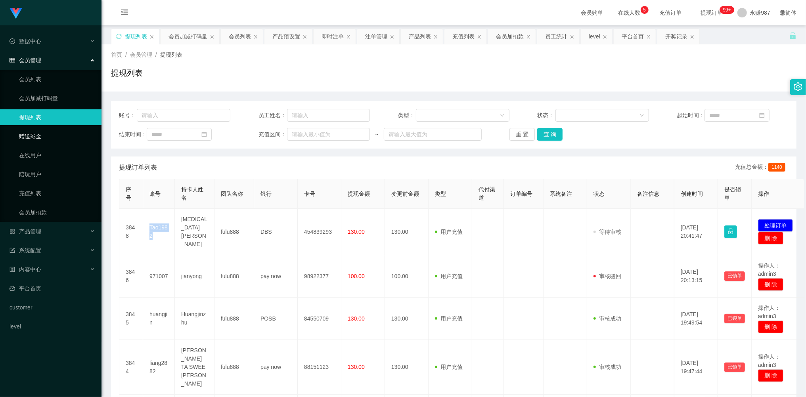
copy td "Tao1982"
click at [527, 135] on button "重 置" at bounding box center [521, 134] width 25 height 13
click at [527, 135] on div "重 置 查 询" at bounding box center [564, 134] width 111 height 13
click at [527, 135] on button "重 置" at bounding box center [521, 134] width 25 height 13
click at [527, 134] on button "重 置" at bounding box center [521, 134] width 25 height 13
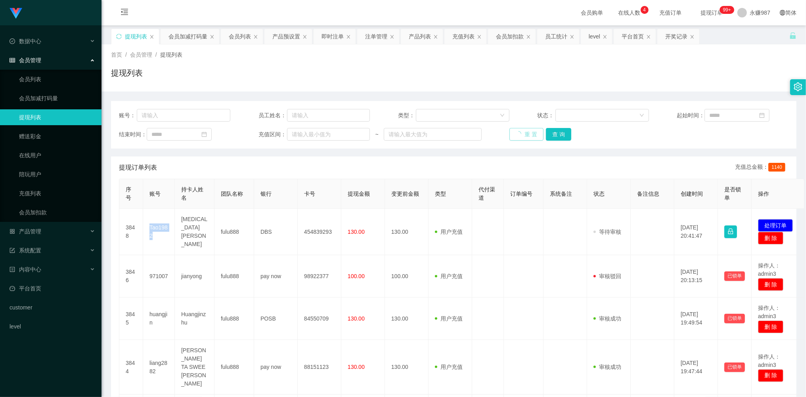
click at [527, 134] on button "重 置" at bounding box center [526, 134] width 34 height 13
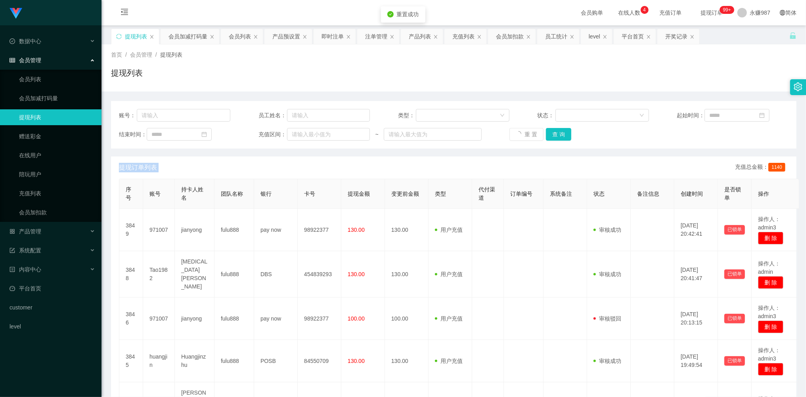
click at [527, 134] on div "重 置 查 询" at bounding box center [564, 134] width 111 height 13
click at [522, 132] on button "重 置" at bounding box center [521, 134] width 25 height 13
click at [522, 132] on div "重 置 查 询" at bounding box center [564, 134] width 111 height 13
click at [522, 132] on button "重 置" at bounding box center [521, 134] width 25 height 13
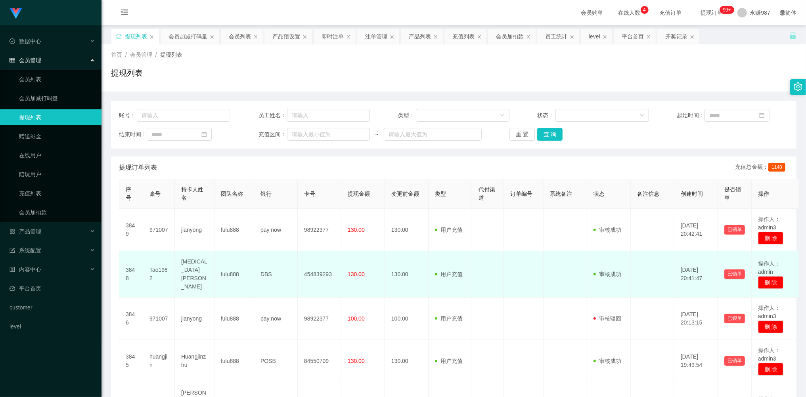
click at [341, 253] on td "454839293" at bounding box center [320, 274] width 44 height 46
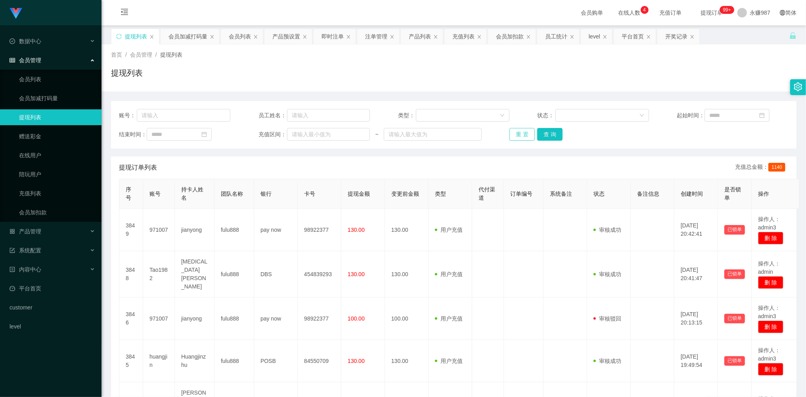
click at [522, 129] on button "重 置" at bounding box center [521, 134] width 25 height 13
click at [522, 129] on div "重 置 查 询" at bounding box center [564, 134] width 111 height 13
click at [522, 129] on button "重 置" at bounding box center [521, 134] width 25 height 13
click at [525, 128] on button "重 置" at bounding box center [521, 134] width 25 height 13
click at [525, 130] on div "重 置 查 询" at bounding box center [564, 134] width 111 height 13
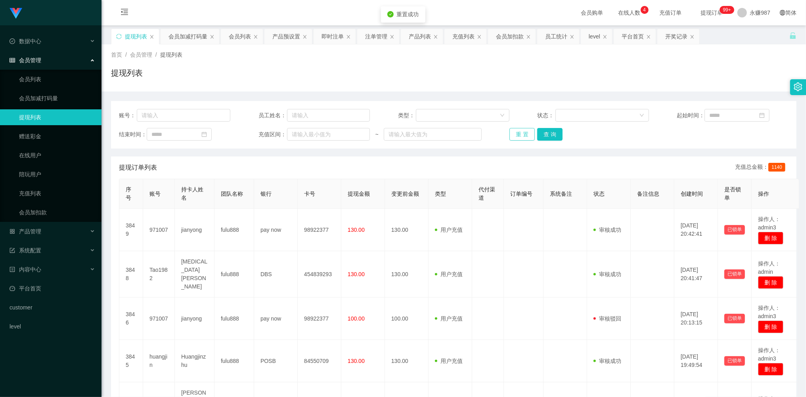
click at [525, 132] on button "重 置" at bounding box center [521, 134] width 25 height 13
click at [525, 132] on div "重 置 查 询" at bounding box center [564, 134] width 111 height 13
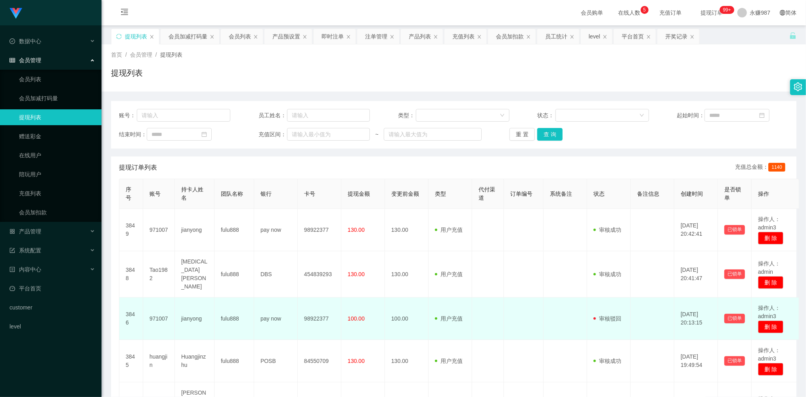
scroll to position [53, 0]
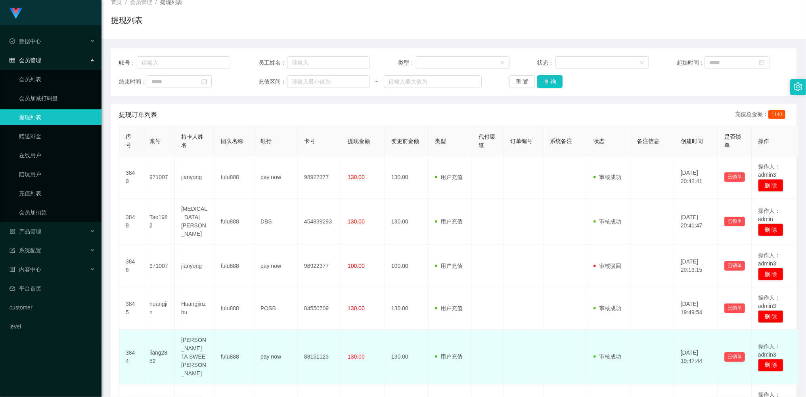
click at [191, 346] on td "[PERSON_NAME] TA SWEE [PERSON_NAME]" at bounding box center [195, 357] width 40 height 55
click at [206, 345] on td "[PERSON_NAME] TA SWEE [PERSON_NAME]" at bounding box center [195, 357] width 40 height 55
drag, startPoint x: 191, startPoint y: 358, endPoint x: 178, endPoint y: 342, distance: 20.8
click at [178, 342] on td "[PERSON_NAME] TA SWEE [PERSON_NAME]" at bounding box center [195, 357] width 40 height 55
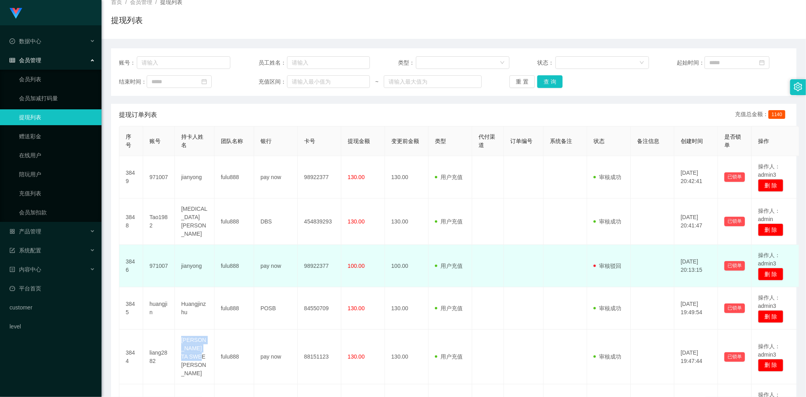
copy td "[PERSON_NAME] TA SWEE [PERSON_NAME]"
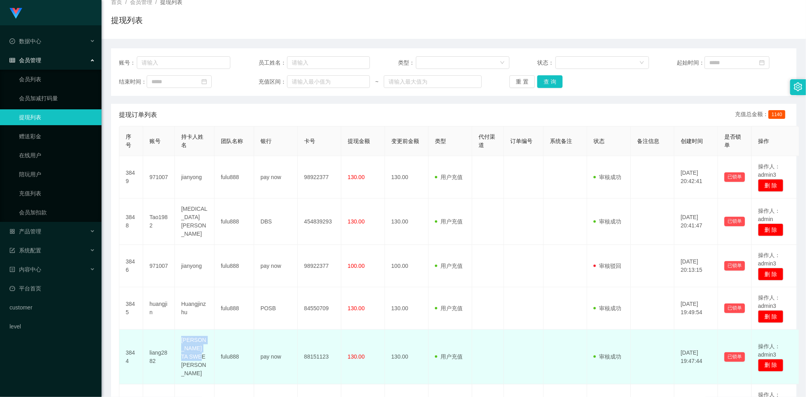
click at [212, 334] on td "[PERSON_NAME] TA SWEE [PERSON_NAME]" at bounding box center [195, 357] width 40 height 55
click at [188, 348] on td "[PERSON_NAME] TA SWEE [PERSON_NAME]" at bounding box center [195, 357] width 40 height 55
drag, startPoint x: 198, startPoint y: 359, endPoint x: 180, endPoint y: 339, distance: 26.9
click at [180, 339] on td "[PERSON_NAME] TA SWEE [PERSON_NAME]" at bounding box center [195, 357] width 40 height 55
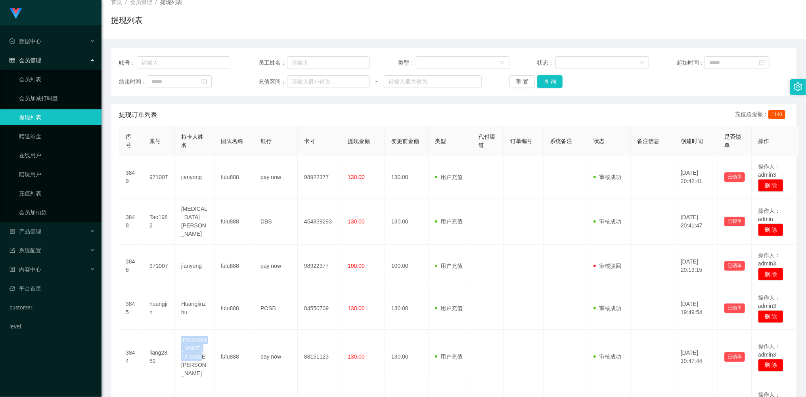
copy td "[PERSON_NAME] TA SWEE [PERSON_NAME]"
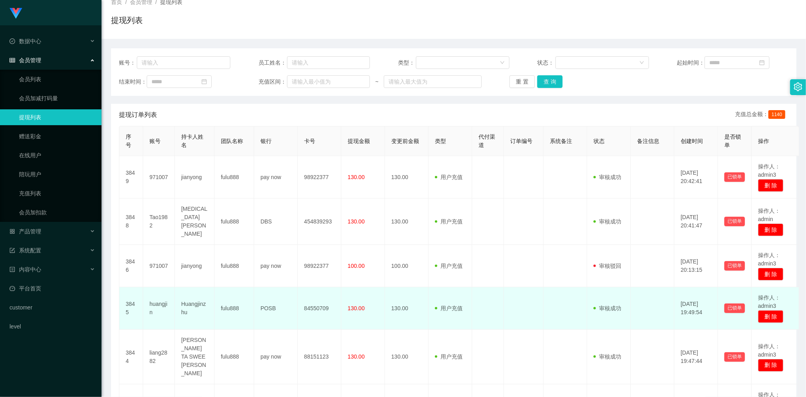
click at [191, 302] on td "Huangjinzhu" at bounding box center [195, 308] width 40 height 42
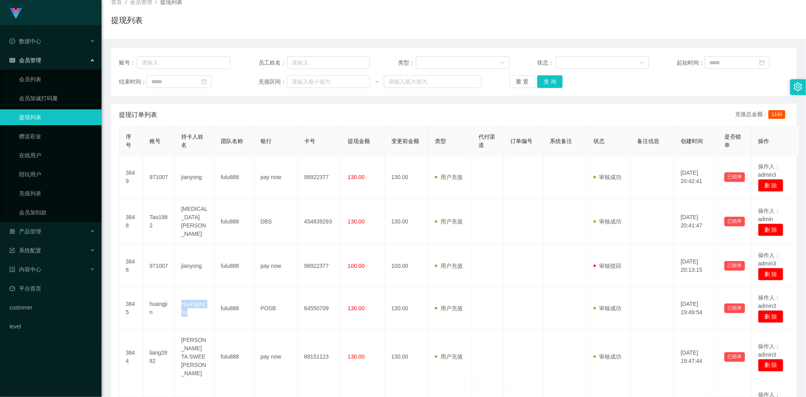
copy td "Huangjinzhu"
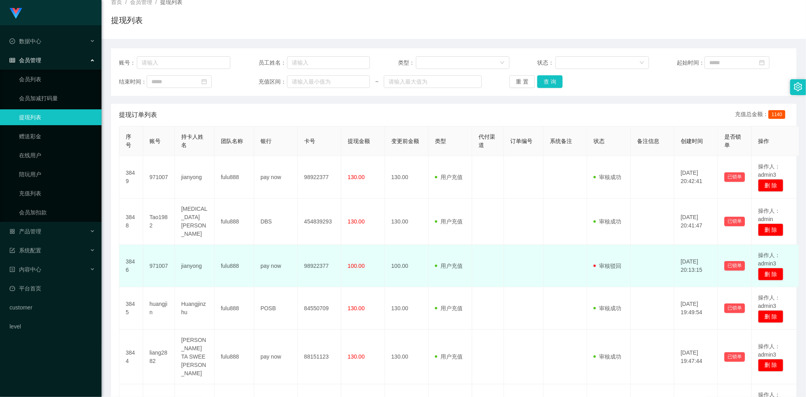
click at [193, 264] on td "jianyong" at bounding box center [195, 266] width 40 height 42
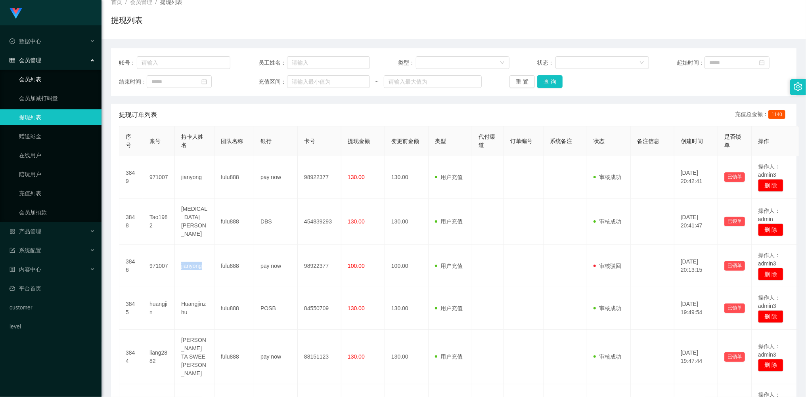
copy td "jianyong"
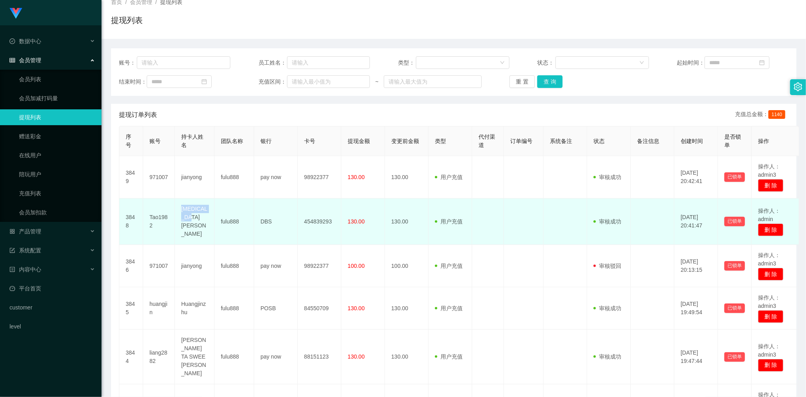
drag, startPoint x: 189, startPoint y: 229, endPoint x: 178, endPoint y: 210, distance: 22.0
click at [178, 210] on td "[MEDICAL_DATA][PERSON_NAME]" at bounding box center [195, 222] width 40 height 46
copy td "[MEDICAL_DATA][PERSON_NAME]"
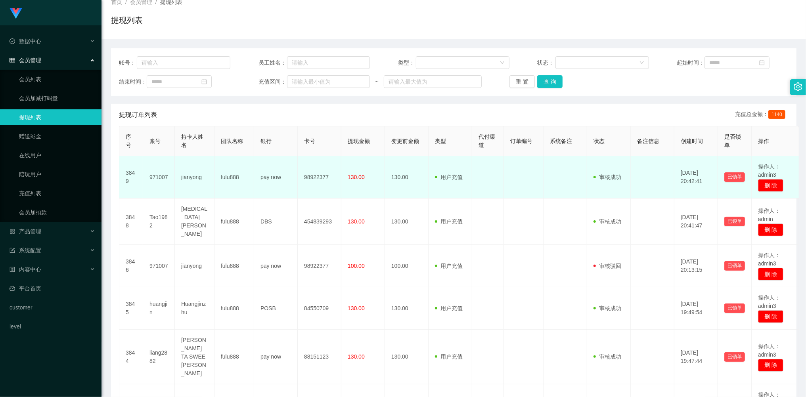
click at [194, 177] on td "jianyong" at bounding box center [195, 177] width 40 height 42
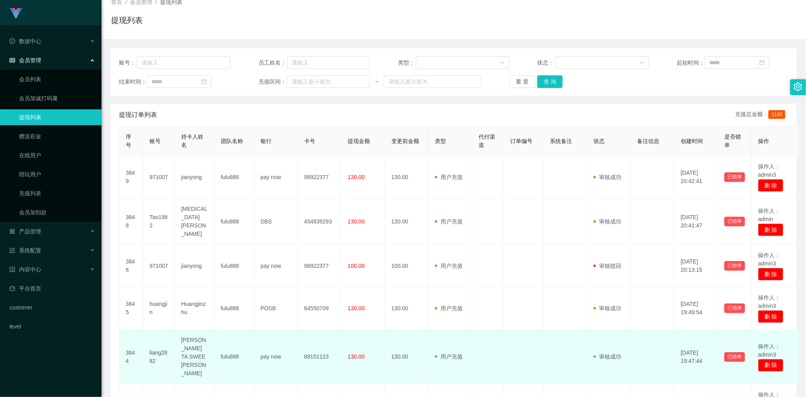
click at [191, 343] on td "[PERSON_NAME] TA SWEE [PERSON_NAME]" at bounding box center [195, 357] width 40 height 55
click at [205, 351] on td "[PERSON_NAME] TA SWEE [PERSON_NAME]" at bounding box center [195, 357] width 40 height 55
drag, startPoint x: 197, startPoint y: 357, endPoint x: 183, endPoint y: 340, distance: 22.5
click at [183, 340] on td "[PERSON_NAME] TA SWEE [PERSON_NAME]" at bounding box center [195, 357] width 40 height 55
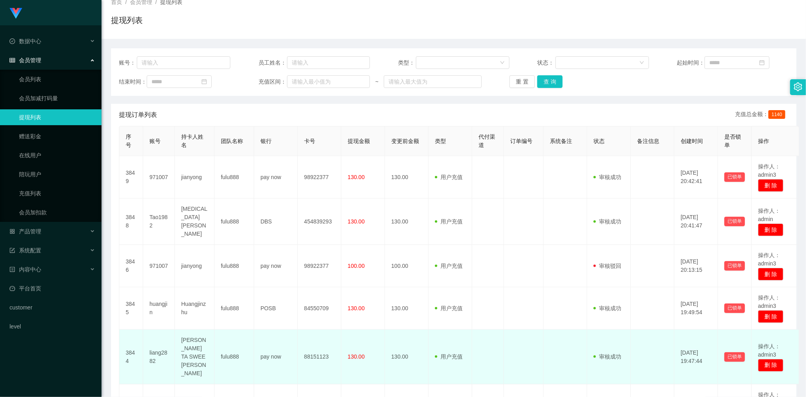
click at [150, 344] on td "liang2882" at bounding box center [159, 357] width 32 height 55
drag, startPoint x: 150, startPoint y: 346, endPoint x: 163, endPoint y: 346, distance: 13.5
click at [151, 346] on td "liang2882" at bounding box center [159, 357] width 32 height 55
click at [164, 346] on td "liang2882" at bounding box center [159, 357] width 32 height 55
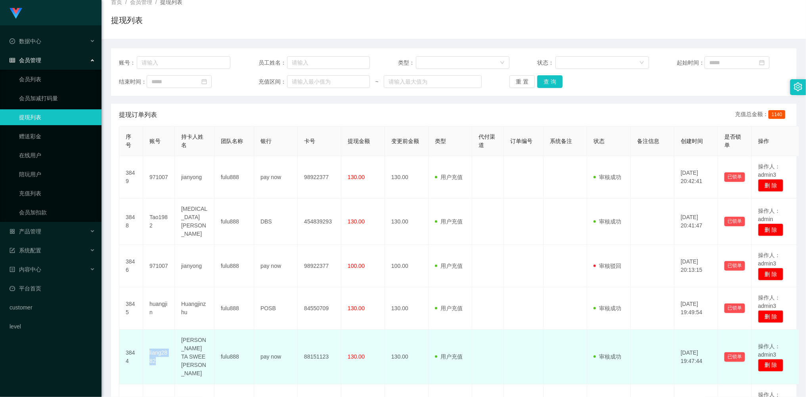
click at [163, 346] on td "liang2882" at bounding box center [159, 357] width 32 height 55
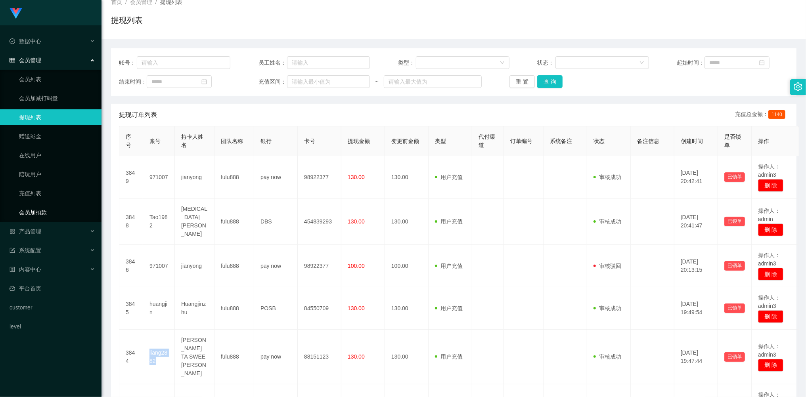
copy td "liang2882"
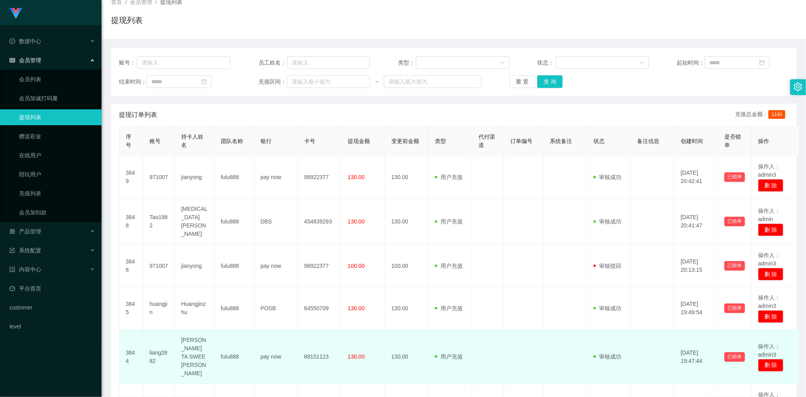
click at [205, 336] on td "[PERSON_NAME] TA SWEE [PERSON_NAME]" at bounding box center [195, 357] width 40 height 55
drag, startPoint x: 202, startPoint y: 357, endPoint x: 178, endPoint y: 337, distance: 31.5
click at [178, 337] on td "[PERSON_NAME] TA SWEE [PERSON_NAME]" at bounding box center [195, 357] width 40 height 55
